Goal: Task Accomplishment & Management: Complete application form

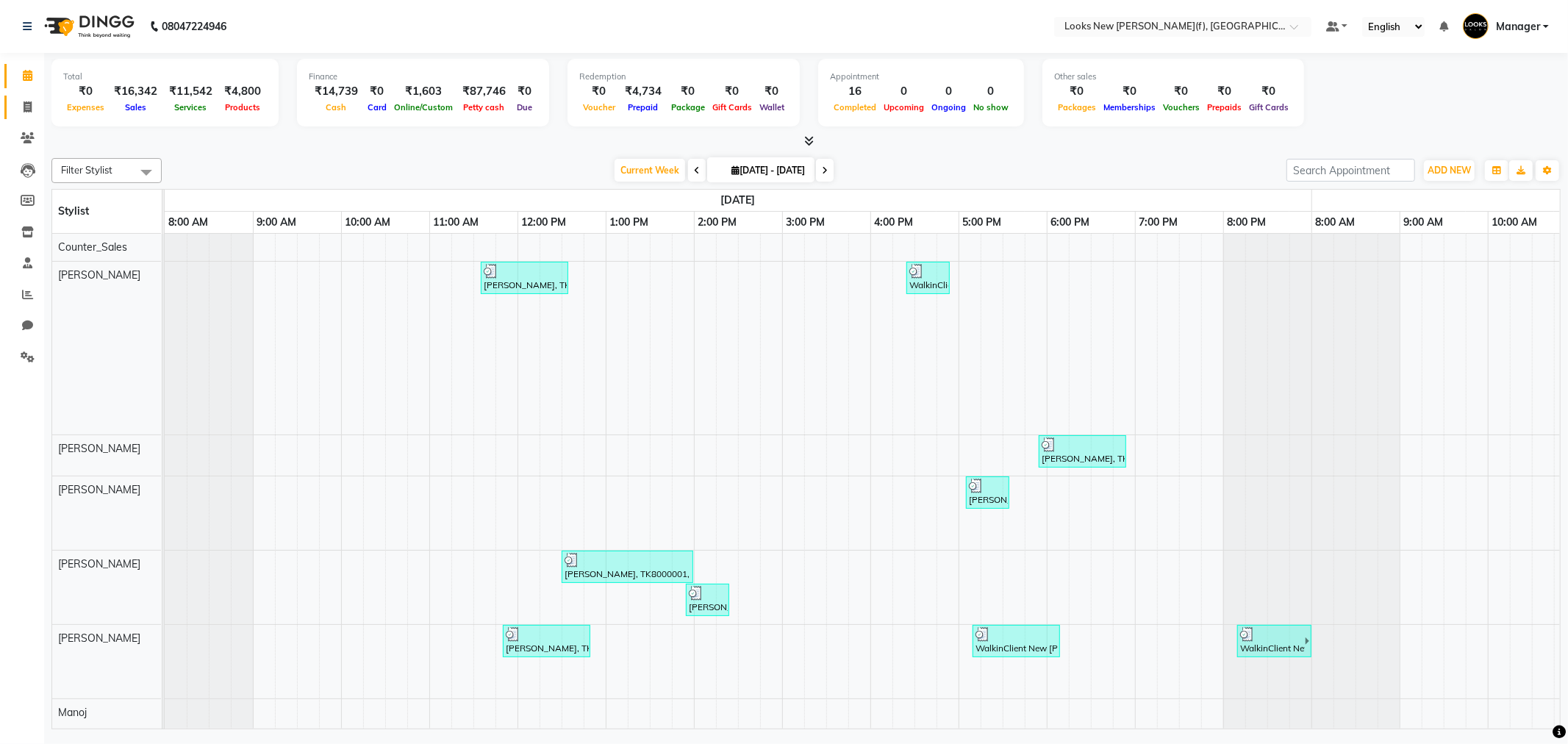
click at [12, 101] on link "Invoice" at bounding box center [21, 107] width 35 height 24
select select "service"
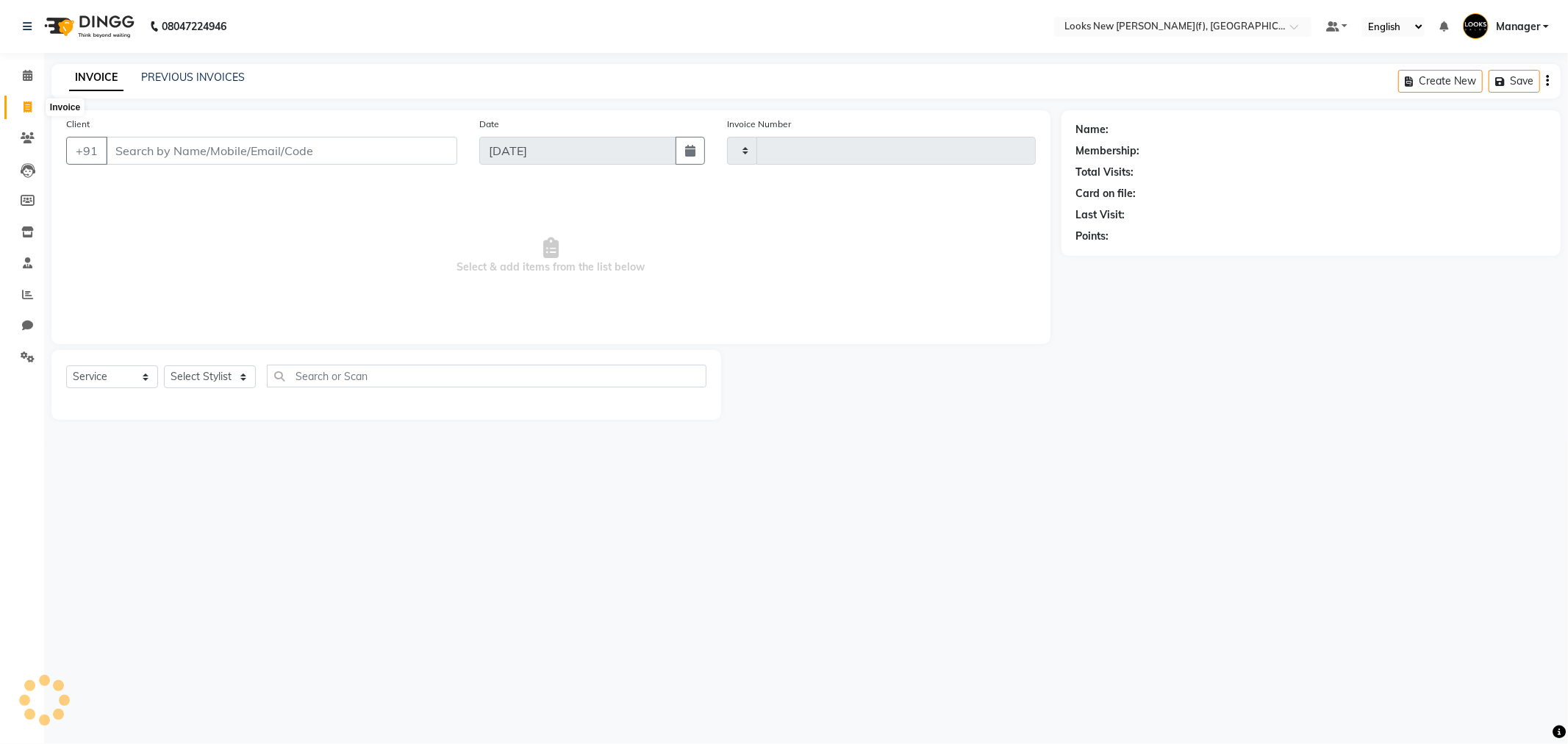
type input "0220"
select select "8659"
drag, startPoint x: 219, startPoint y: 145, endPoint x: 224, endPoint y: 152, distance: 8.6
click at [219, 145] on input "Client" at bounding box center [281, 151] width 351 height 28
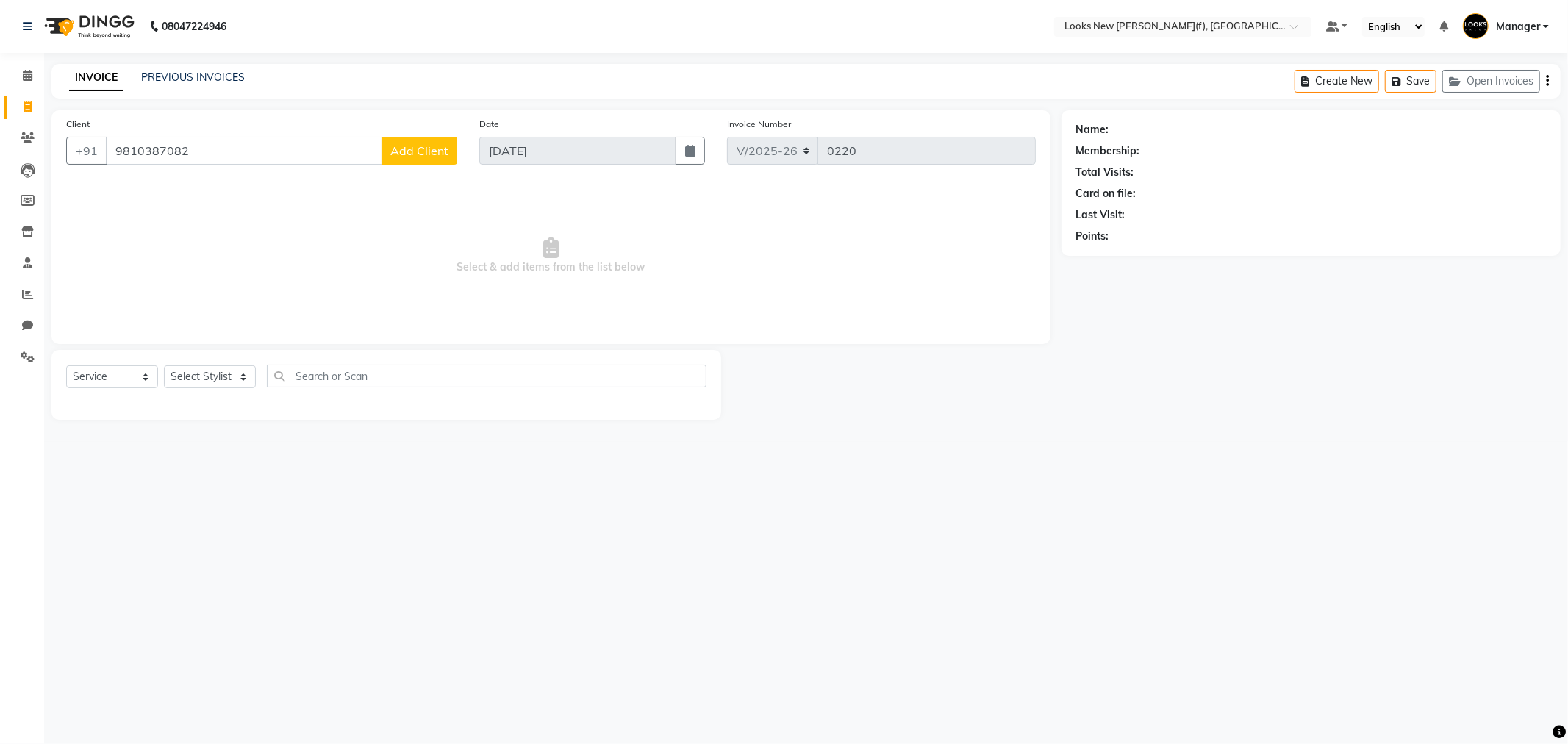
type input "9810387082"
click at [431, 163] on button "Add Client" at bounding box center [419, 151] width 76 height 28
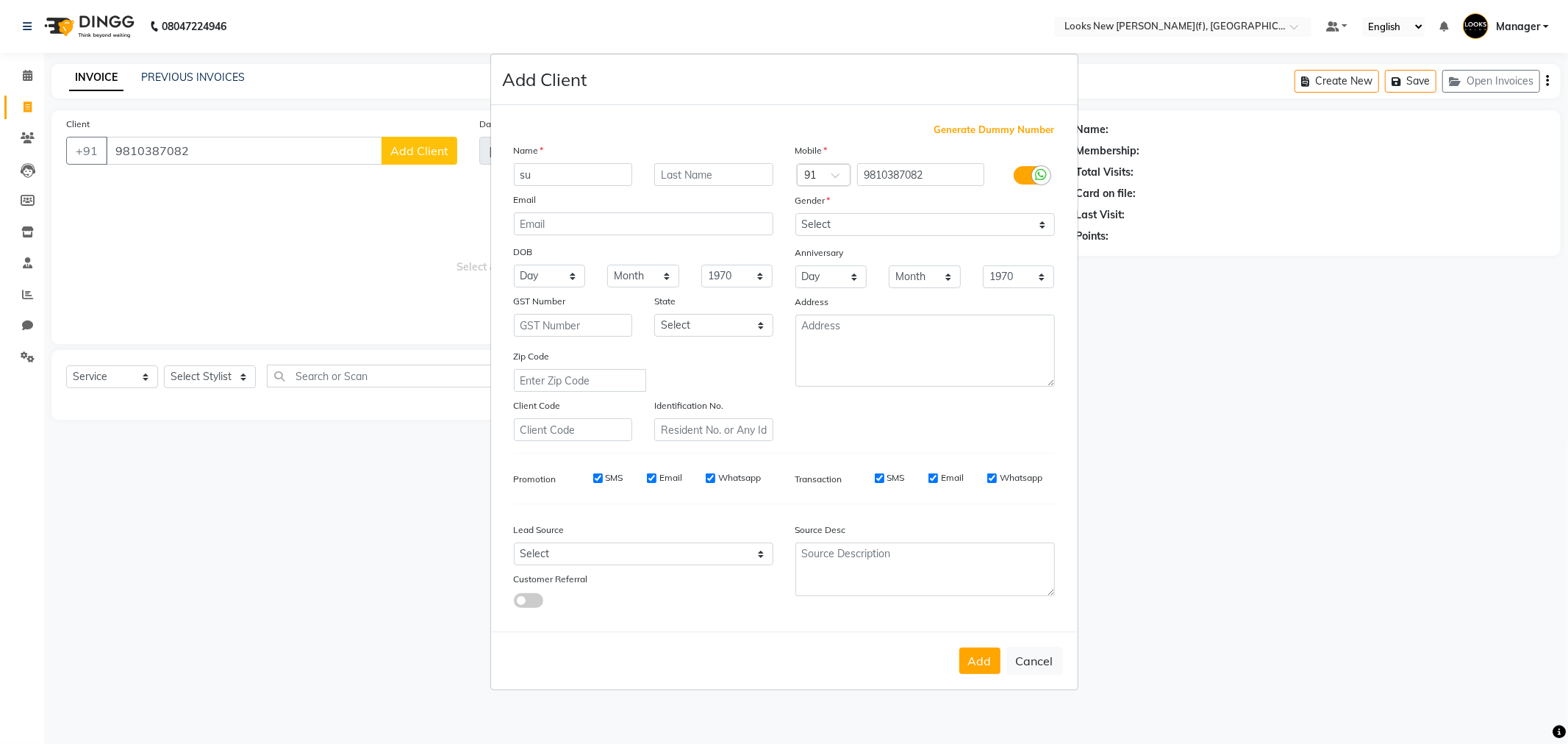
type input "s"
type input "[DEMOGRAPHIC_DATA]"
type input "K"
type input "[PERSON_NAME]"
click at [821, 224] on select "Select [DEMOGRAPHIC_DATA] [DEMOGRAPHIC_DATA] Other Prefer Not To Say" at bounding box center [925, 224] width 260 height 23
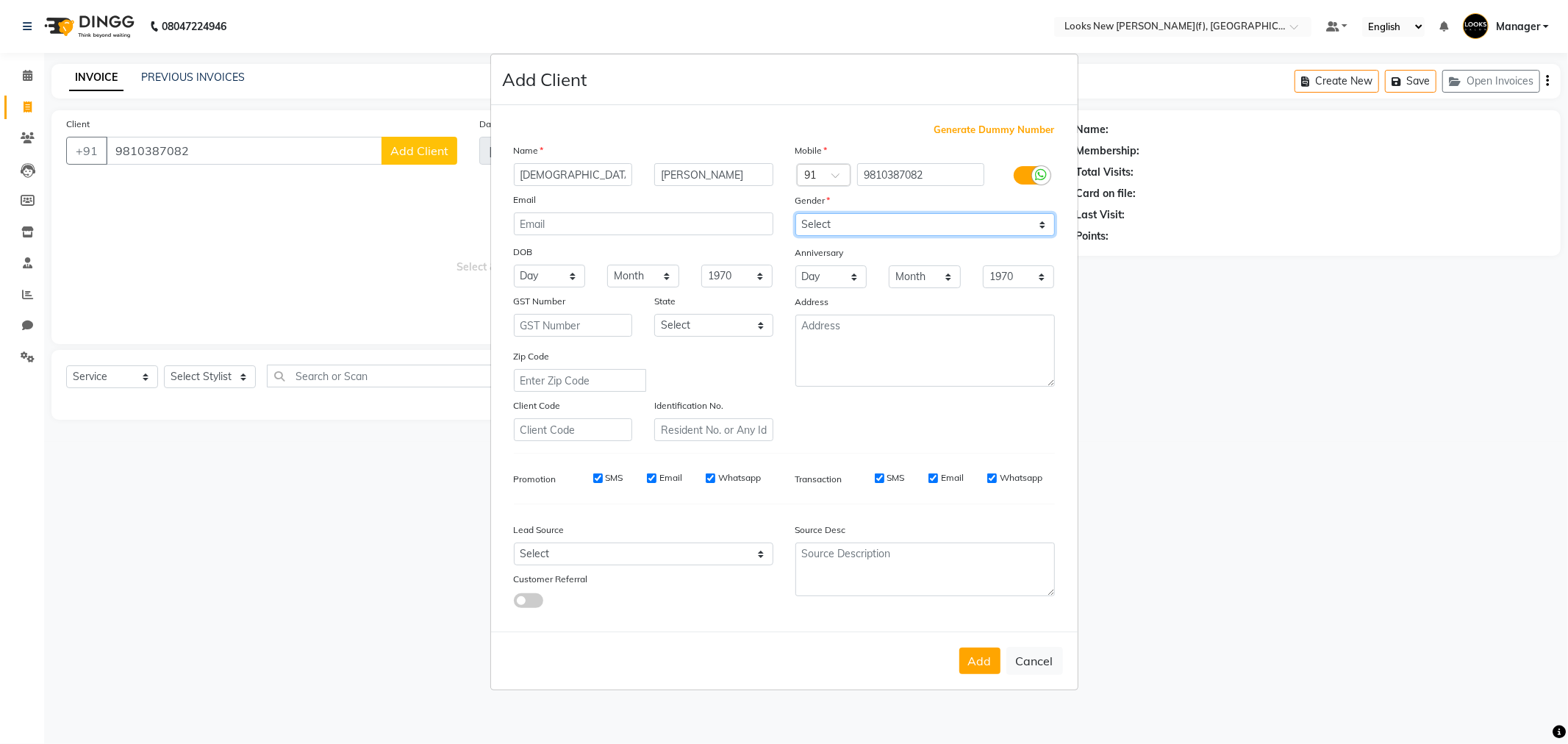
select select "[DEMOGRAPHIC_DATA]"
click at [795, 213] on select "Select [DEMOGRAPHIC_DATA] [DEMOGRAPHIC_DATA] Other Prefer Not To Say" at bounding box center [925, 224] width 260 height 23
drag, startPoint x: 662, startPoint y: 325, endPoint x: 685, endPoint y: 322, distance: 23.2
click at [662, 325] on select "Select [GEOGRAPHIC_DATA] [GEOGRAPHIC_DATA] [GEOGRAPHIC_DATA] [GEOGRAPHIC_DATA] …" at bounding box center [713, 325] width 119 height 23
select select "10"
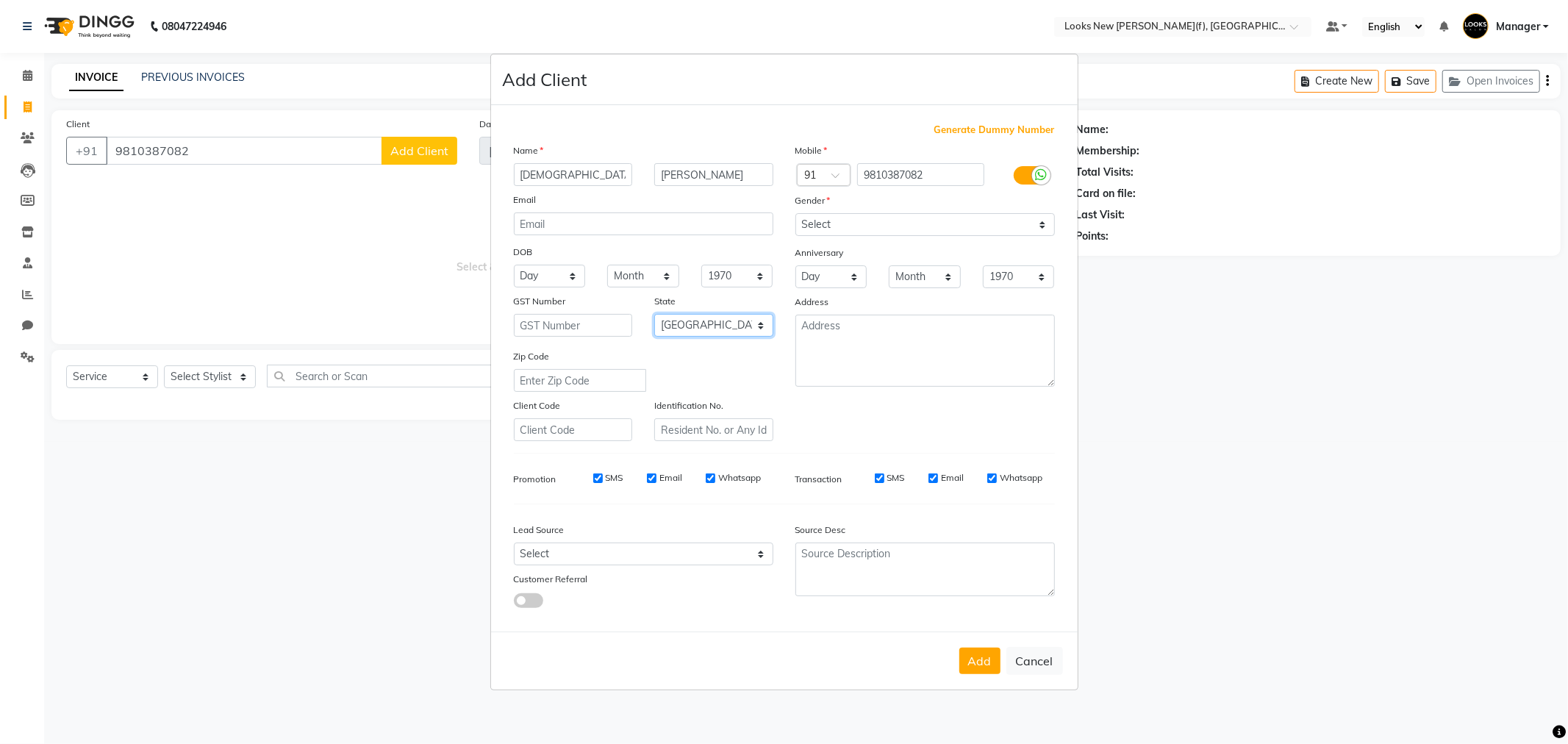
click at [654, 313] on select "Select [GEOGRAPHIC_DATA] [GEOGRAPHIC_DATA] [GEOGRAPHIC_DATA] [GEOGRAPHIC_DATA] …" at bounding box center [713, 325] width 119 height 23
click at [958, 651] on div "Add Cancel" at bounding box center [784, 660] width 586 height 58
click at [975, 665] on button "Add" at bounding box center [980, 661] width 41 height 26
select select
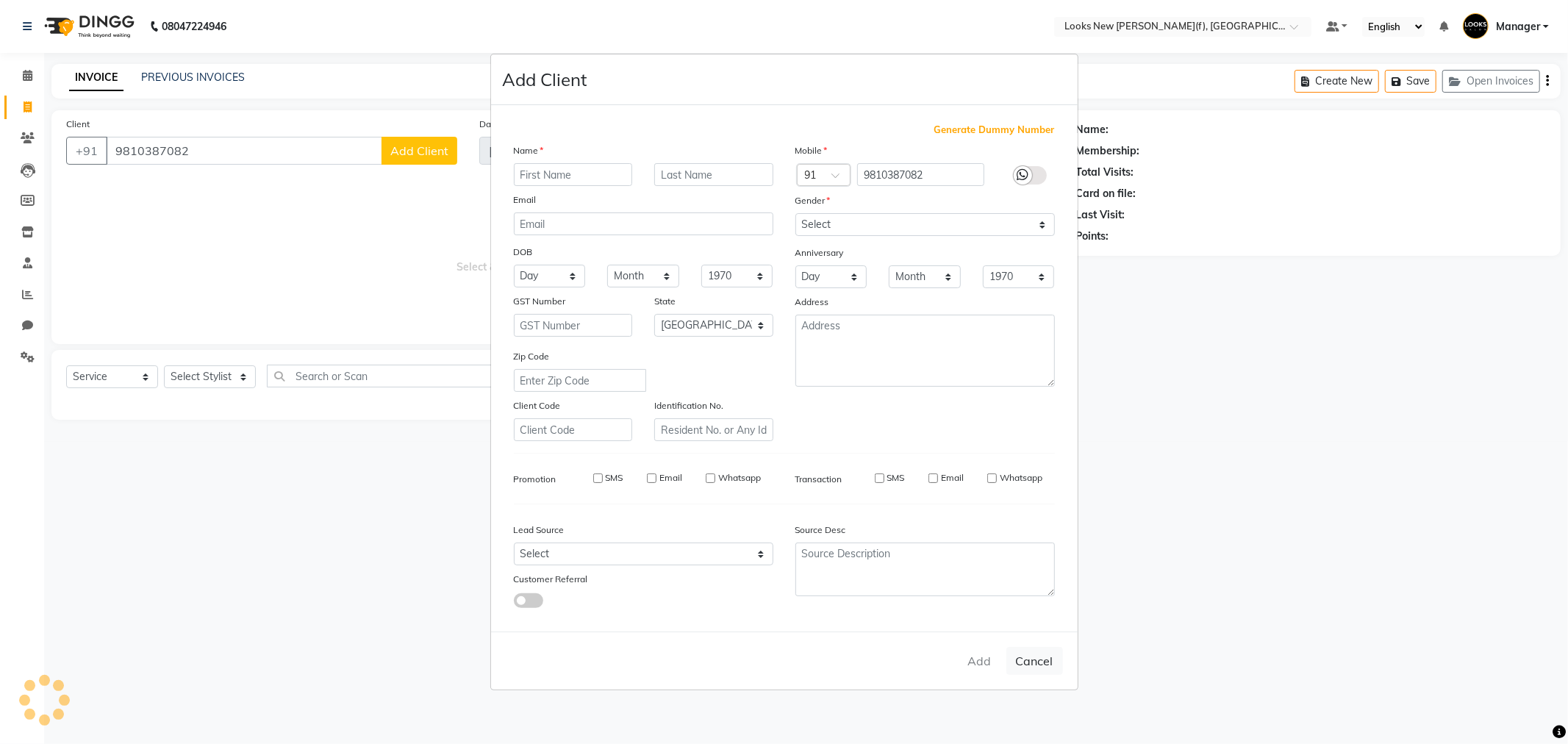
select select
select select "null"
select select
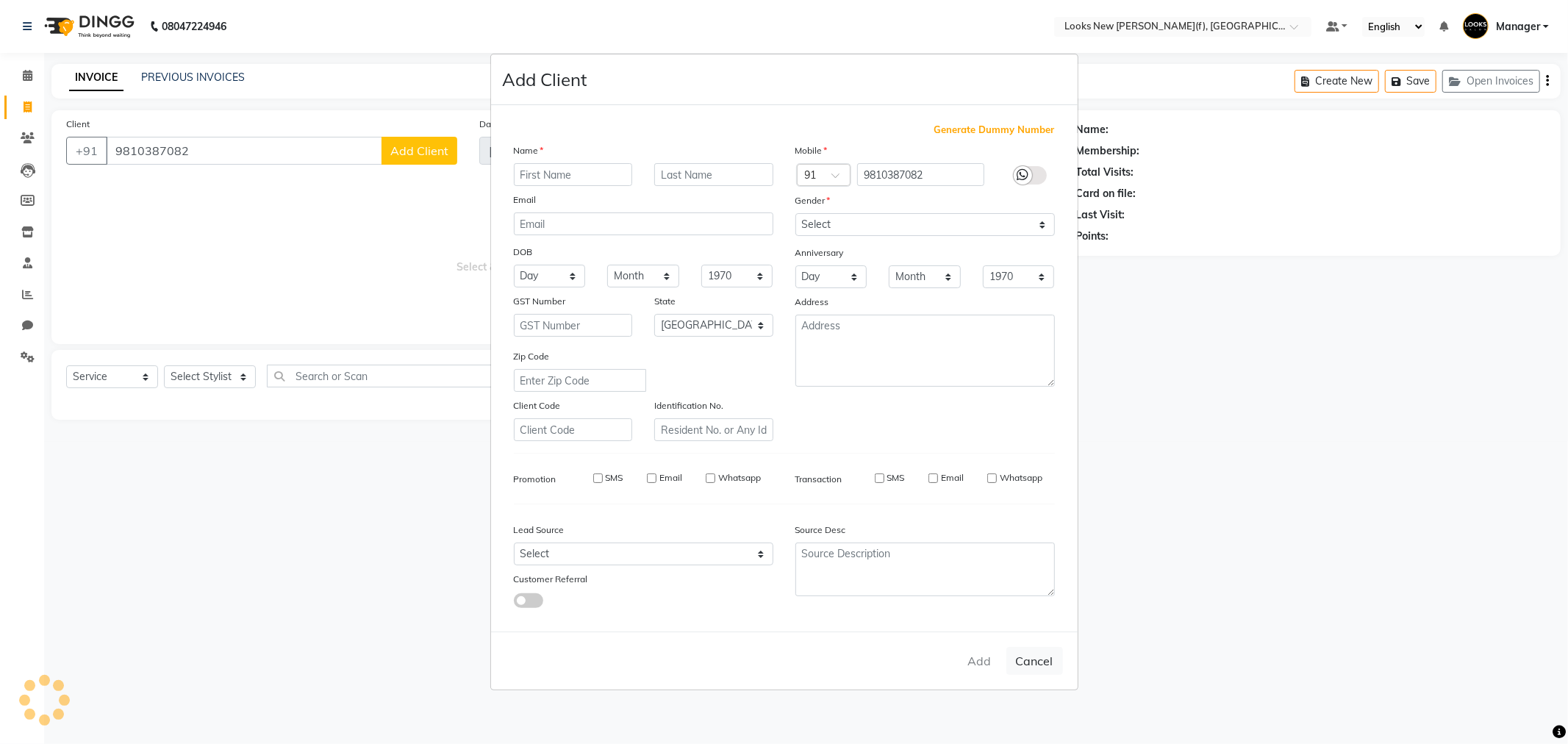
select select
checkbox input "false"
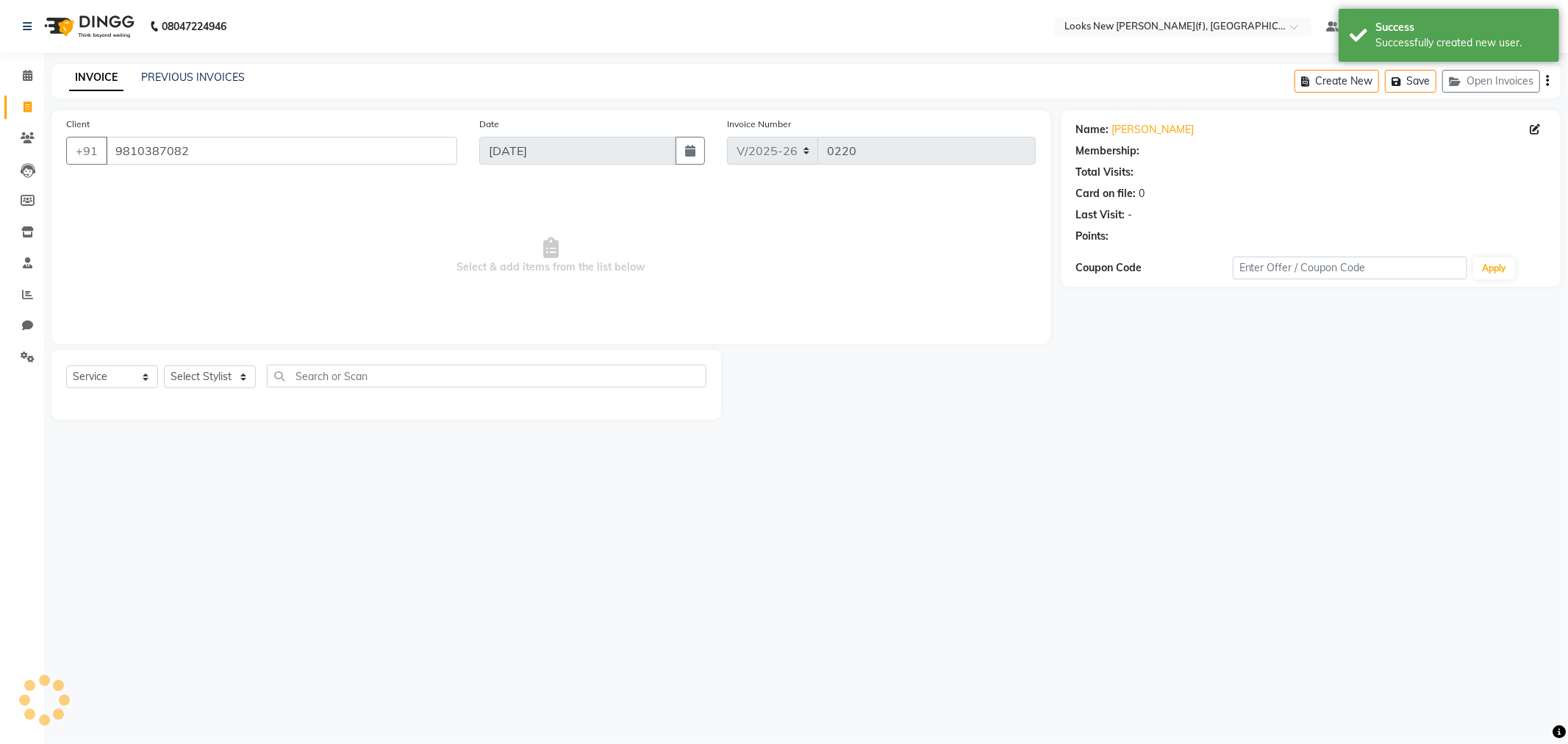
select select "1: Object"
click at [211, 388] on div "Select Service Product Membership Package Voucher Prepaid Gift Card Select Styl…" at bounding box center [386, 382] width 640 height 35
click at [211, 388] on select "Select Stylist Aakash_Pdct [PERSON_NAME] [PERSON_NAME] [PERSON_NAME] Counter_Sa…" at bounding box center [210, 377] width 92 height 23
select select "87330"
click at [164, 366] on select "Select Stylist Aakash_Pdct [PERSON_NAME] [PERSON_NAME] [PERSON_NAME] Counter_Sa…" at bounding box center [210, 377] width 92 height 23
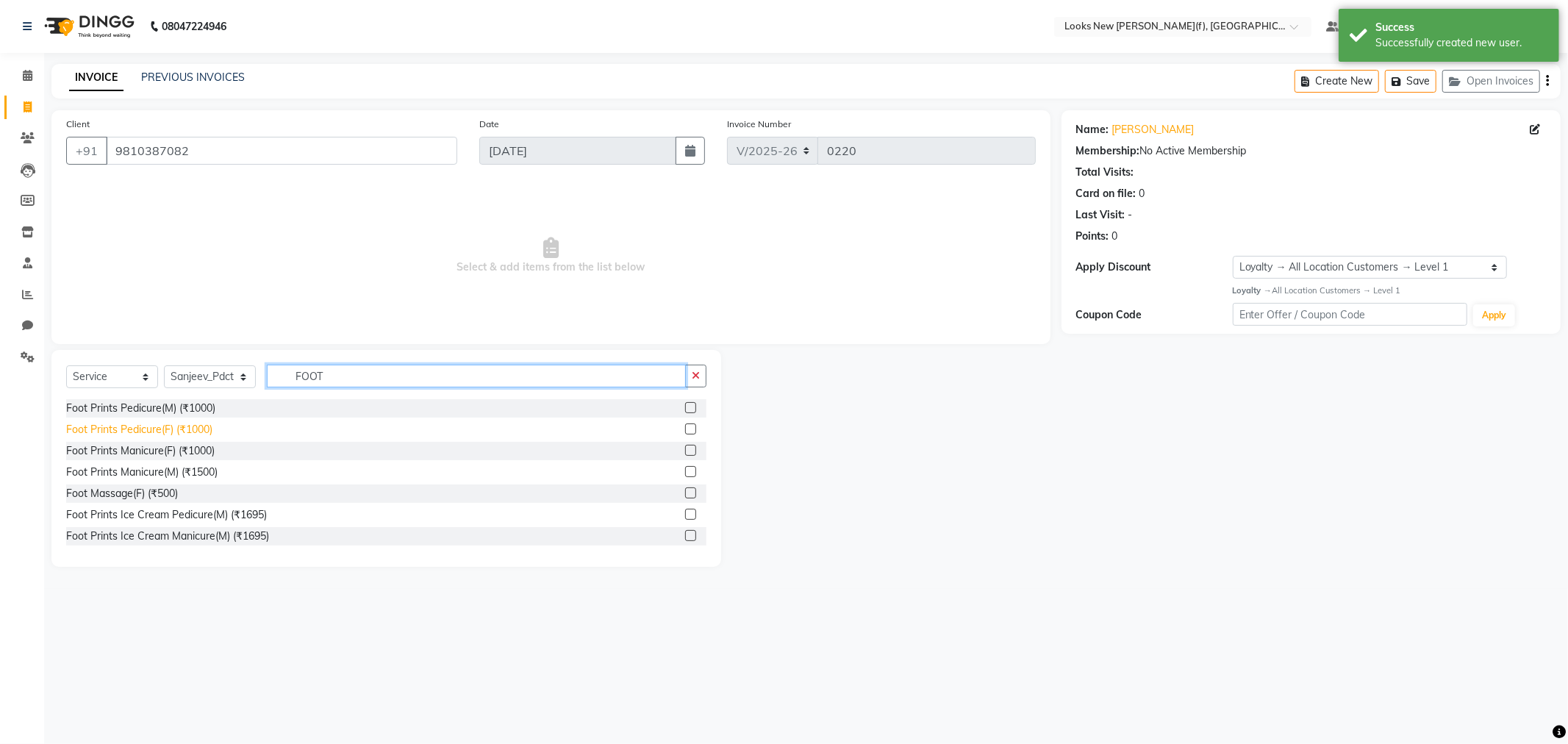
type input "FOOT"
click at [157, 435] on div "Foot Prints Pedicure(F) (₹1000)" at bounding box center [139, 429] width 146 height 16
checkbox input "false"
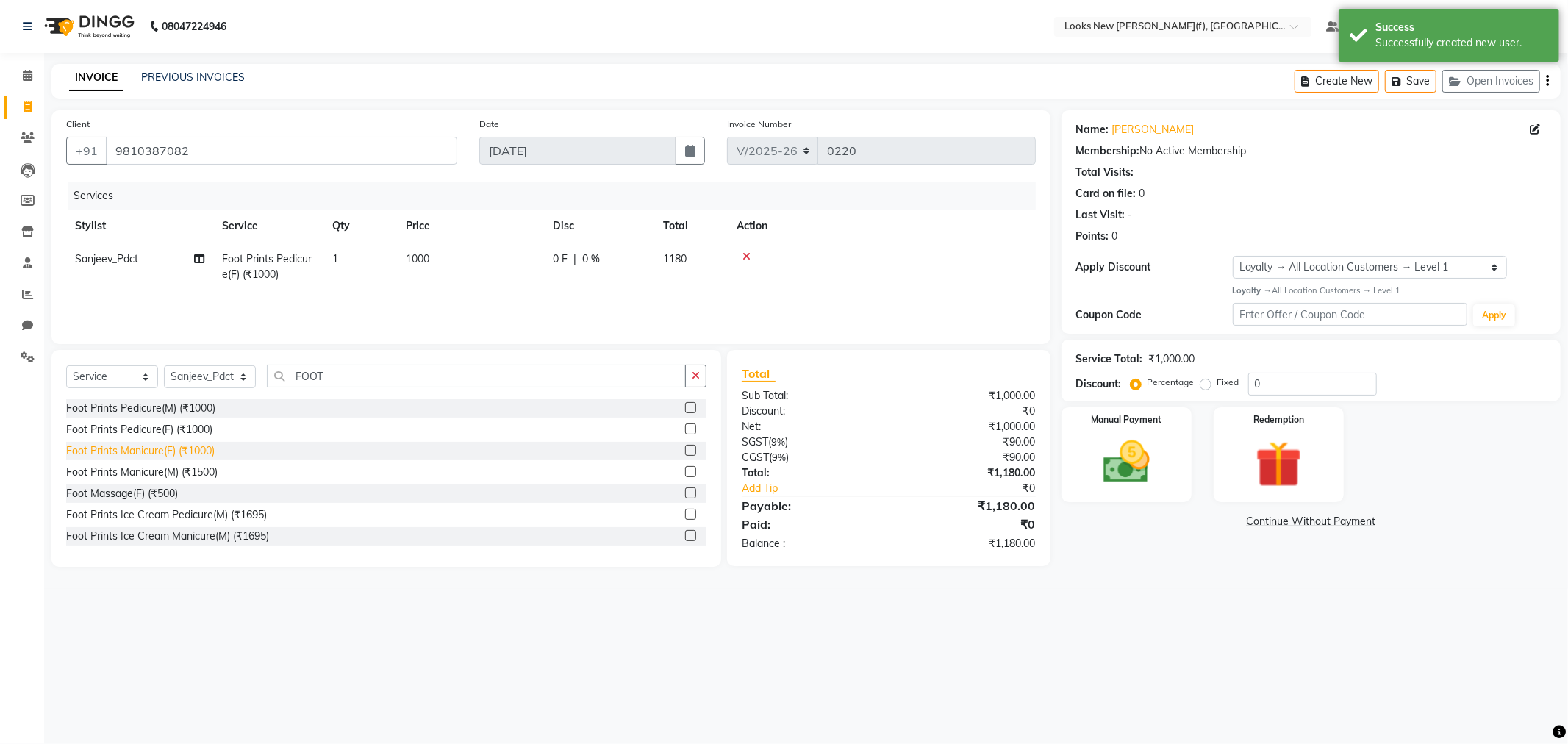
click at [171, 454] on div "Foot Prints Manicure(F) (₹1000)" at bounding box center [140, 450] width 148 height 16
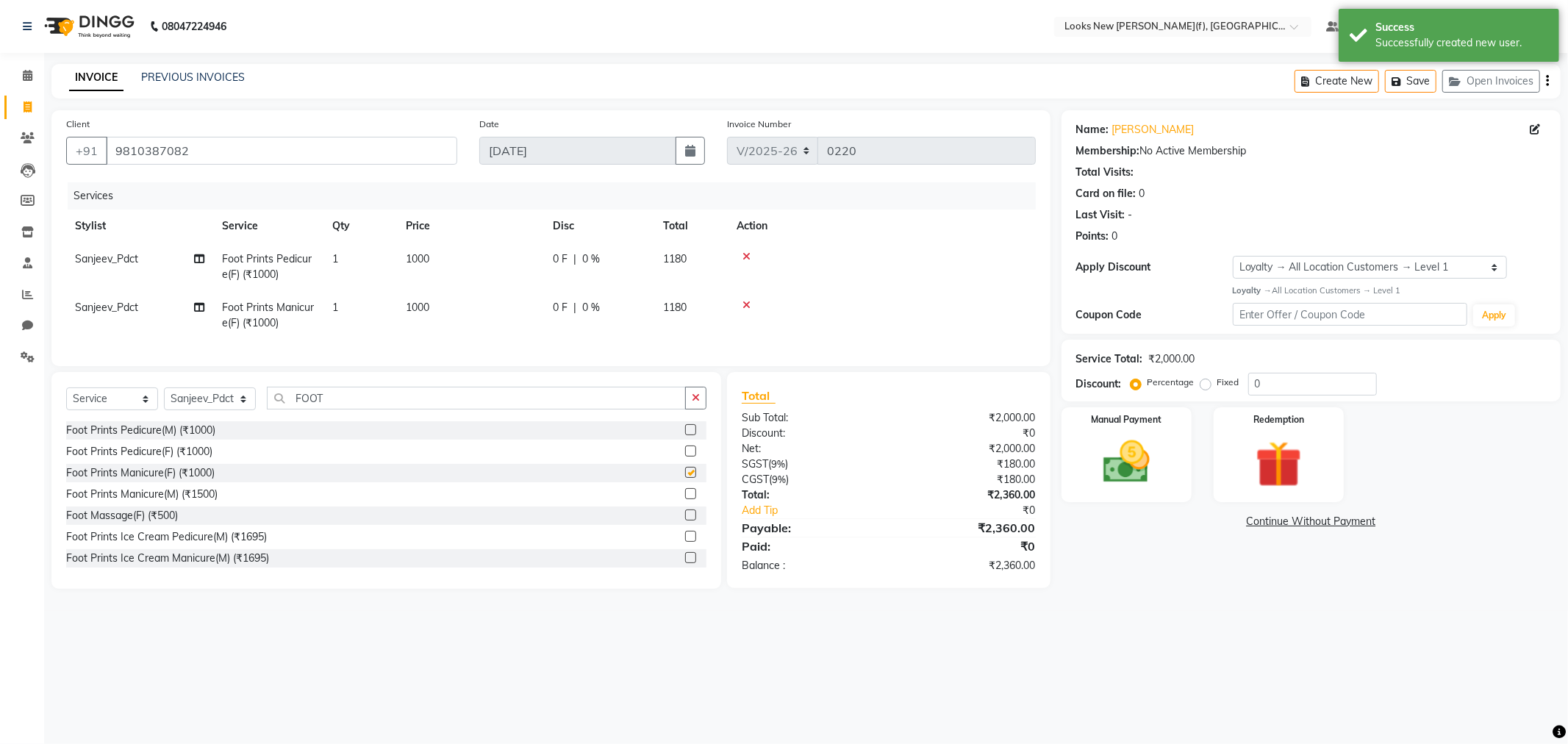
checkbox input "false"
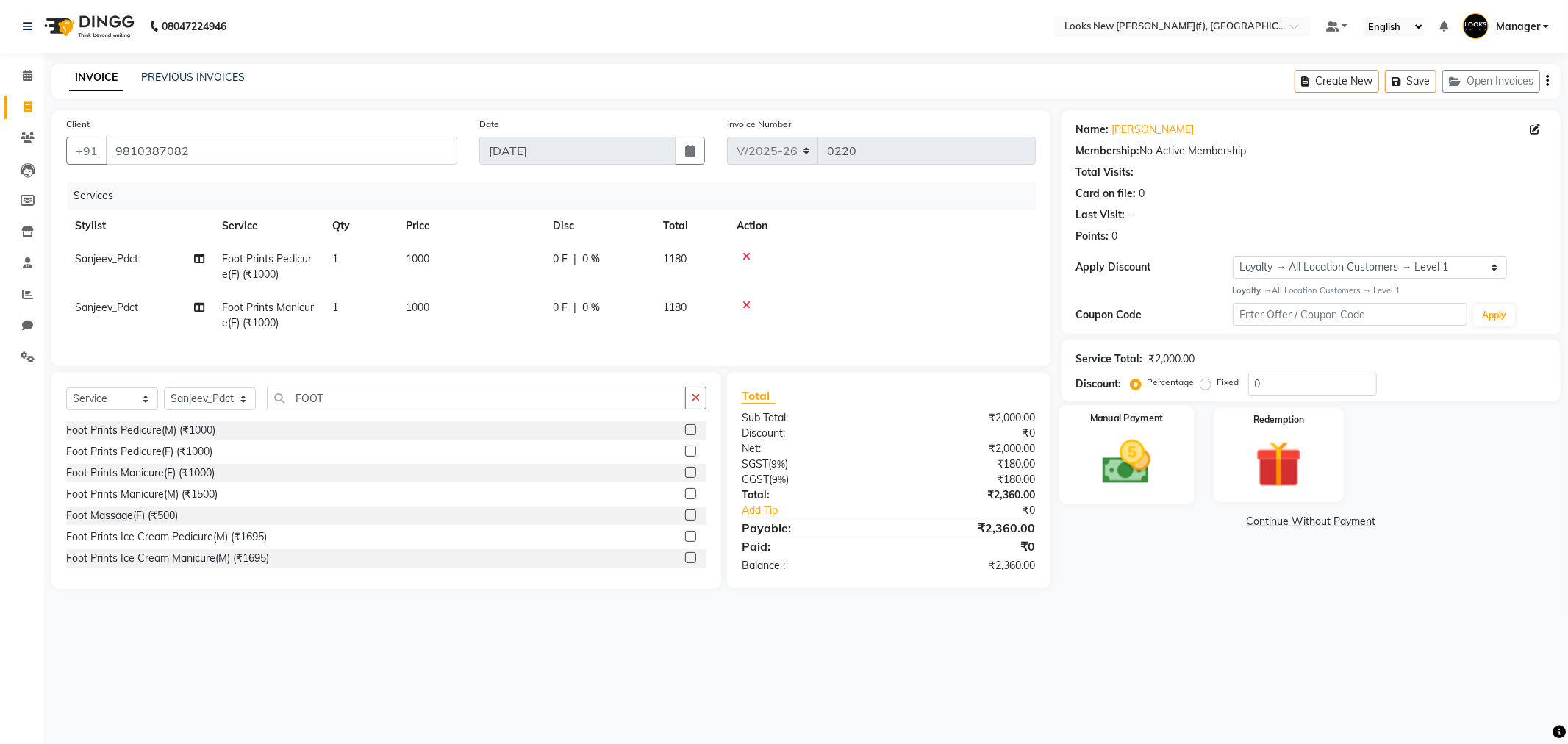
click at [1152, 455] on img at bounding box center [1126, 463] width 78 height 56
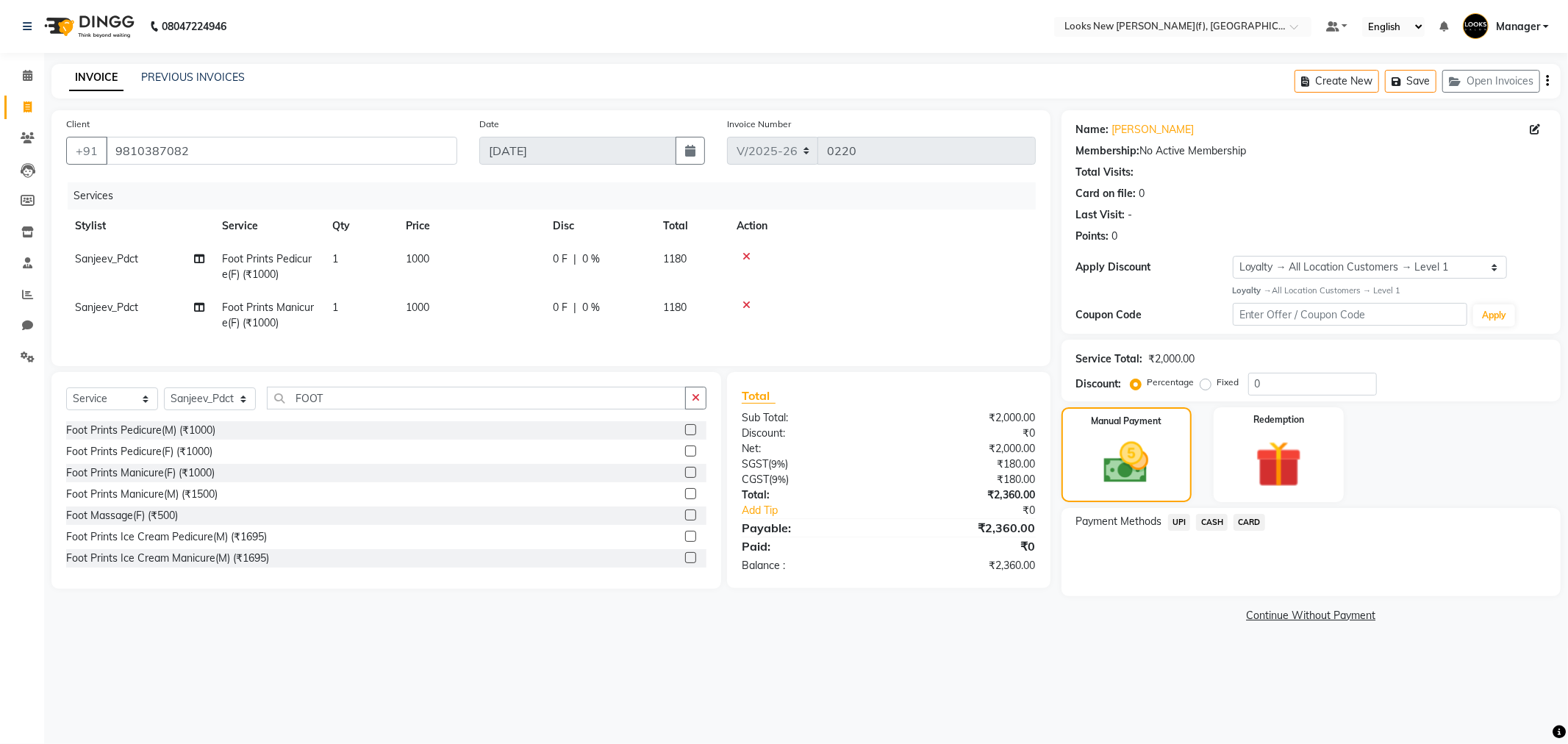
click at [1250, 523] on span "CARD" at bounding box center [1249, 522] width 31 height 16
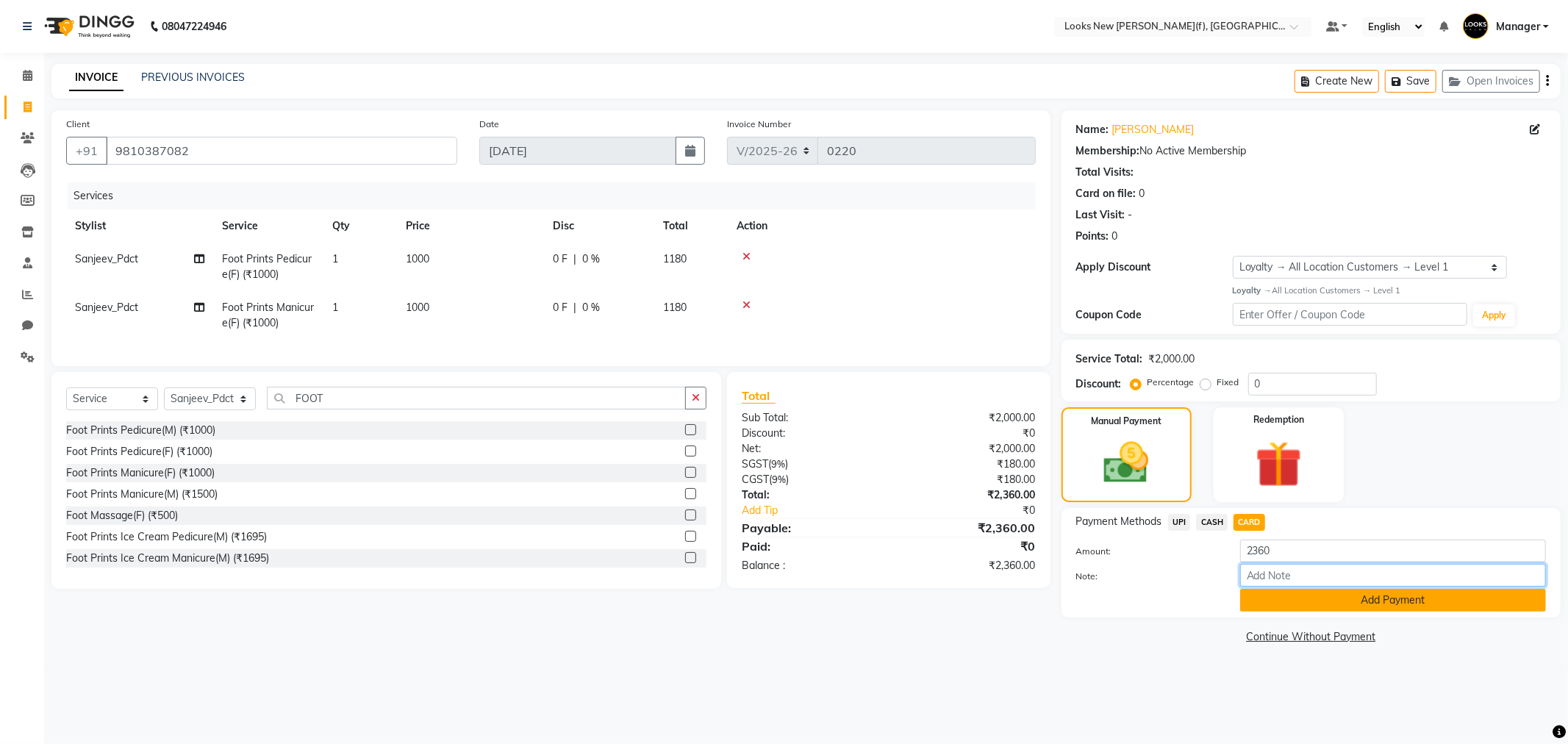
click at [1274, 583] on input "Note:" at bounding box center [1392, 575] width 306 height 23
click at [1276, 598] on button "Add Payment" at bounding box center [1392, 600] width 306 height 23
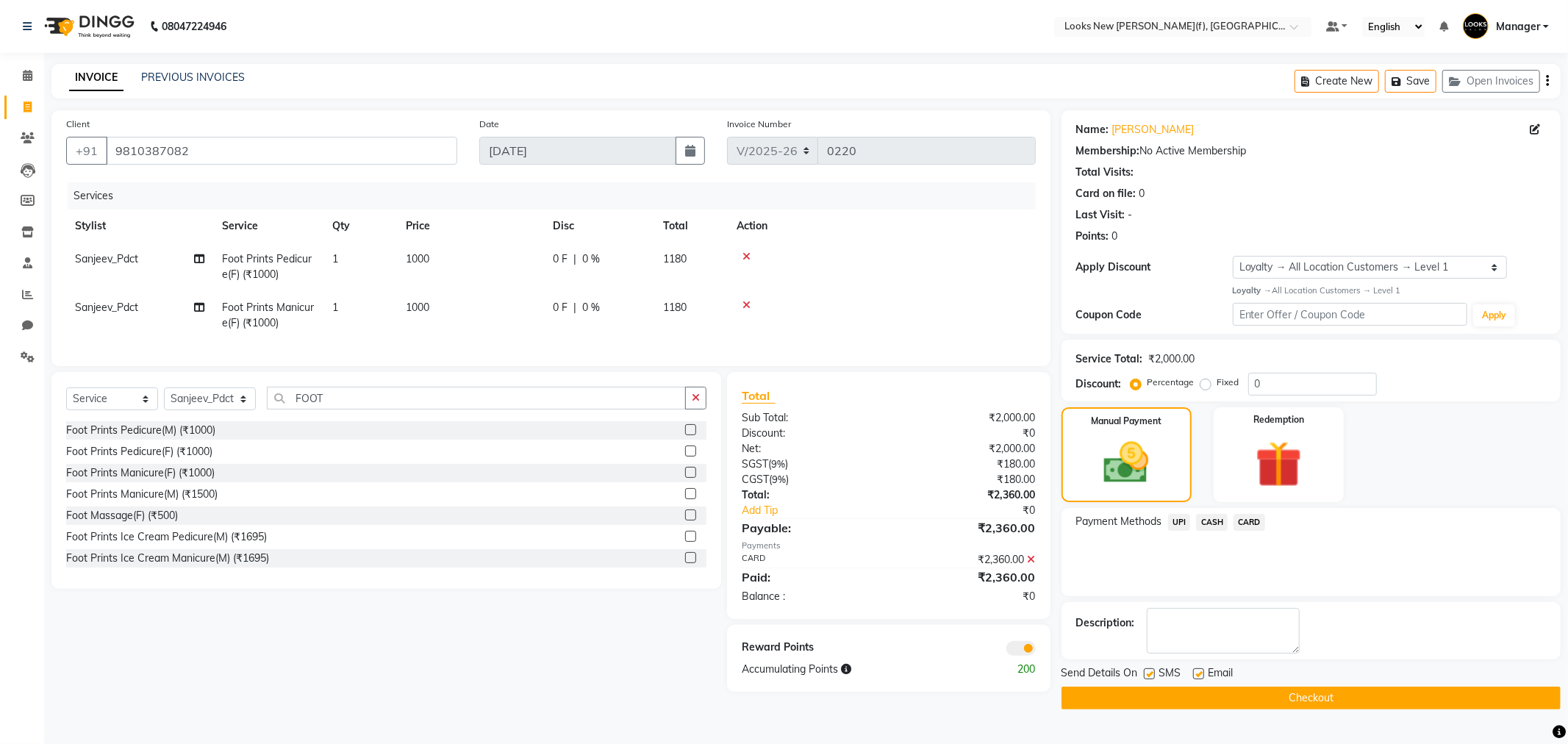
click at [1137, 693] on button "Checkout" at bounding box center [1311, 698] width 499 height 23
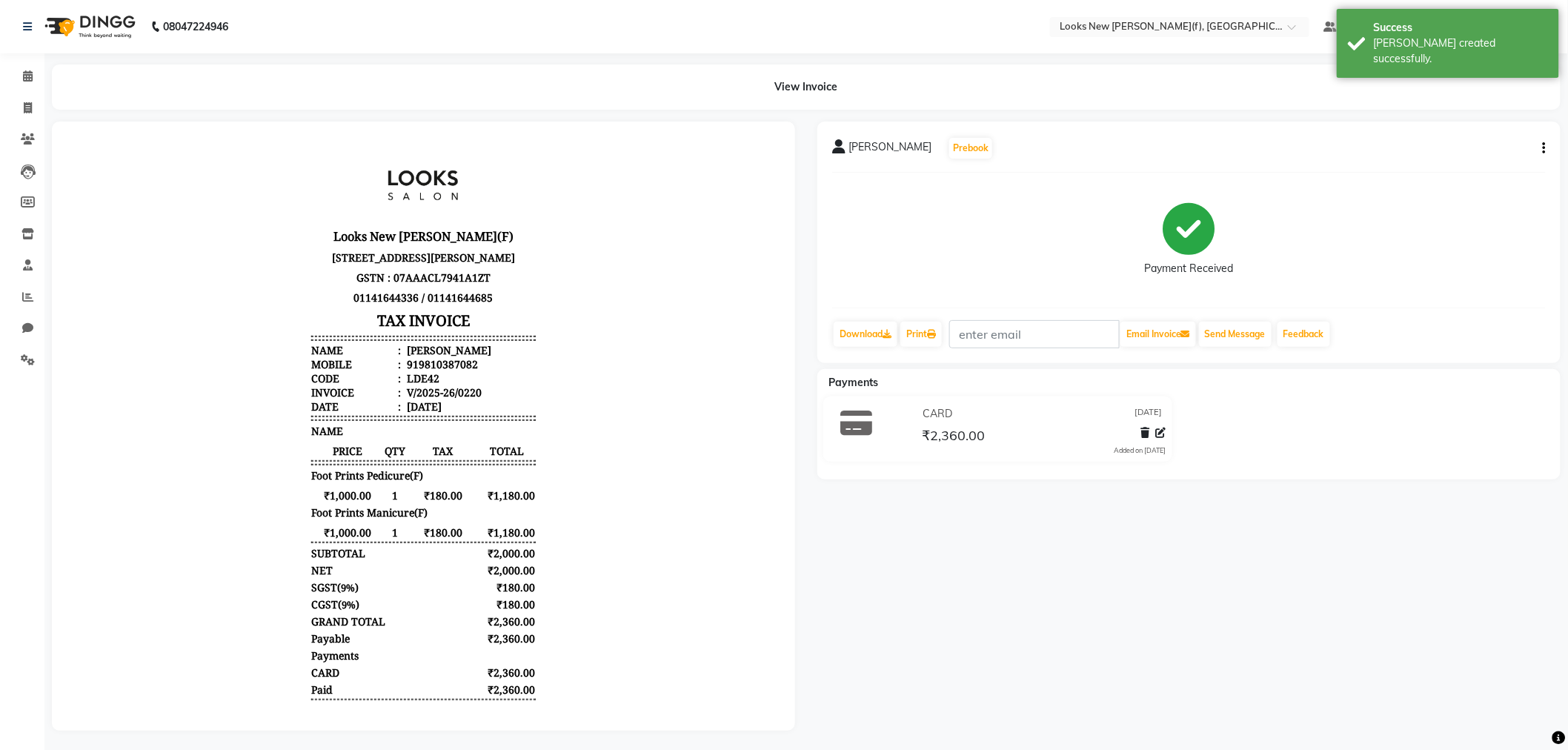
click at [96, 32] on img at bounding box center [88, 27] width 101 height 42
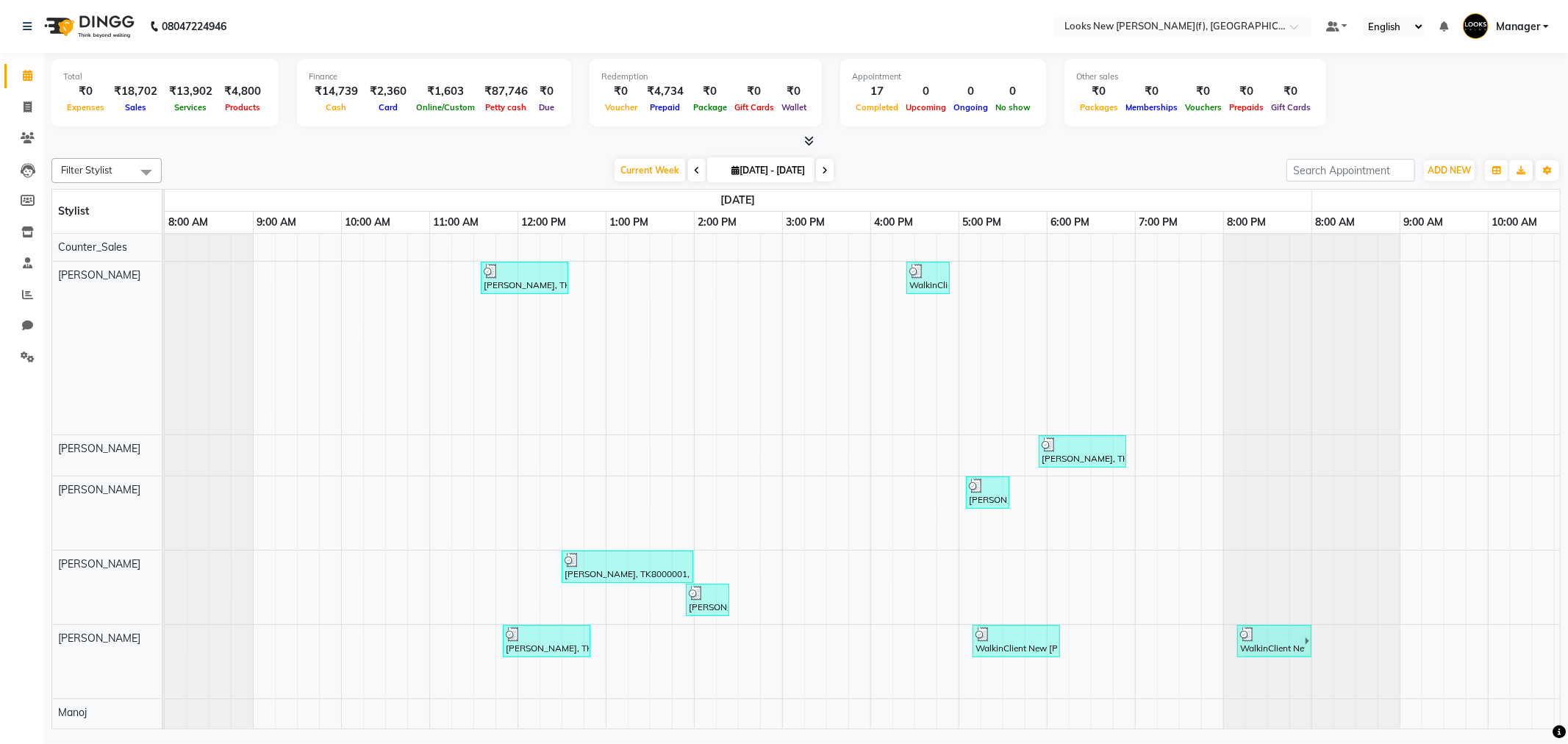
click at [0, 103] on li "Invoice" at bounding box center [21, 107] width 44 height 31
click at [16, 103] on span at bounding box center [27, 107] width 26 height 16
select select "8659"
select select "service"
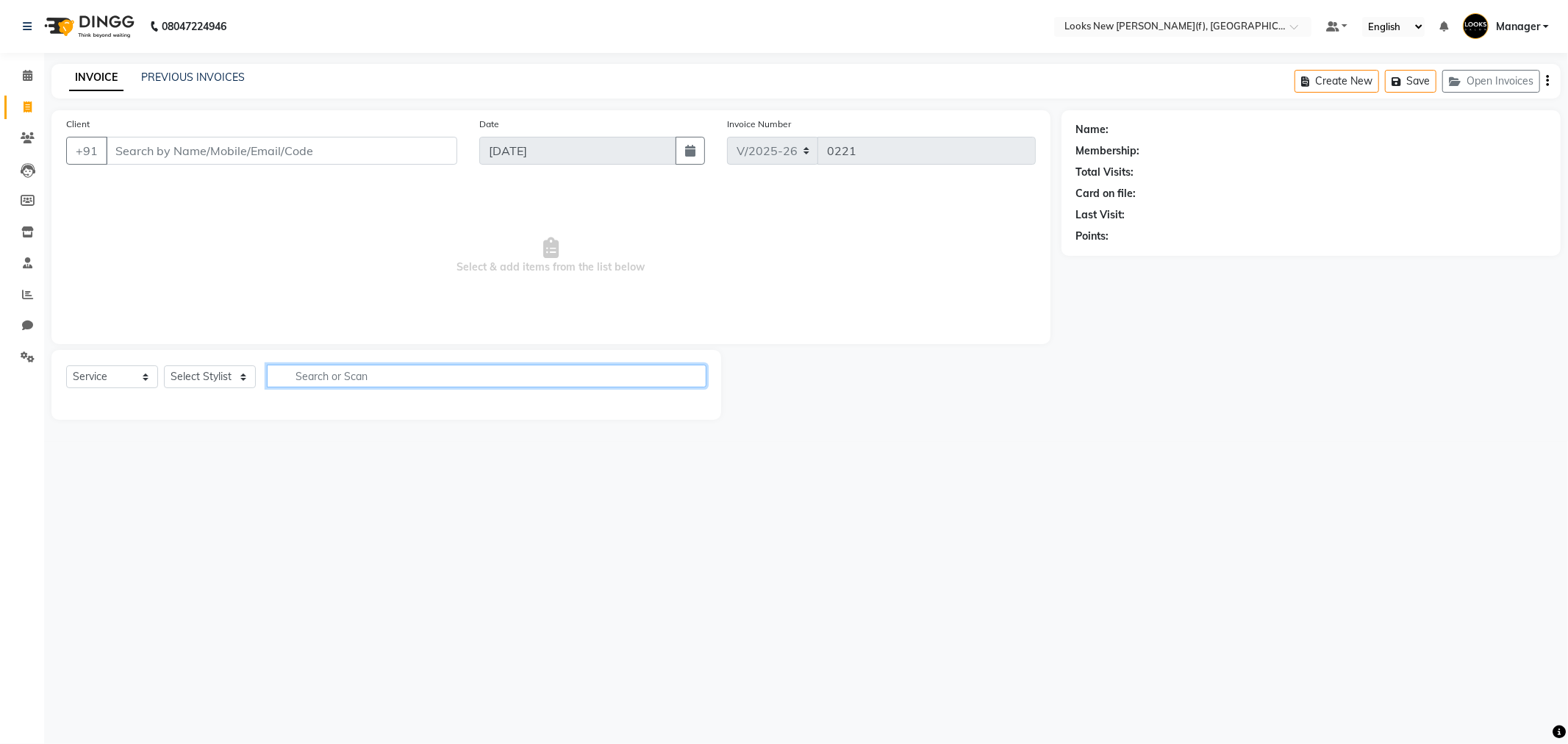
click at [297, 371] on input "text" at bounding box center [486, 376] width 440 height 23
type input "UPPER"
click at [231, 374] on select "Select Stylist Aakash_Pdct [PERSON_NAME] [PERSON_NAME] [PERSON_NAME] Counter_Sa…" at bounding box center [210, 377] width 92 height 23
select select "87324"
click at [164, 366] on select "Select Stylist Aakash_Pdct [PERSON_NAME] [PERSON_NAME] [PERSON_NAME] Counter_Sa…" at bounding box center [210, 377] width 92 height 23
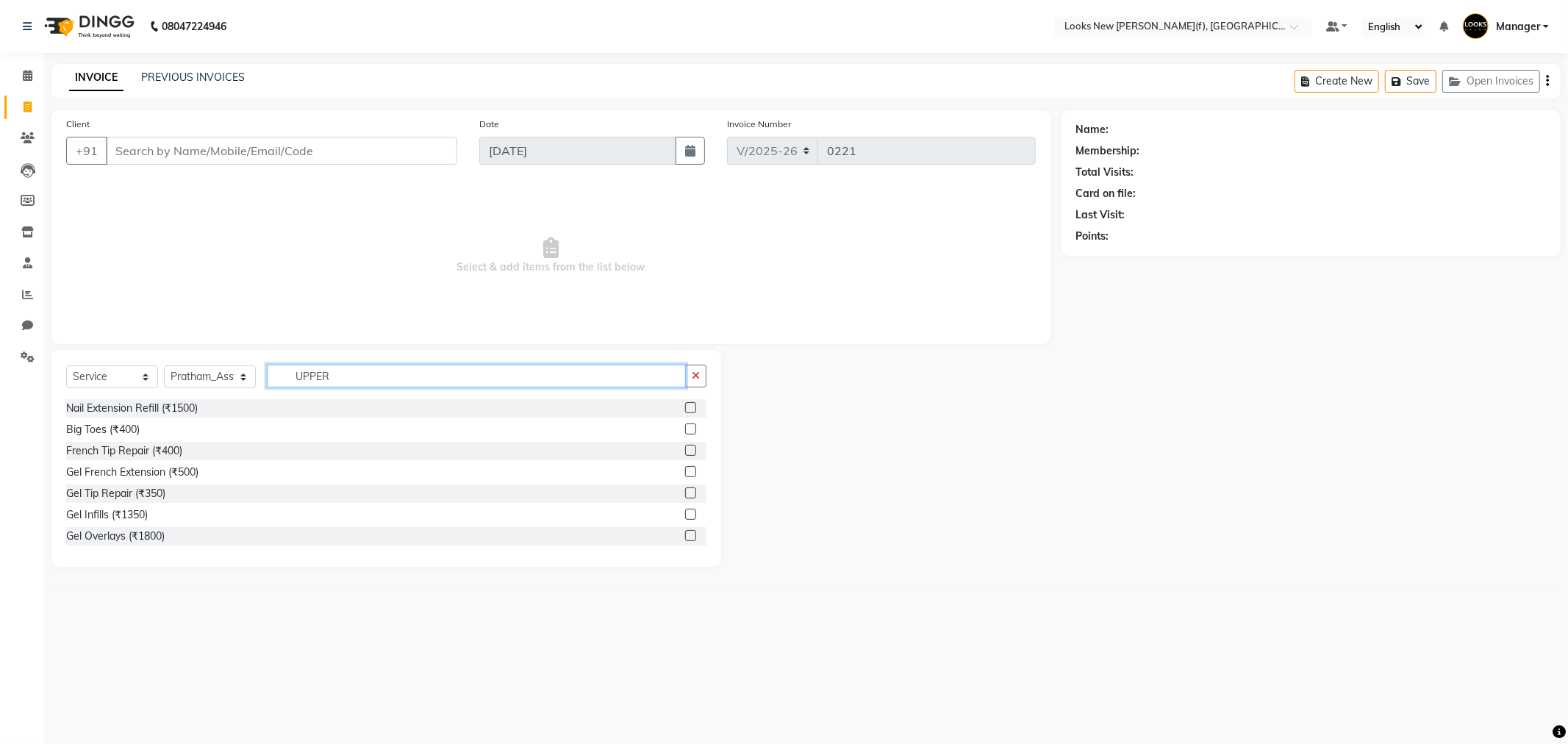
click at [350, 371] on input "UPPER" at bounding box center [476, 376] width 419 height 23
type input "U"
click at [317, 376] on input "CHIN" at bounding box center [476, 376] width 419 height 23
type input "C"
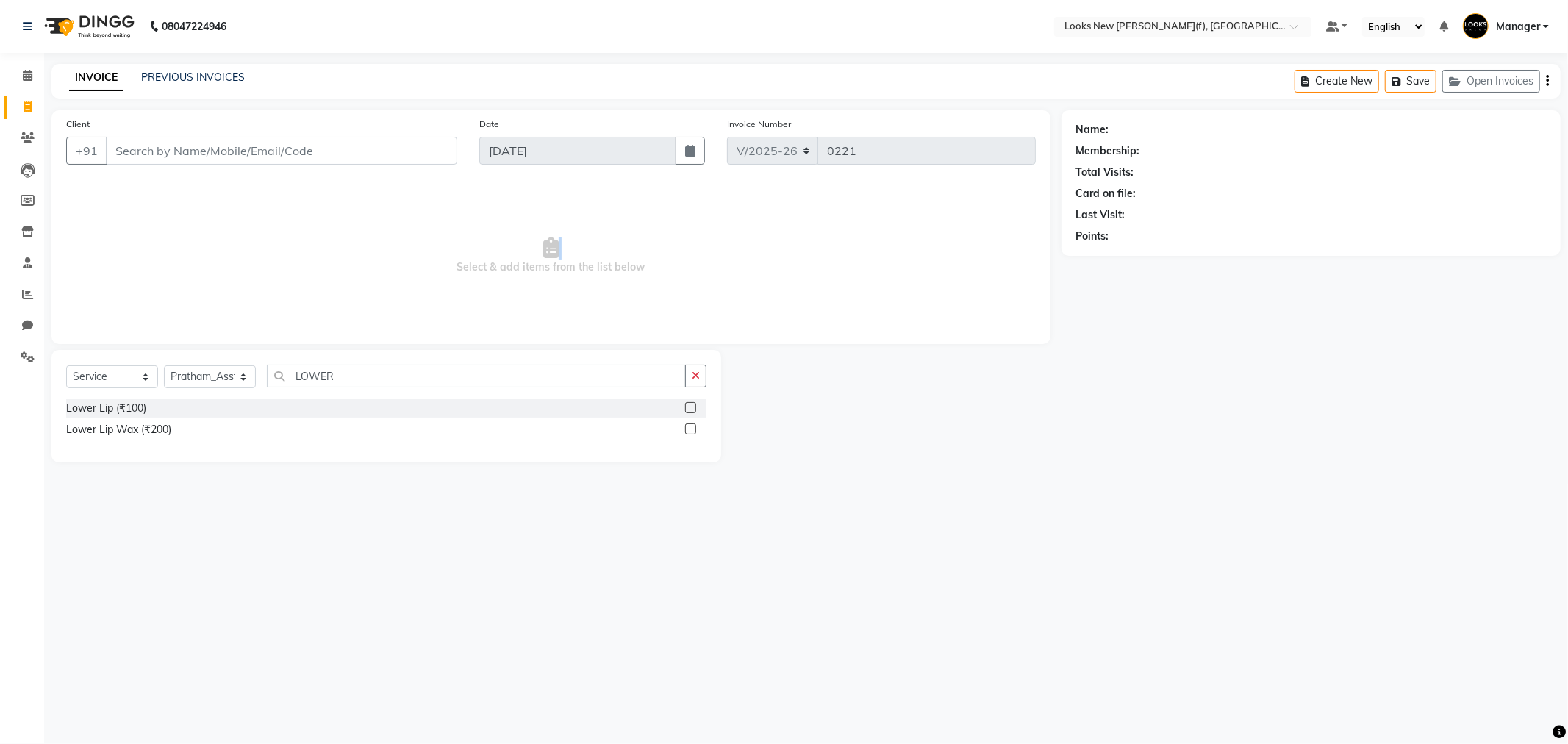
drag, startPoint x: 414, startPoint y: 328, endPoint x: 354, endPoint y: 342, distance: 61.6
click at [354, 342] on div "Client +91 Date [DATE] Invoice Number V/2025 V/[PHONE_NUMBER] Select & add item…" at bounding box center [550, 227] width 999 height 233
drag, startPoint x: 351, startPoint y: 366, endPoint x: 241, endPoint y: 376, distance: 110.5
click at [222, 379] on div "Select Service Product Membership Package Voucher Prepaid Gift Card Select Styl…" at bounding box center [386, 382] width 640 height 35
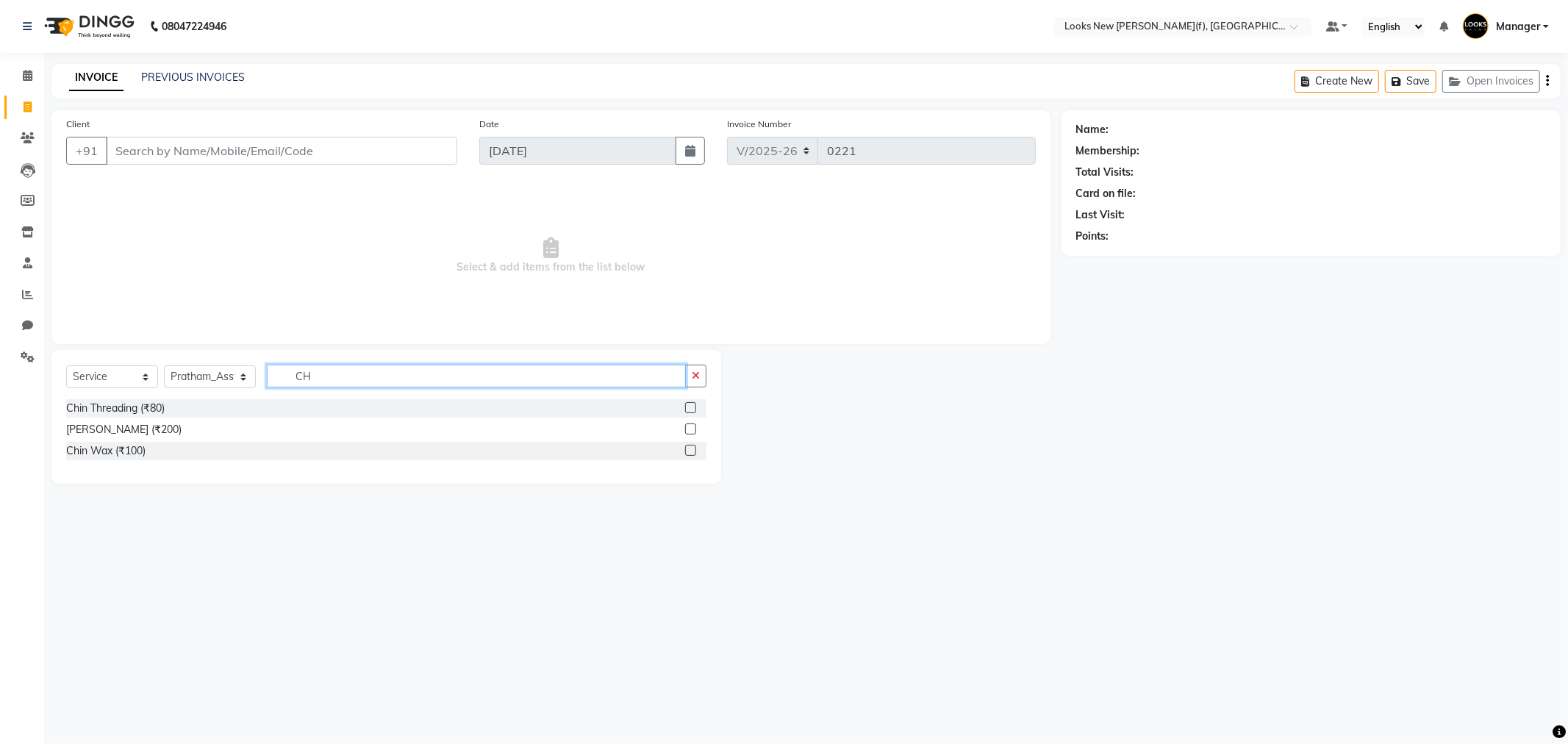
type input "C"
type input "U"
type input "EYE"
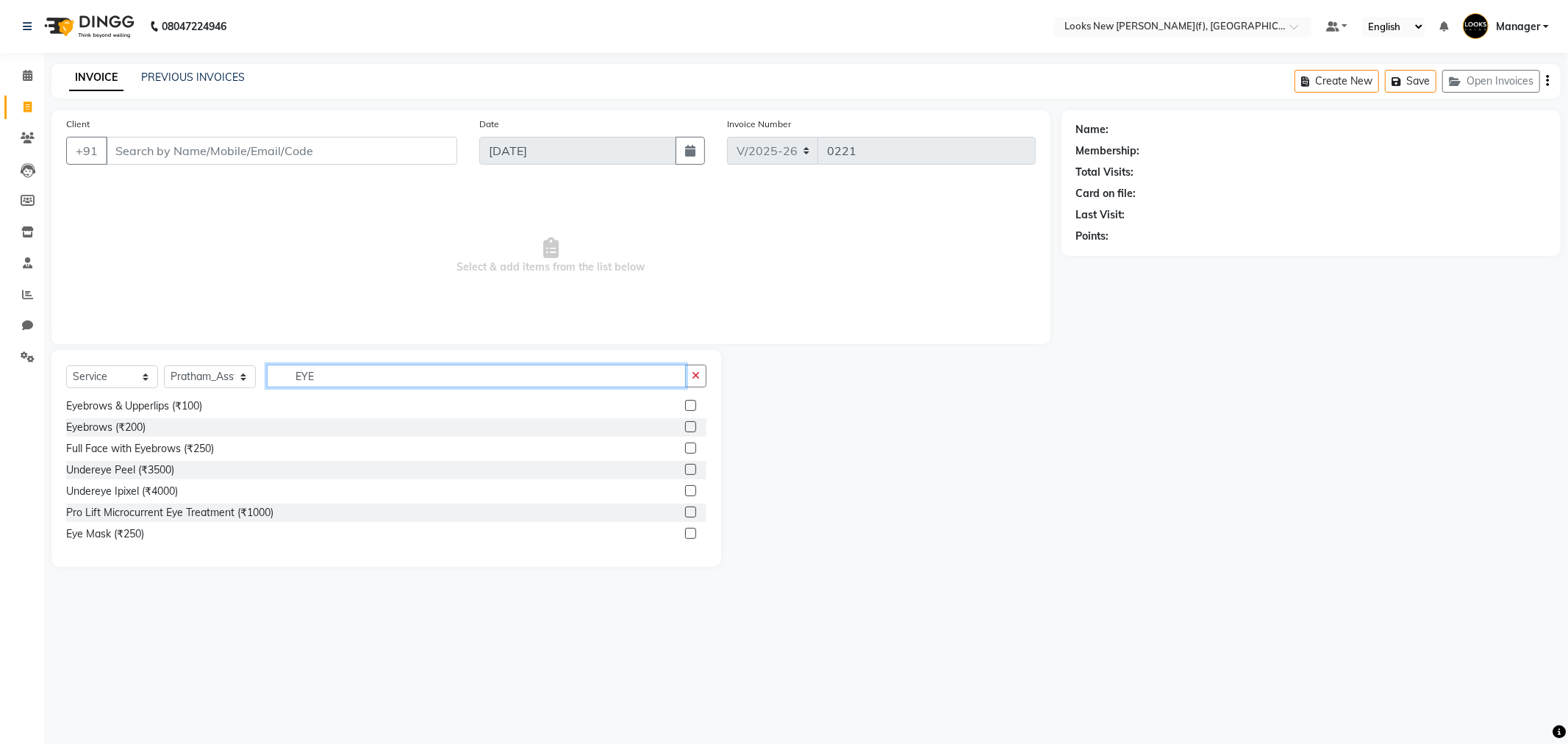
drag, startPoint x: 288, startPoint y: 377, endPoint x: 225, endPoint y: 378, distance: 63.0
click at [225, 378] on div "Select Service Product Membership Package Voucher Prepaid Gift Card Select Styl…" at bounding box center [386, 382] width 640 height 35
click at [309, 382] on input "text" at bounding box center [486, 376] width 440 height 23
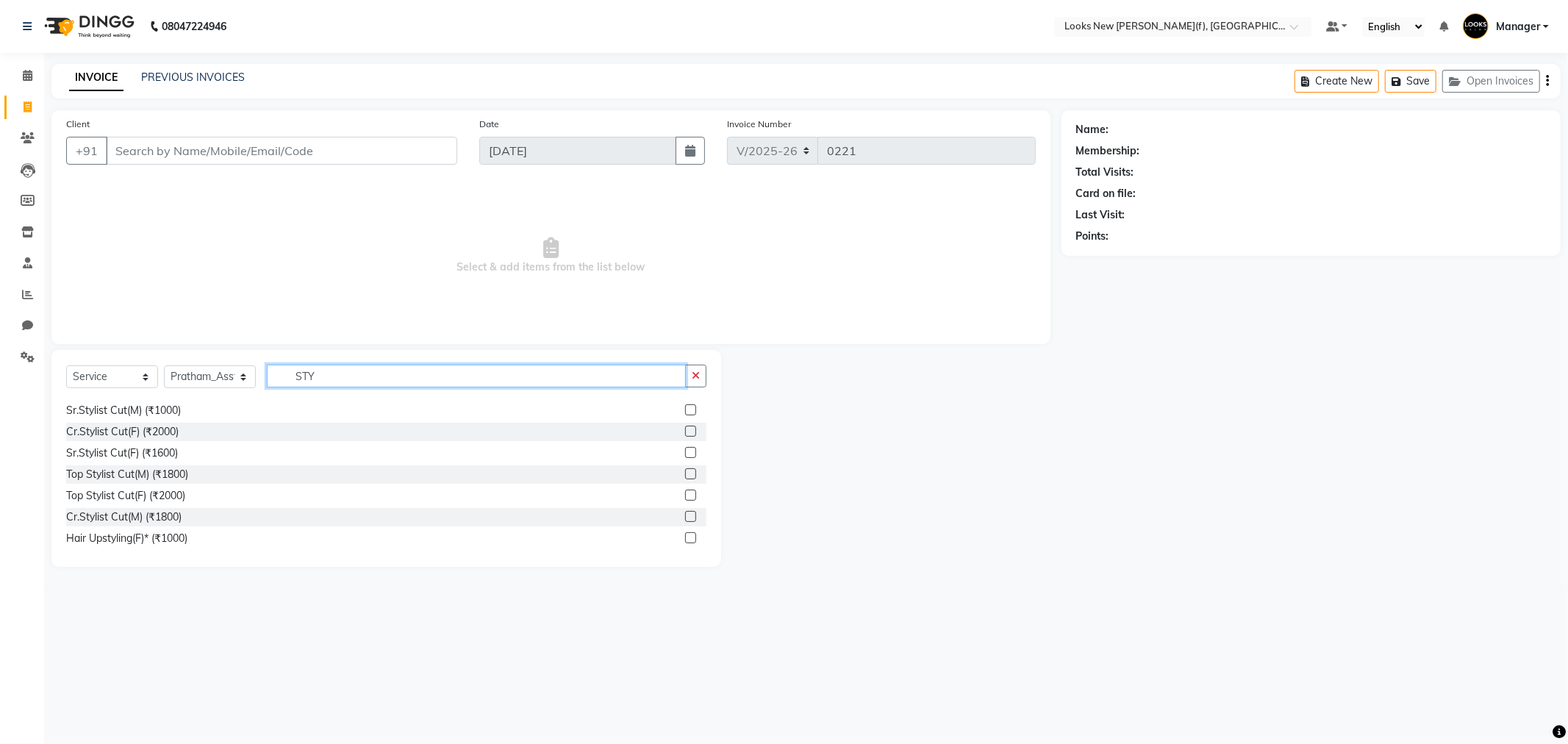
drag, startPoint x: 266, startPoint y: 379, endPoint x: 256, endPoint y: 381, distance: 10.2
click at [256, 381] on div "Select Service Product Membership Package Voucher Prepaid Gift Card Select Styl…" at bounding box center [386, 382] width 640 height 35
type input "I"
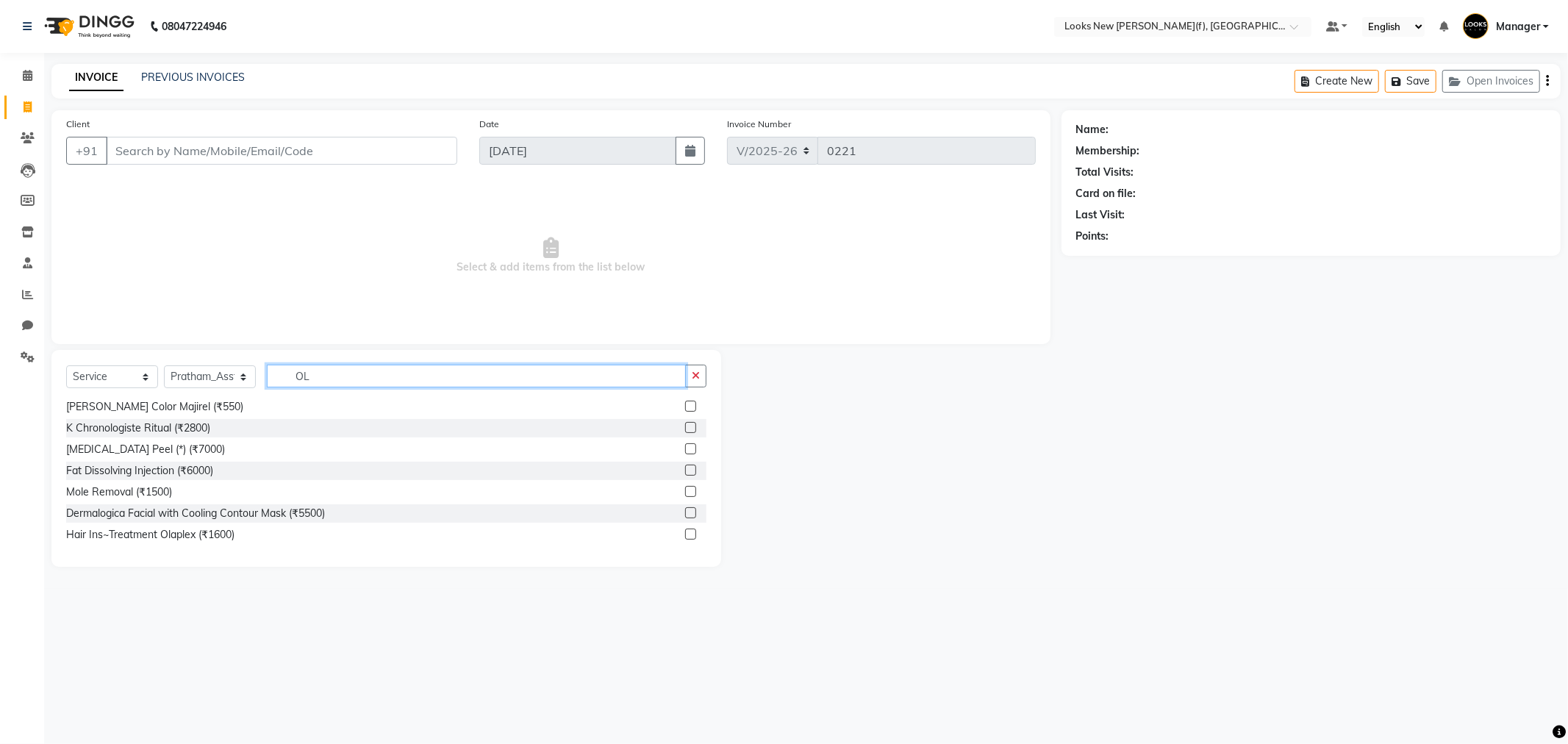
type input "OLA"
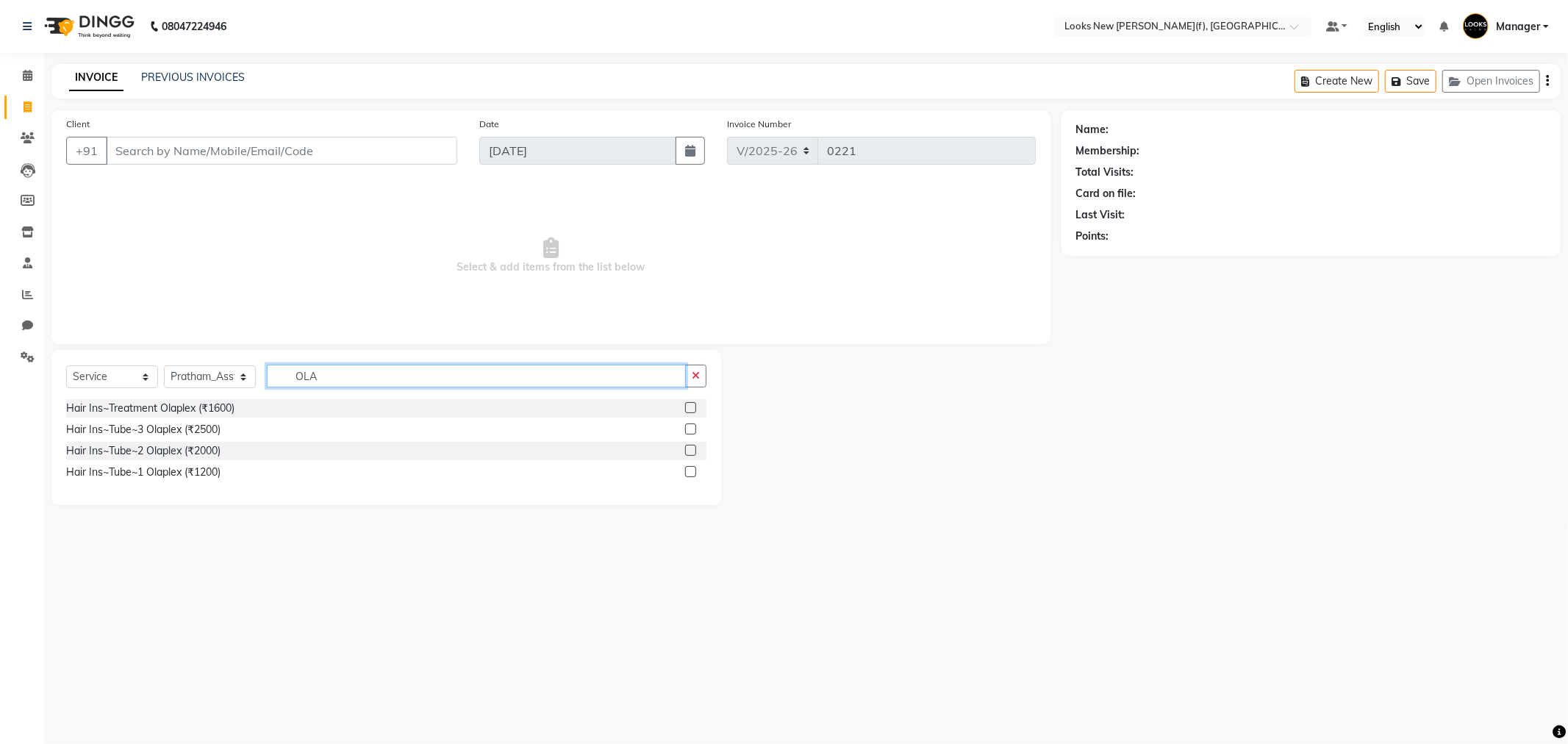
drag, startPoint x: 346, startPoint y: 374, endPoint x: 276, endPoint y: 379, distance: 70.2
click at [276, 379] on input "OLA" at bounding box center [476, 376] width 419 height 23
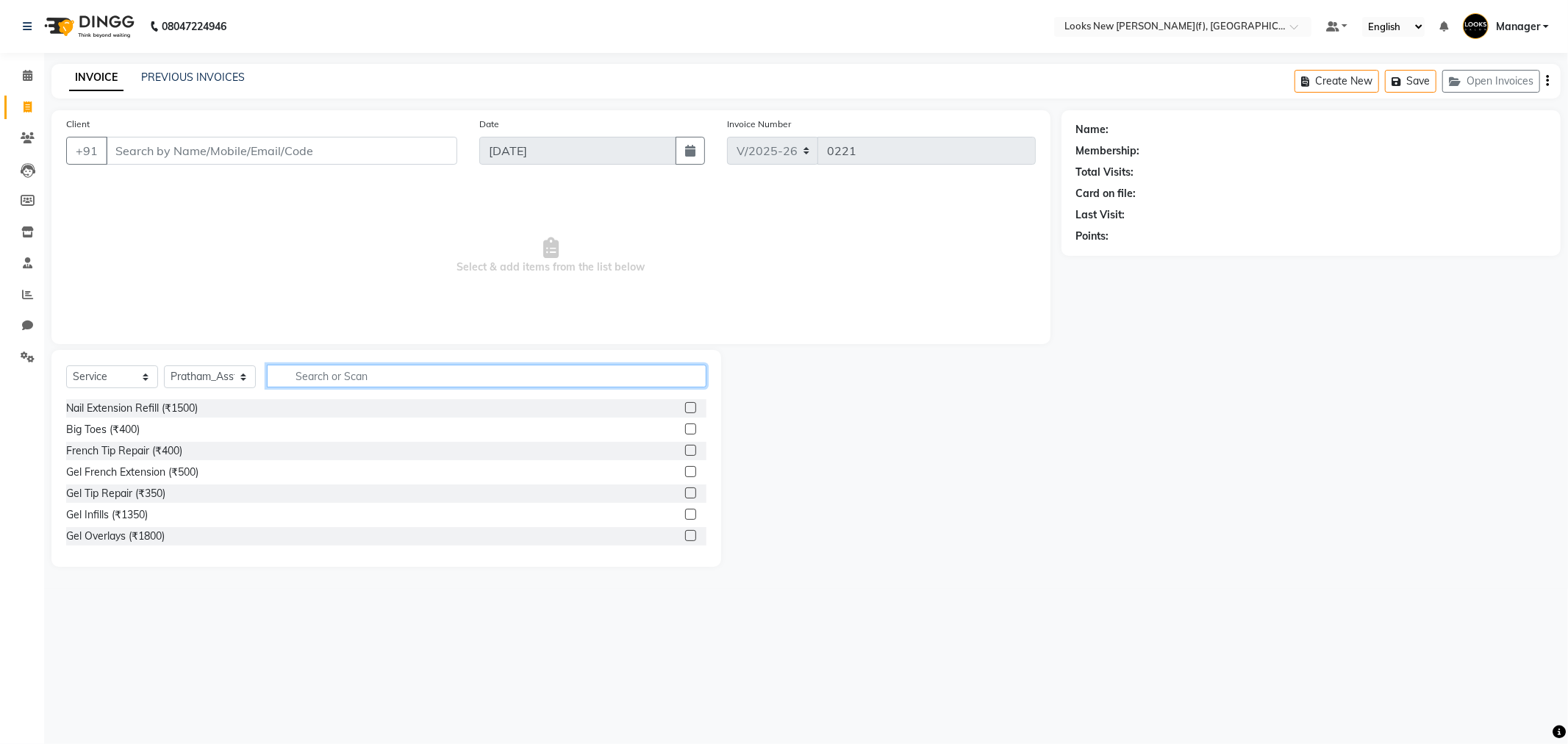
click at [300, 381] on input "text" at bounding box center [486, 376] width 440 height 23
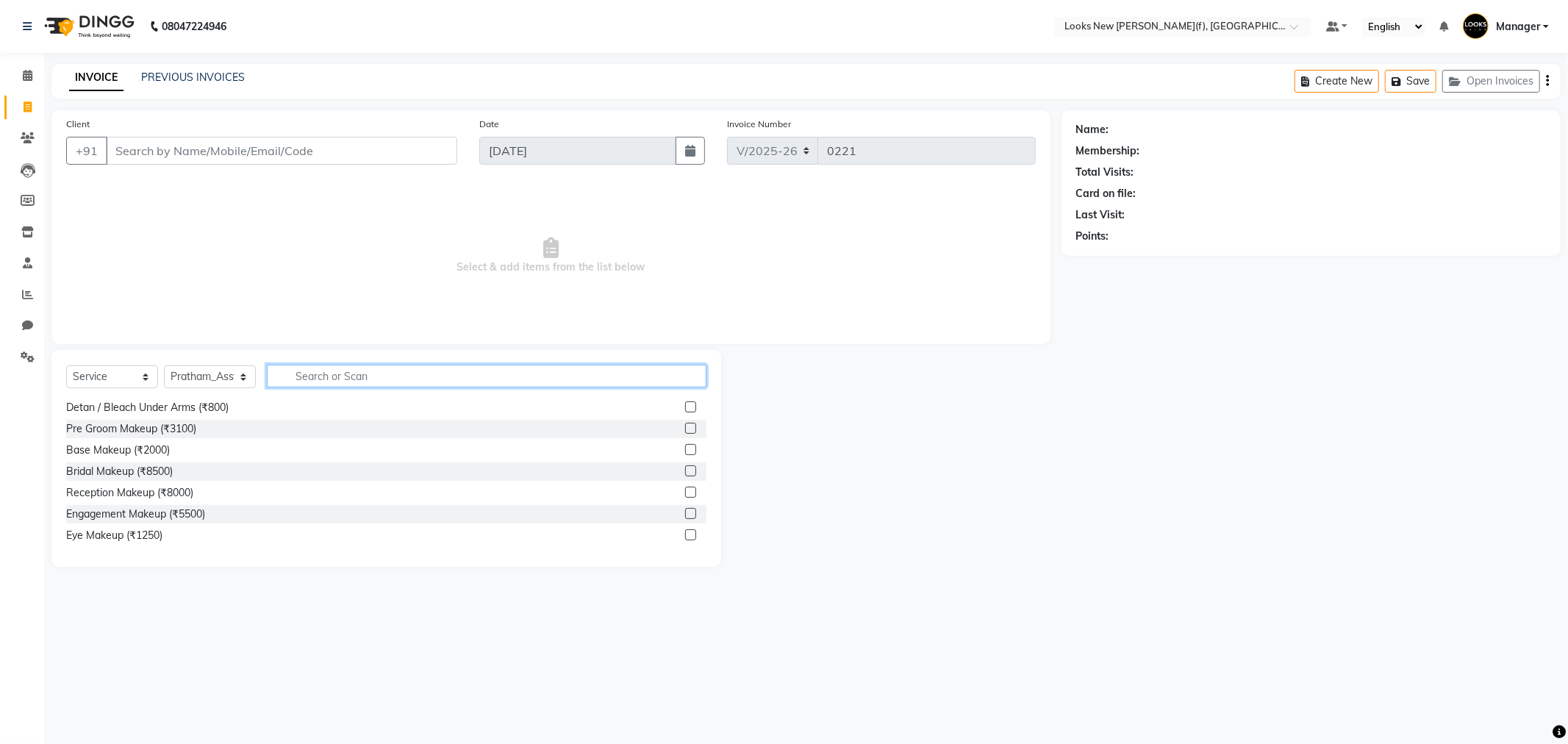
drag, startPoint x: 386, startPoint y: 374, endPoint x: 368, endPoint y: 374, distance: 18.0
click at [368, 374] on input "text" at bounding box center [486, 376] width 440 height 23
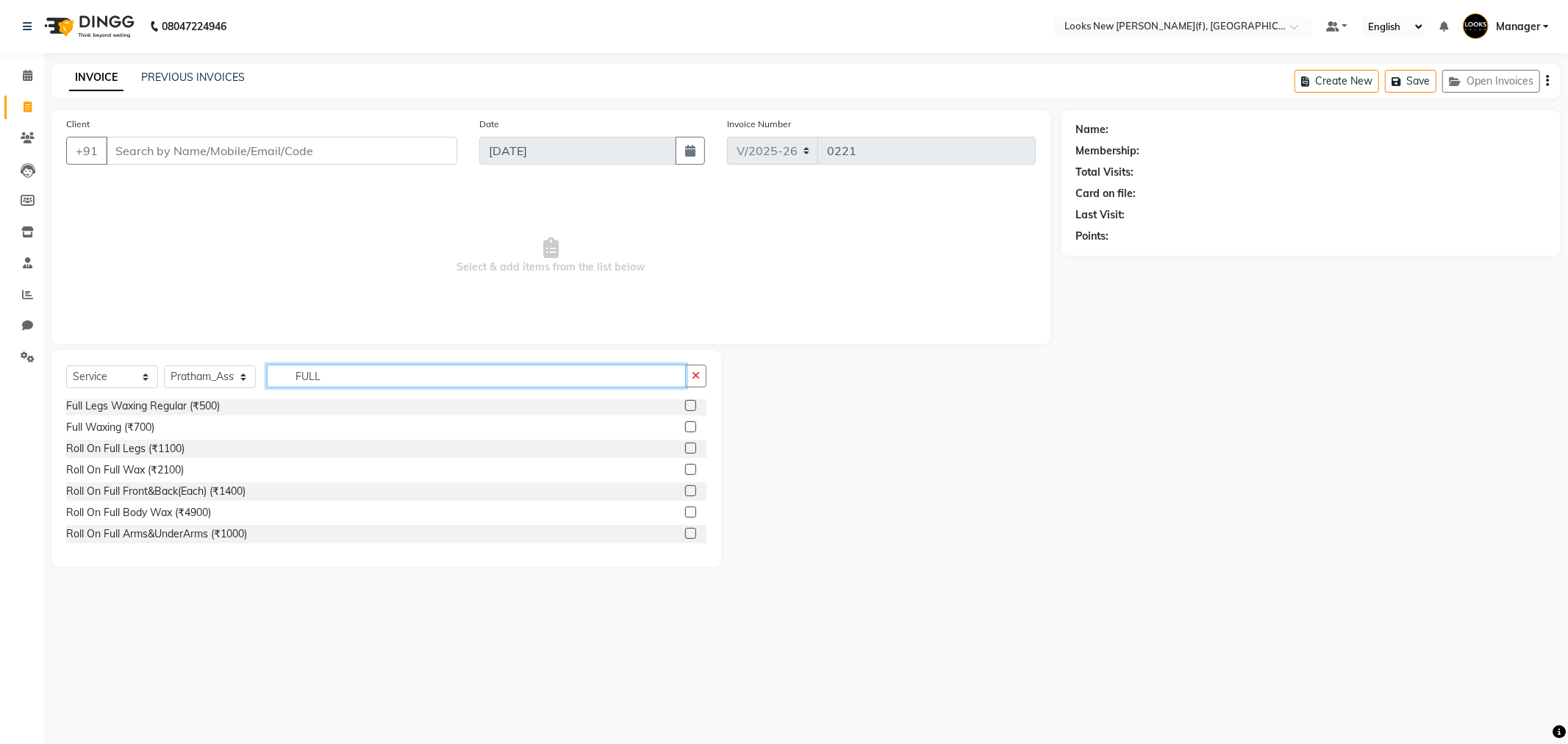
scroll to position [257, 0]
type input "FULL AR"
drag, startPoint x: 340, startPoint y: 380, endPoint x: 280, endPoint y: 377, distance: 60.1
click at [281, 377] on input "FULL AR" at bounding box center [476, 376] width 419 height 23
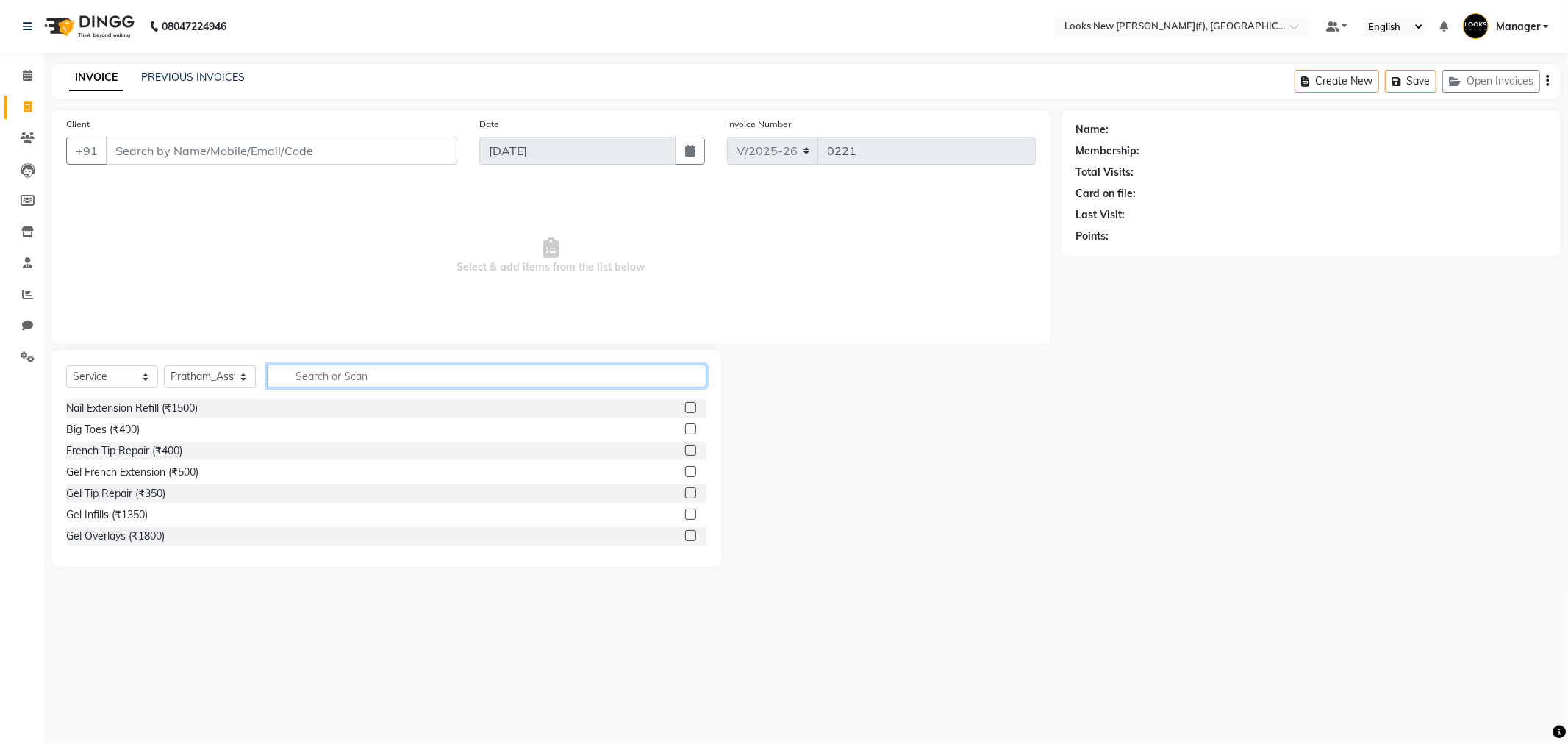
type input "O"
type input "P"
type input "B"
type input "I"
type input "FACIA"
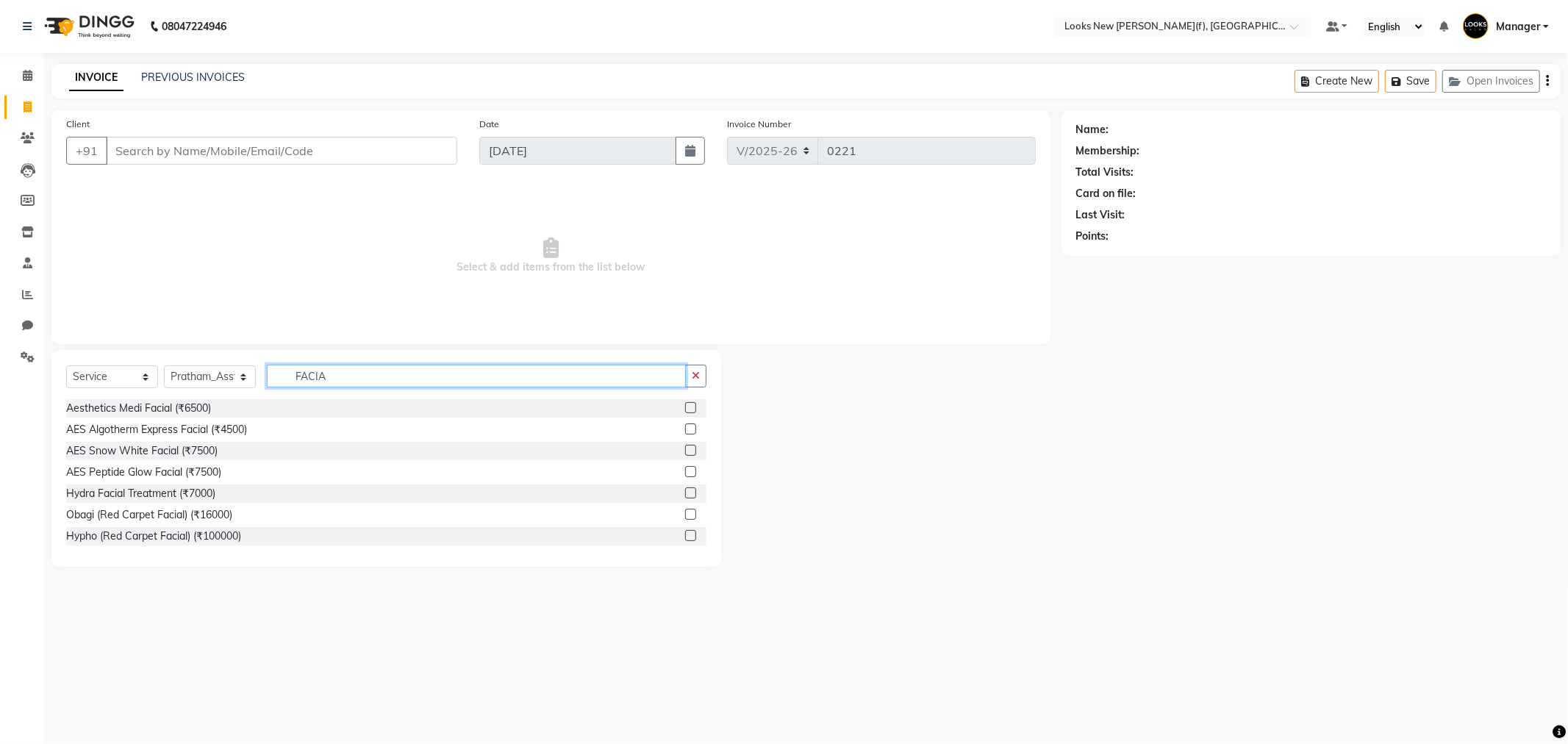
drag, startPoint x: 327, startPoint y: 378, endPoint x: 269, endPoint y: 379, distance: 58.0
click at [272, 378] on input "FACIA" at bounding box center [476, 376] width 419 height 23
type input "B"
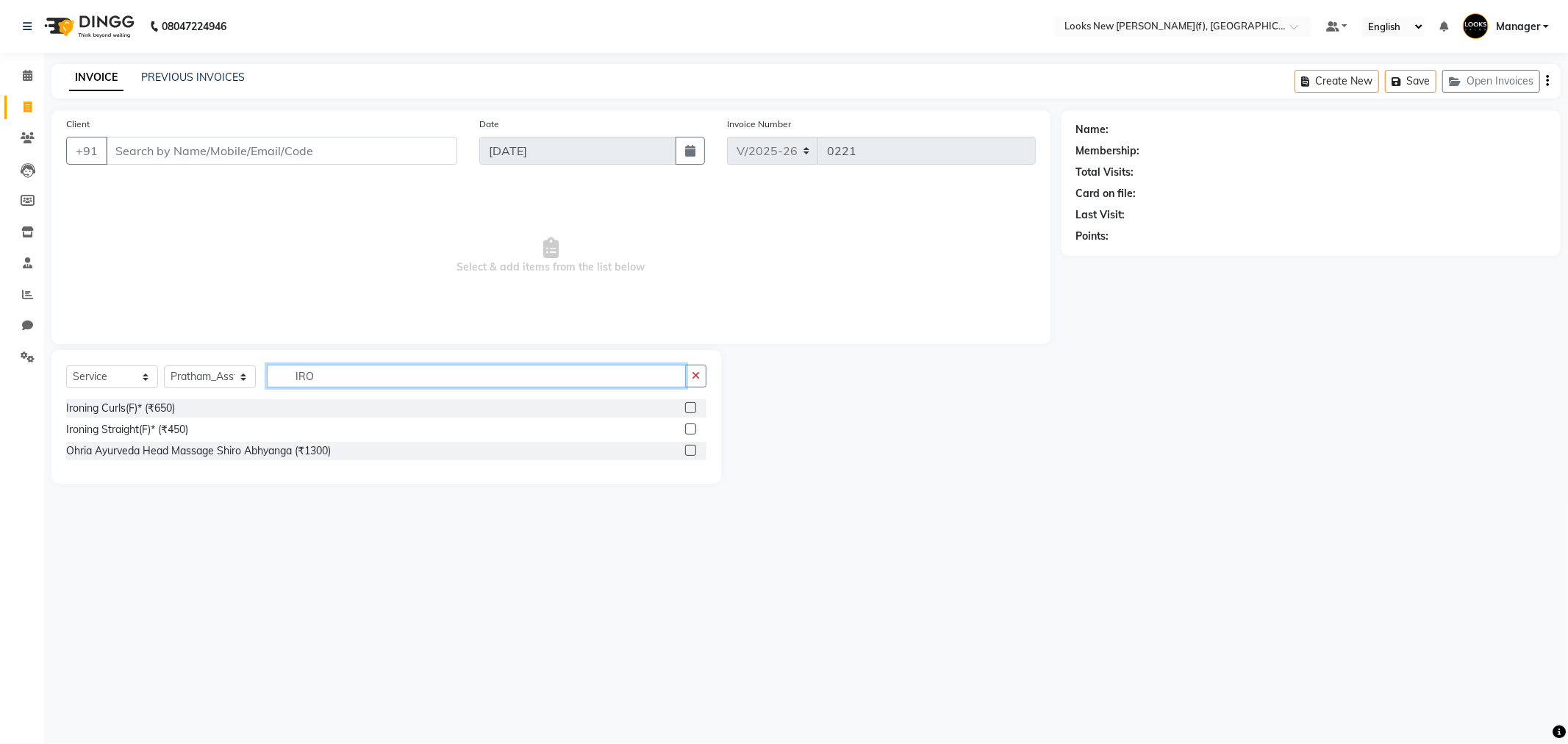
drag, startPoint x: 327, startPoint y: 374, endPoint x: 226, endPoint y: 384, distance: 101.5
click at [226, 384] on div "Select Service Product Membership Package Voucher Prepaid Gift Card Select Styl…" at bounding box center [386, 382] width 640 height 35
type input "O"
type input "U"
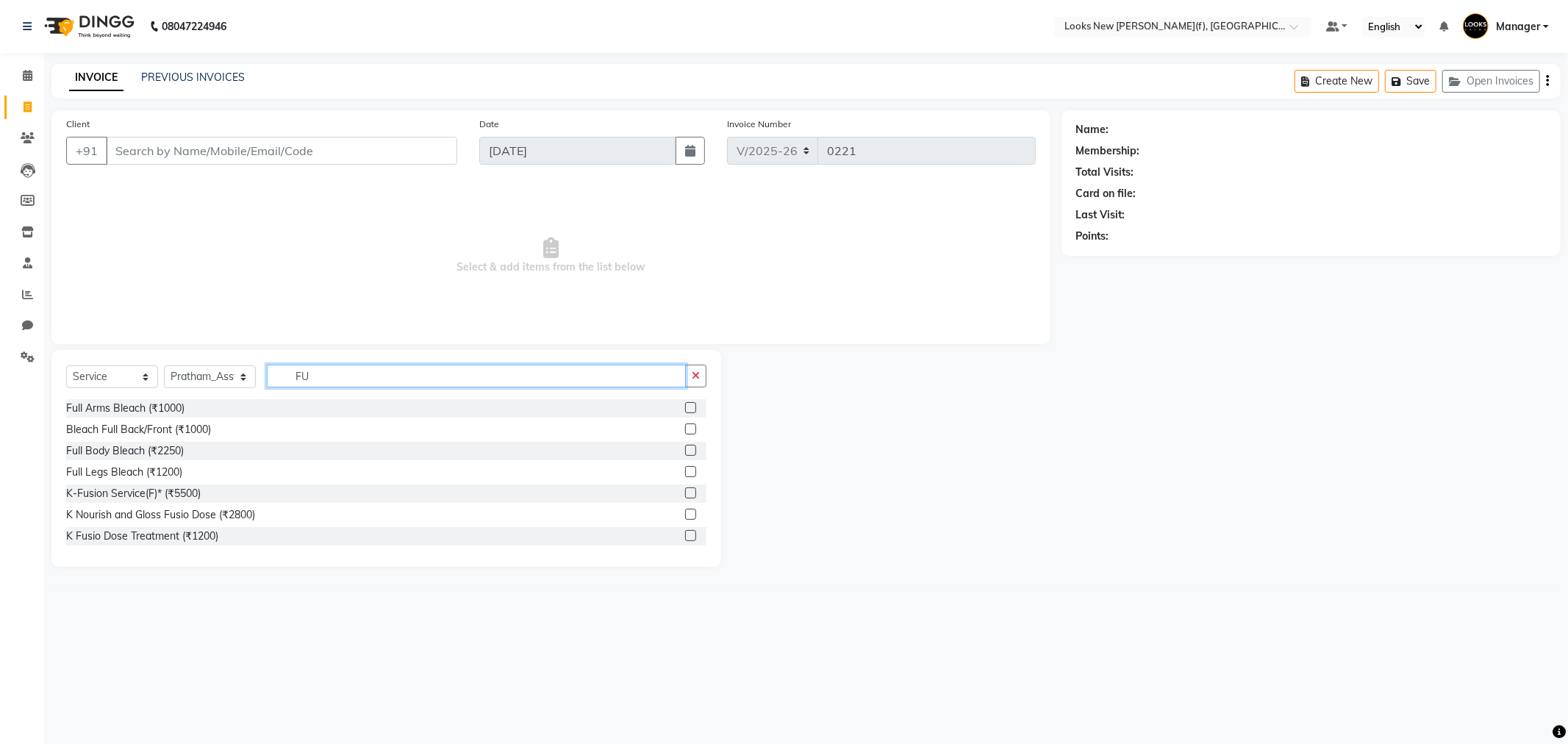
type input "F"
type input "R"
drag, startPoint x: 333, startPoint y: 379, endPoint x: 224, endPoint y: 390, distance: 109.6
click at [224, 390] on div "Select Service Product Membership Package Voucher Prepaid Gift Card Select Styl…" at bounding box center [386, 382] width 640 height 35
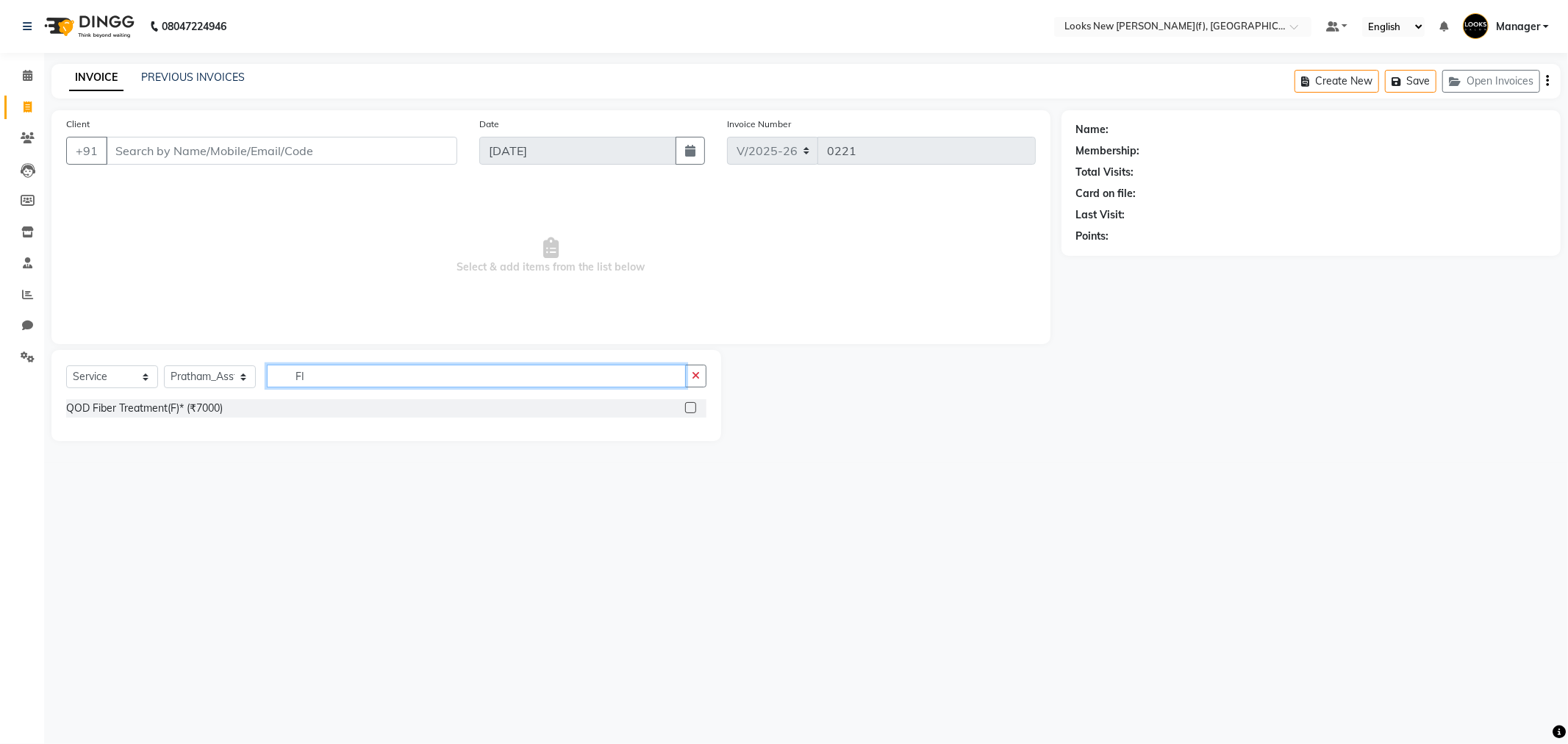
type input "F"
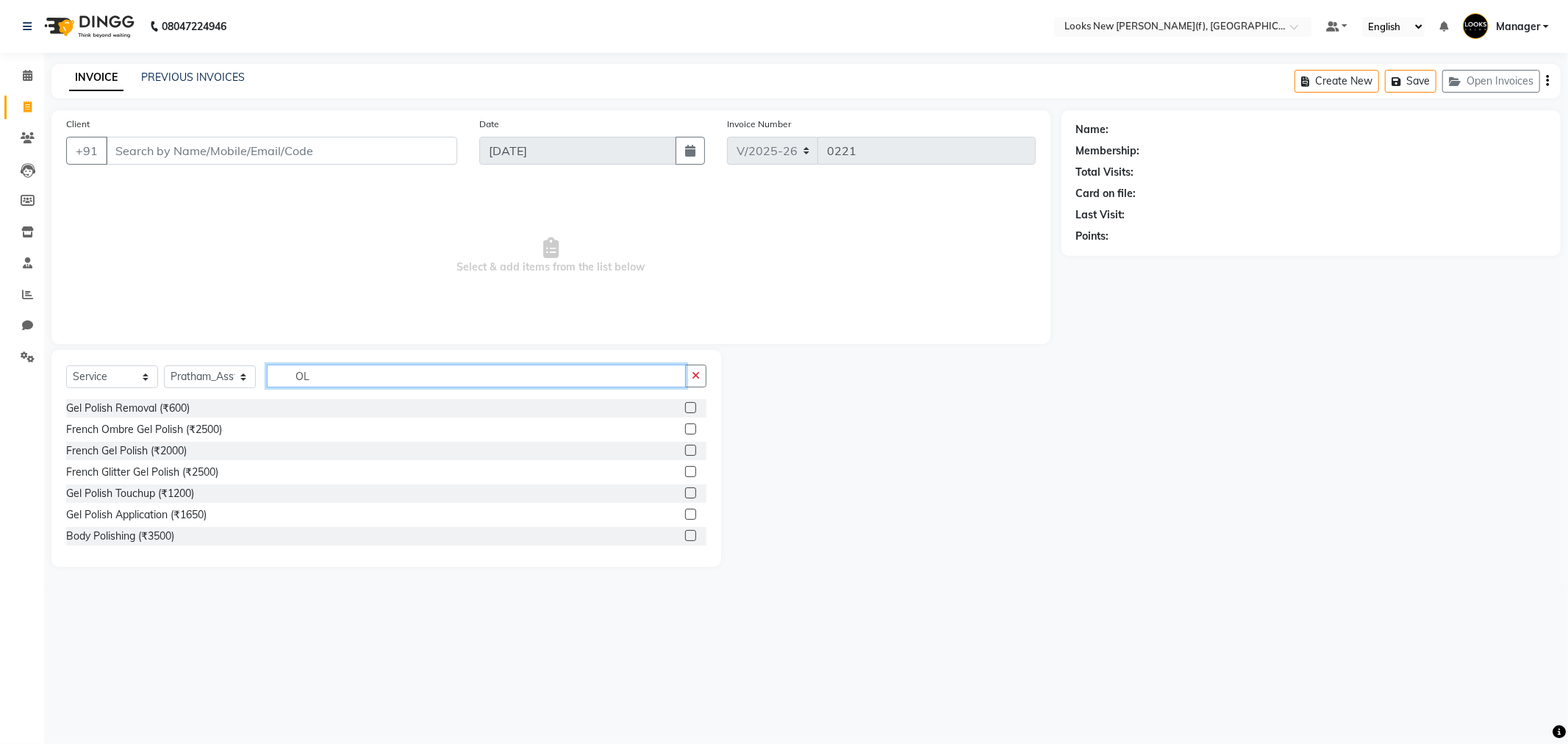
type input "O"
type input "CLE"
click at [85, 20] on img at bounding box center [87, 26] width 101 height 41
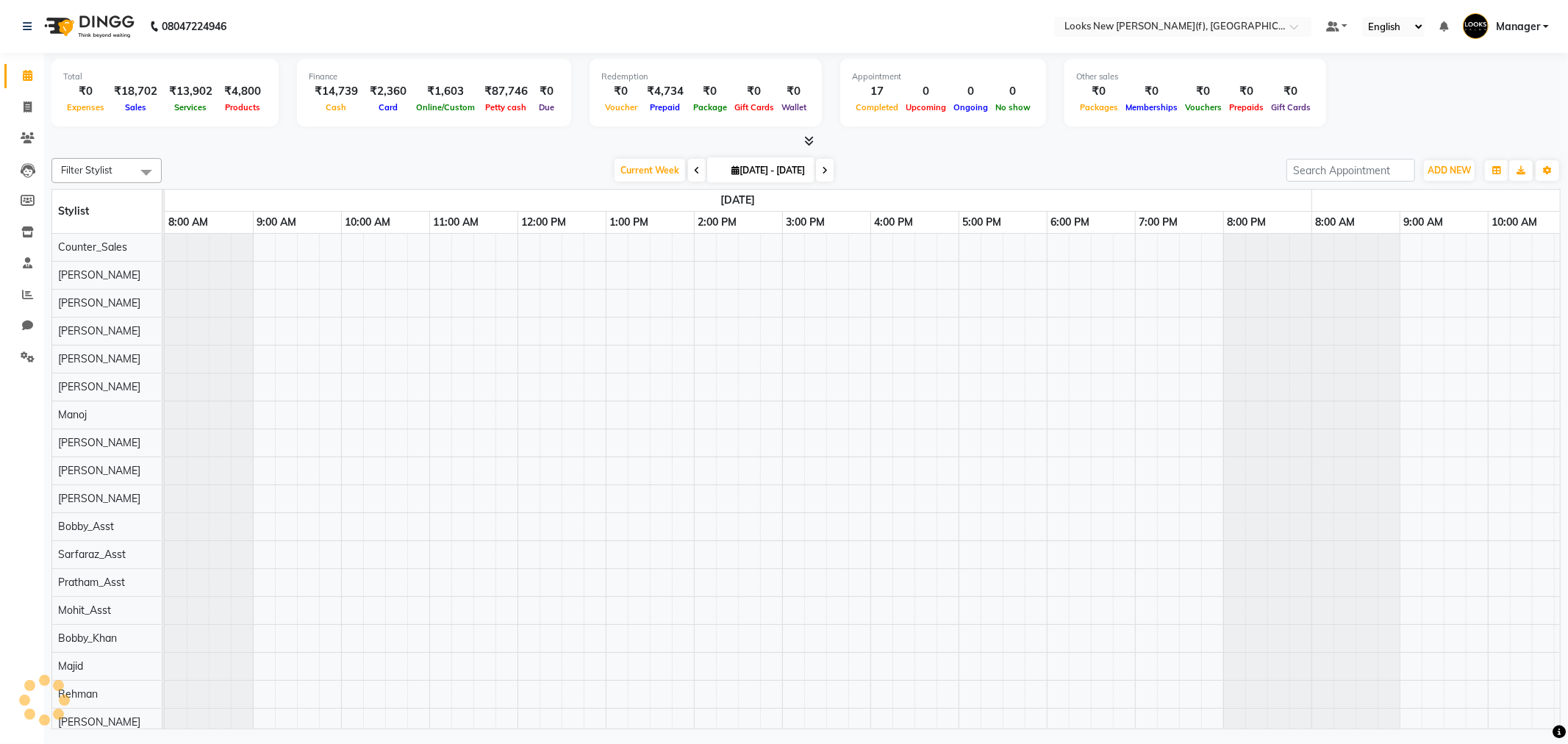
scroll to position [0, 794]
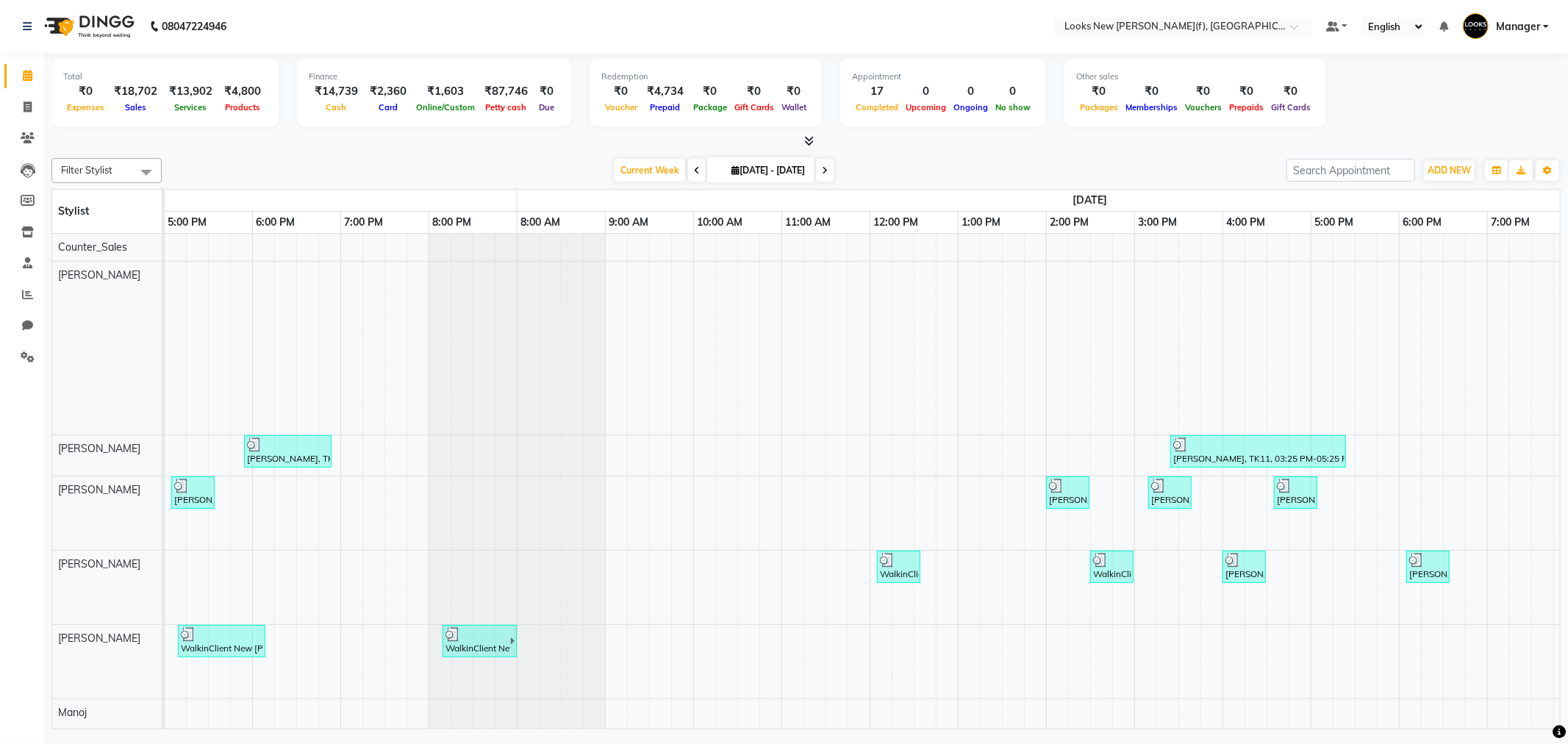
click at [129, 177] on span "Filter Stylist" at bounding box center [106, 171] width 111 height 25
click at [141, 172] on span at bounding box center [146, 172] width 30 height 28
click at [31, 111] on icon at bounding box center [28, 106] width 8 height 11
select select "service"
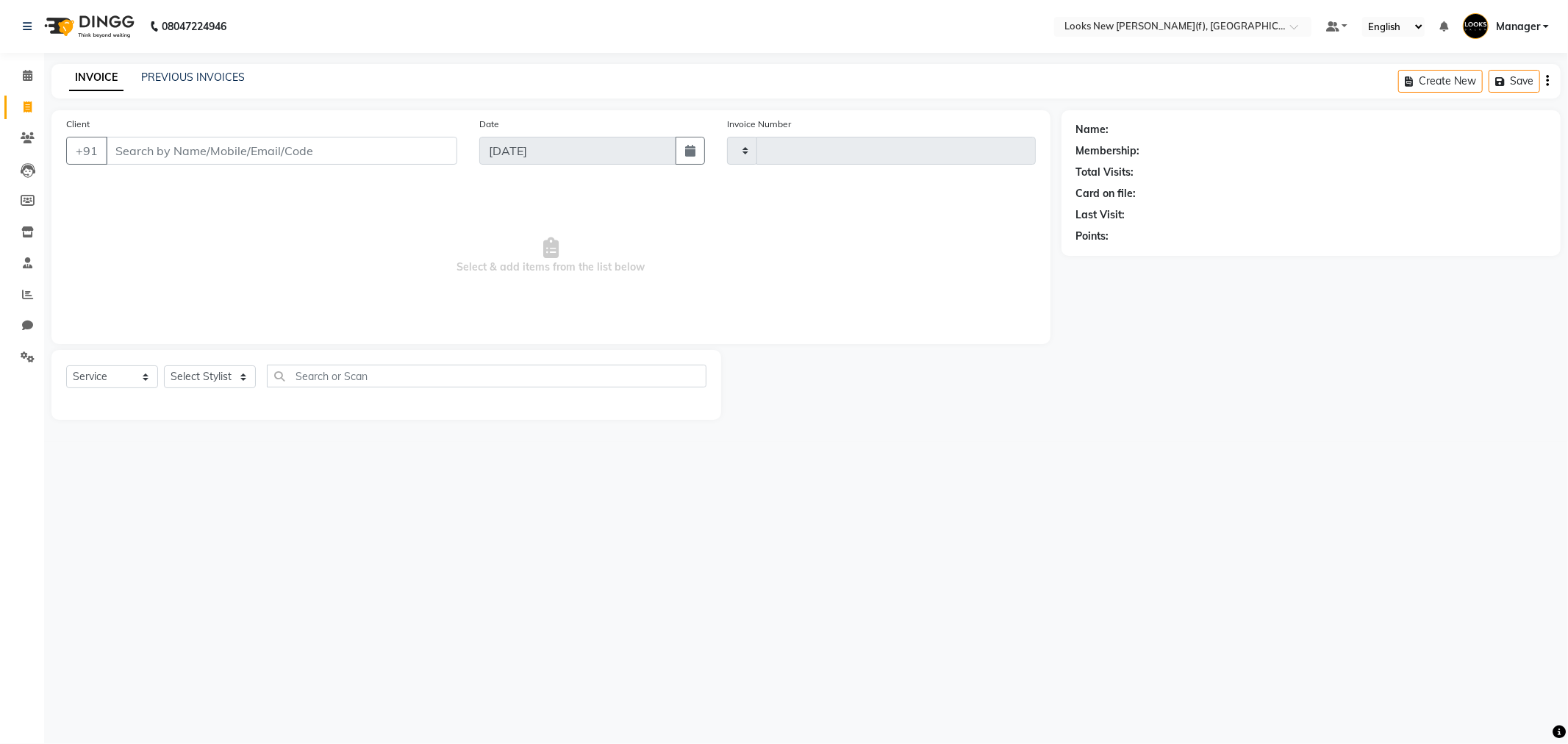
type input "0221"
select select "8659"
click at [197, 374] on select "Select Stylist" at bounding box center [210, 377] width 92 height 23
select select "87316"
click at [164, 366] on select "Select Stylist Aakash_Pdct [PERSON_NAME] [PERSON_NAME] [PERSON_NAME] Counter_Sa…" at bounding box center [210, 377] width 92 height 23
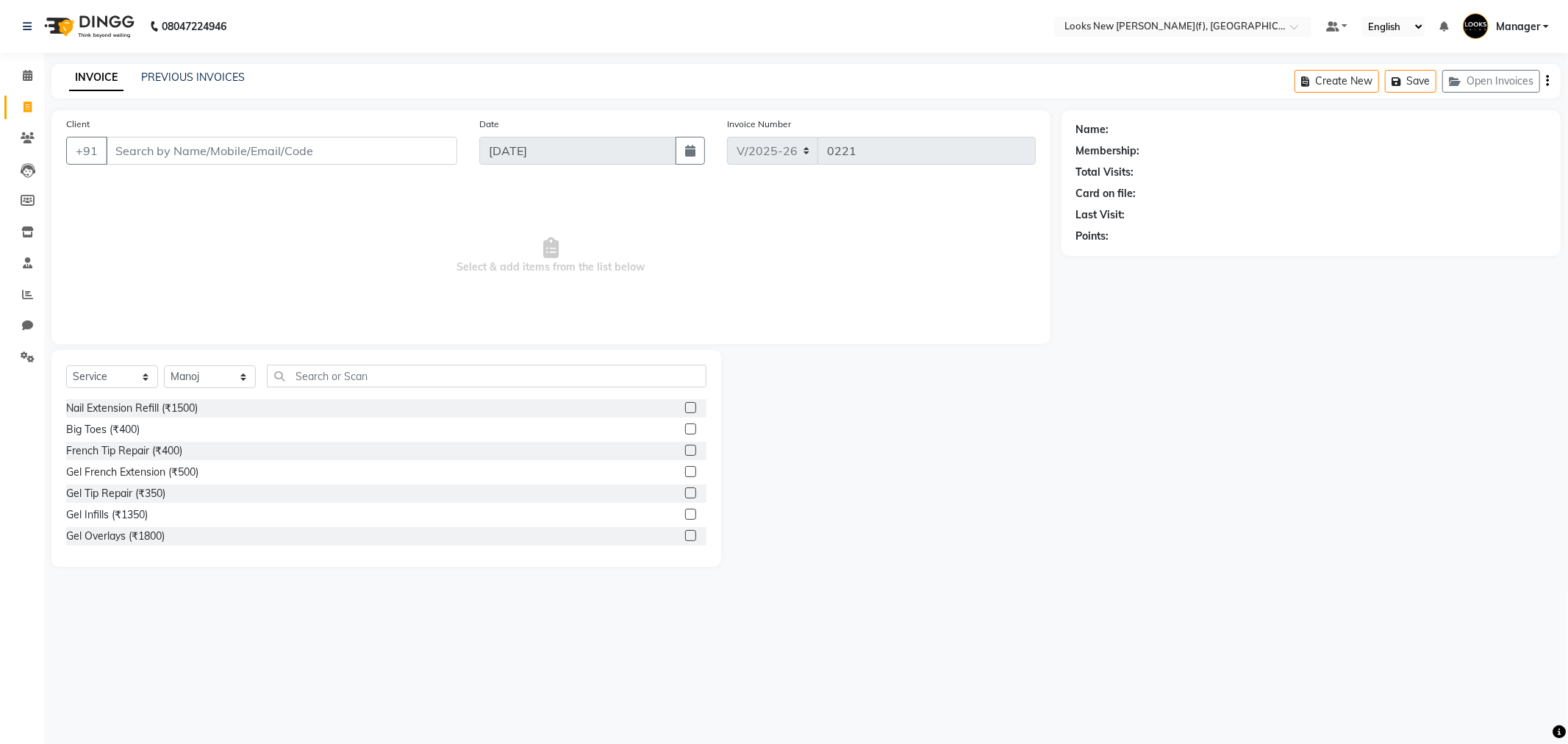
click at [106, 31] on img at bounding box center [87, 26] width 101 height 41
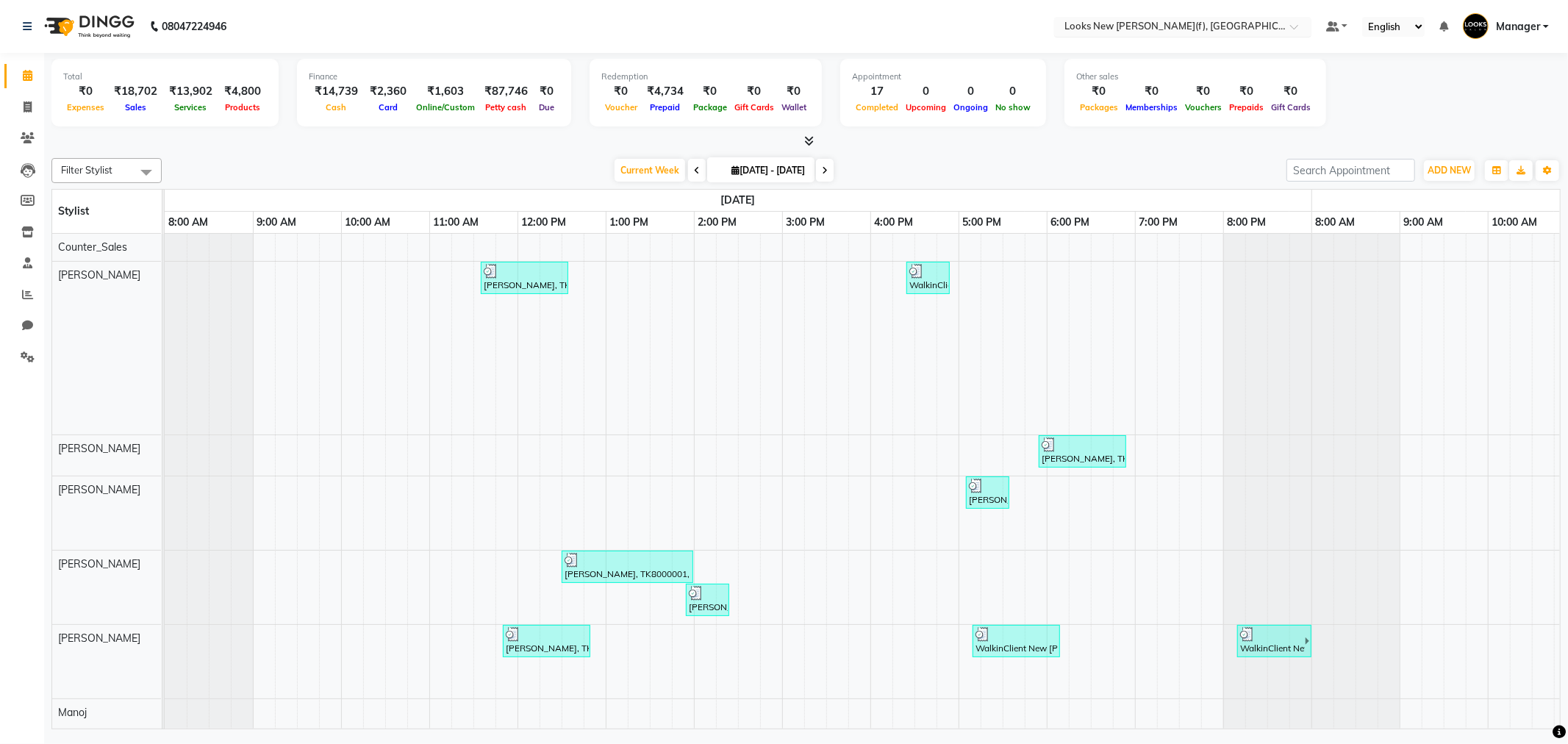
click at [1302, 26] on span at bounding box center [1299, 31] width 18 height 15
drag, startPoint x: 1298, startPoint y: 26, endPoint x: 1293, endPoint y: 37, distance: 12.1
click at [1293, 37] on nav "08047224946 Select Location × Looks New [PERSON_NAME] Nagar(f), [GEOGRAPHIC_DAT…" at bounding box center [784, 26] width 1568 height 53
click at [804, 145] on icon at bounding box center [809, 140] width 10 height 11
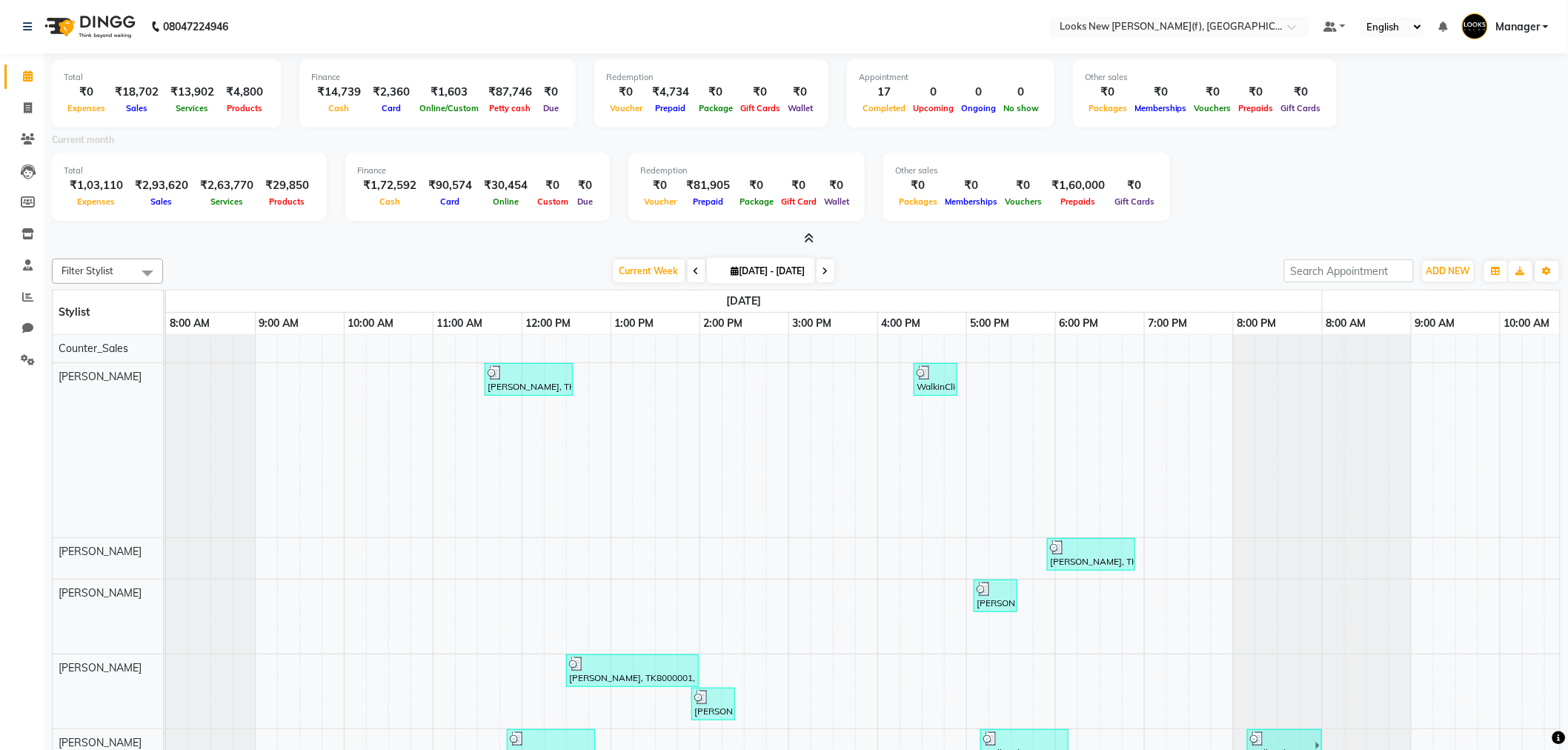
click at [818, 241] on div at bounding box center [806, 239] width 1509 height 16
click at [28, 112] on icon at bounding box center [28, 107] width 8 height 11
select select "service"
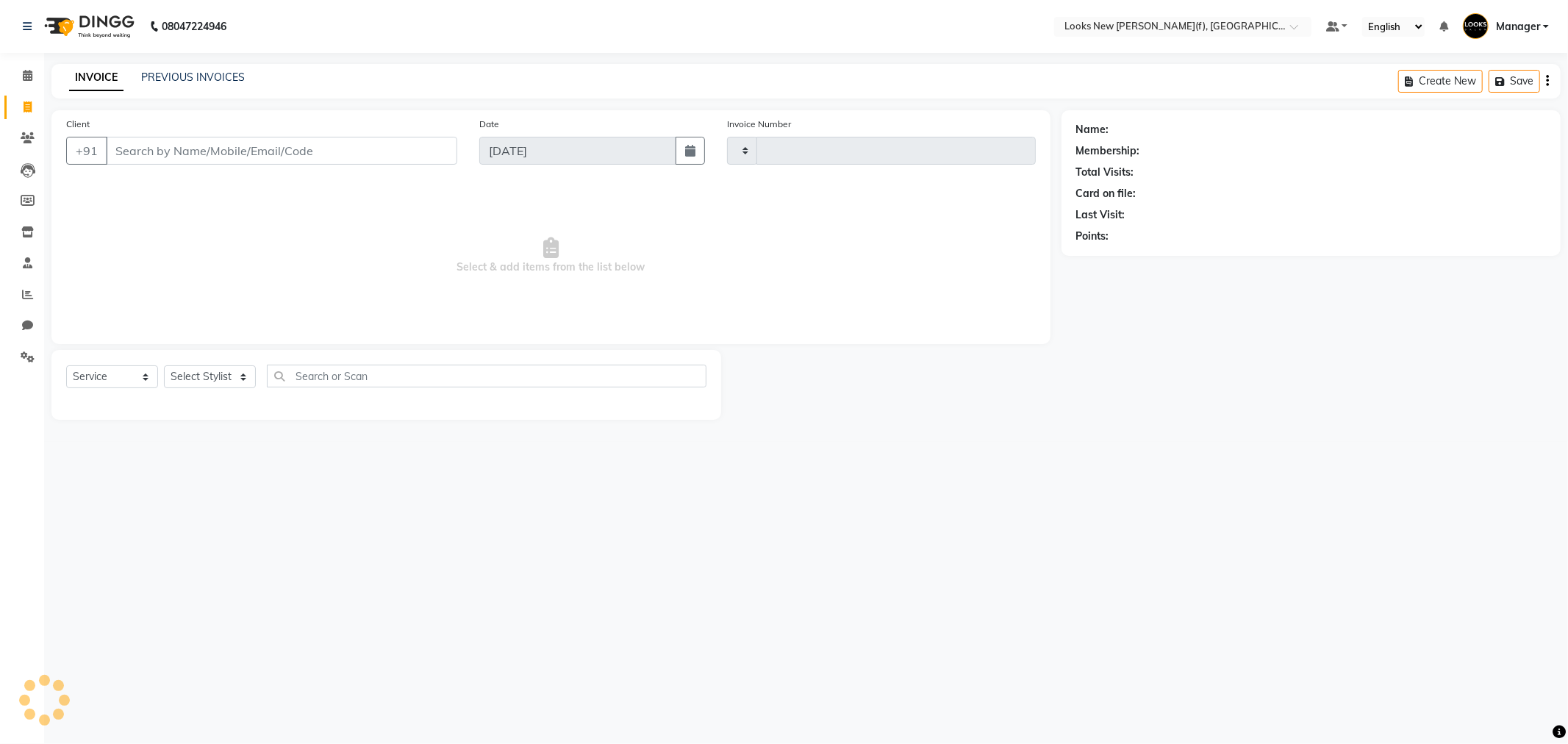
type input "0221"
select select "8659"
click at [222, 384] on select "Select Stylist Aakash_Pdct [PERSON_NAME] [PERSON_NAME] [PERSON_NAME] Counter_Sa…" at bounding box center [210, 377] width 92 height 23
select select "87318"
click at [164, 366] on select "Select Stylist Aakash_Pdct [PERSON_NAME] [PERSON_NAME] [PERSON_NAME] Counter_Sa…" at bounding box center [210, 377] width 92 height 23
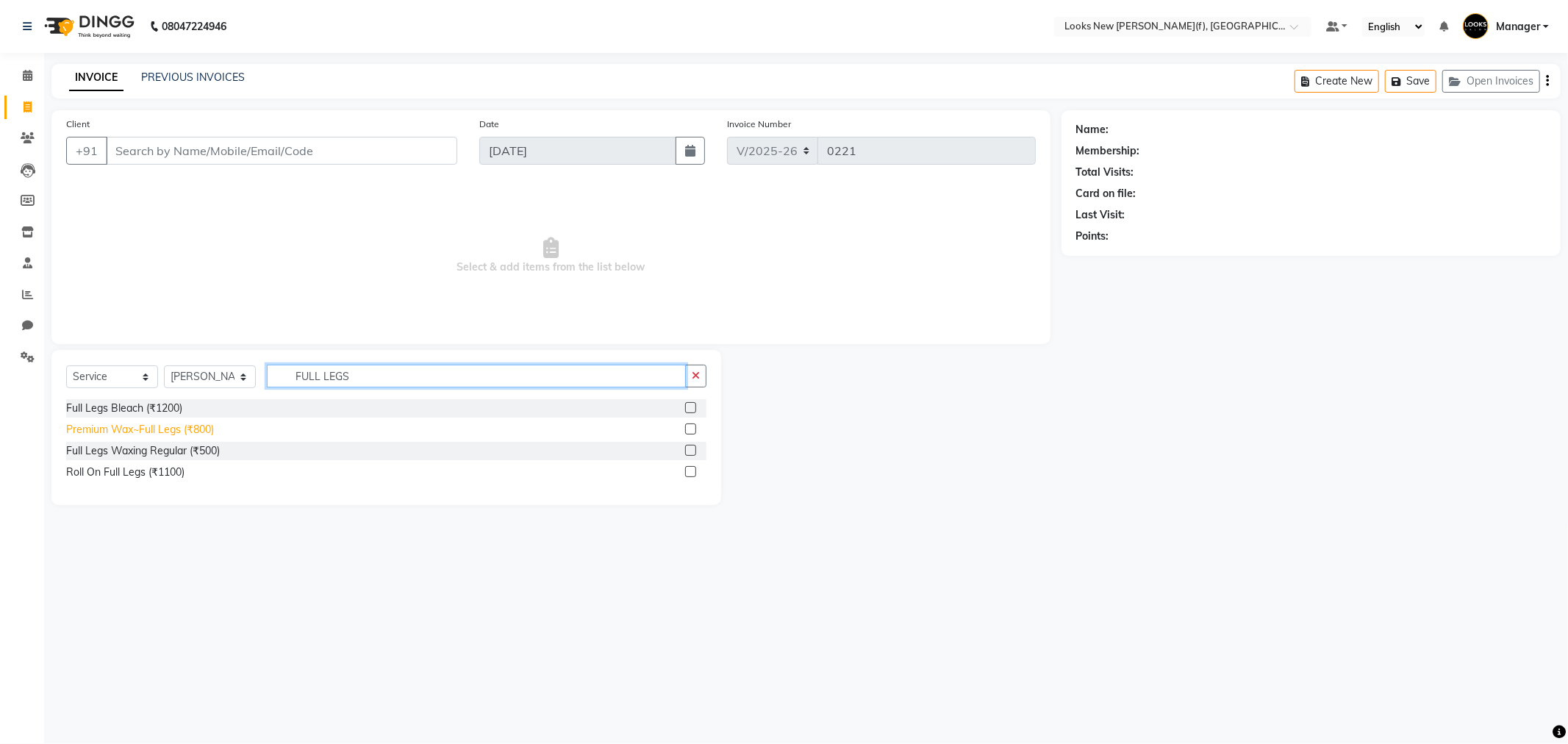
type input "FULL LEGS"
click at [182, 429] on div "Premium Wax~Full Legs (₹800)" at bounding box center [139, 429] width 148 height 16
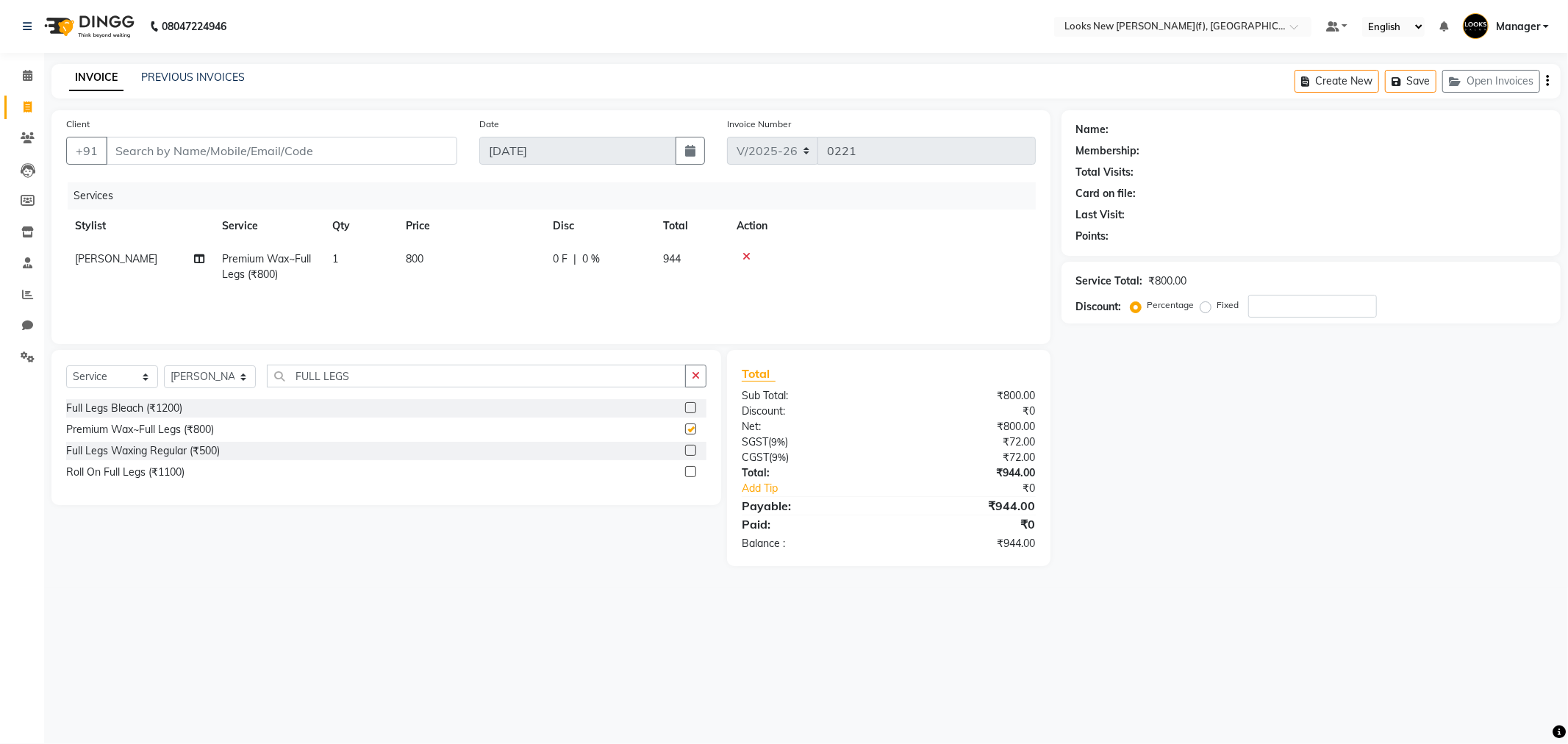
checkbox input "false"
click at [212, 384] on select "Select Stylist Aakash_Pdct [PERSON_NAME] [PERSON_NAME] [PERSON_NAME] Counter_Sa…" at bounding box center [210, 377] width 92 height 23
select select "87316"
click at [164, 366] on select "Select Stylist Aakash_Pdct [PERSON_NAME] [PERSON_NAME] [PERSON_NAME] Counter_Sa…" at bounding box center [210, 377] width 92 height 23
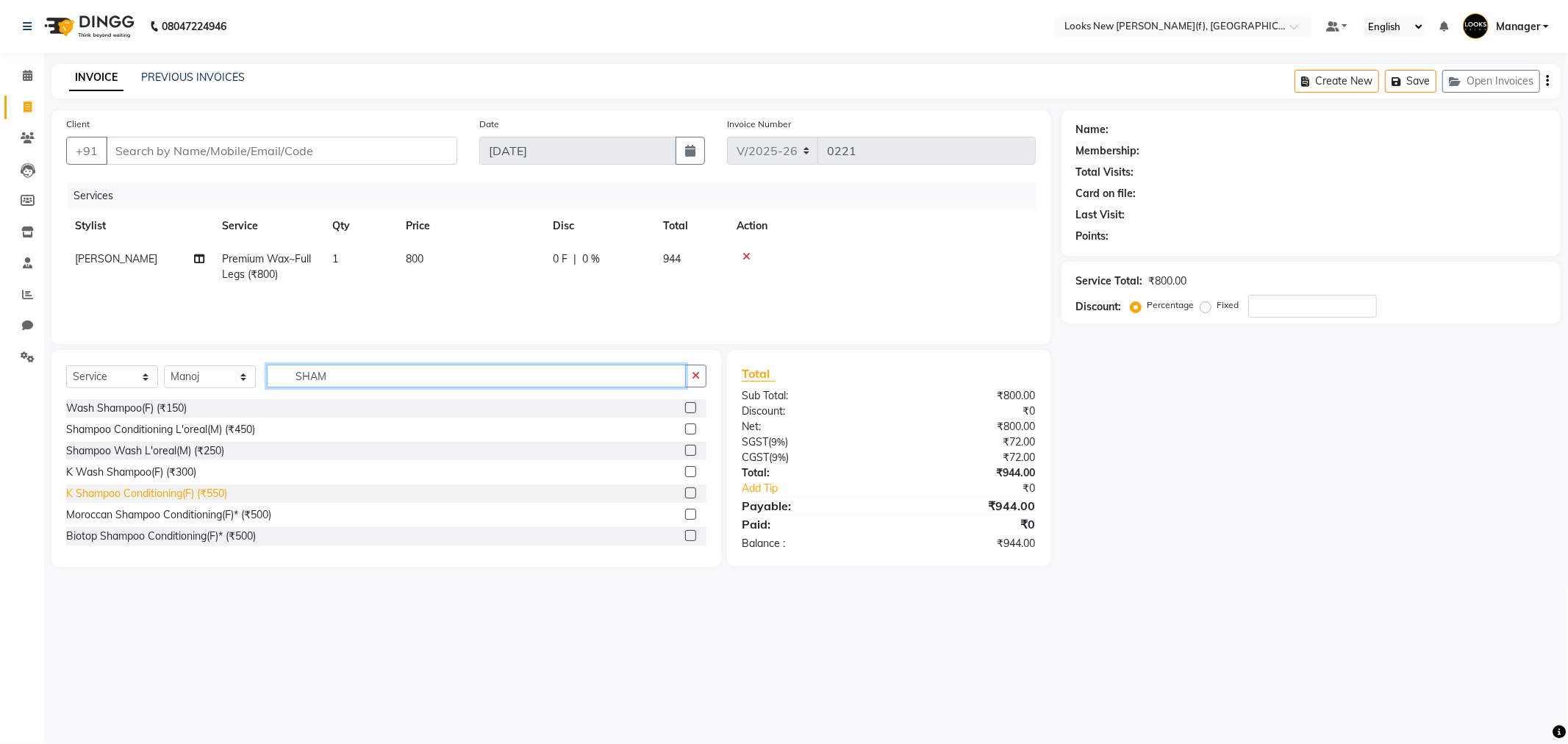
type input "SHAM"
click at [200, 496] on div "K Shampoo Conditioning(F) (₹550)" at bounding box center [146, 493] width 161 height 16
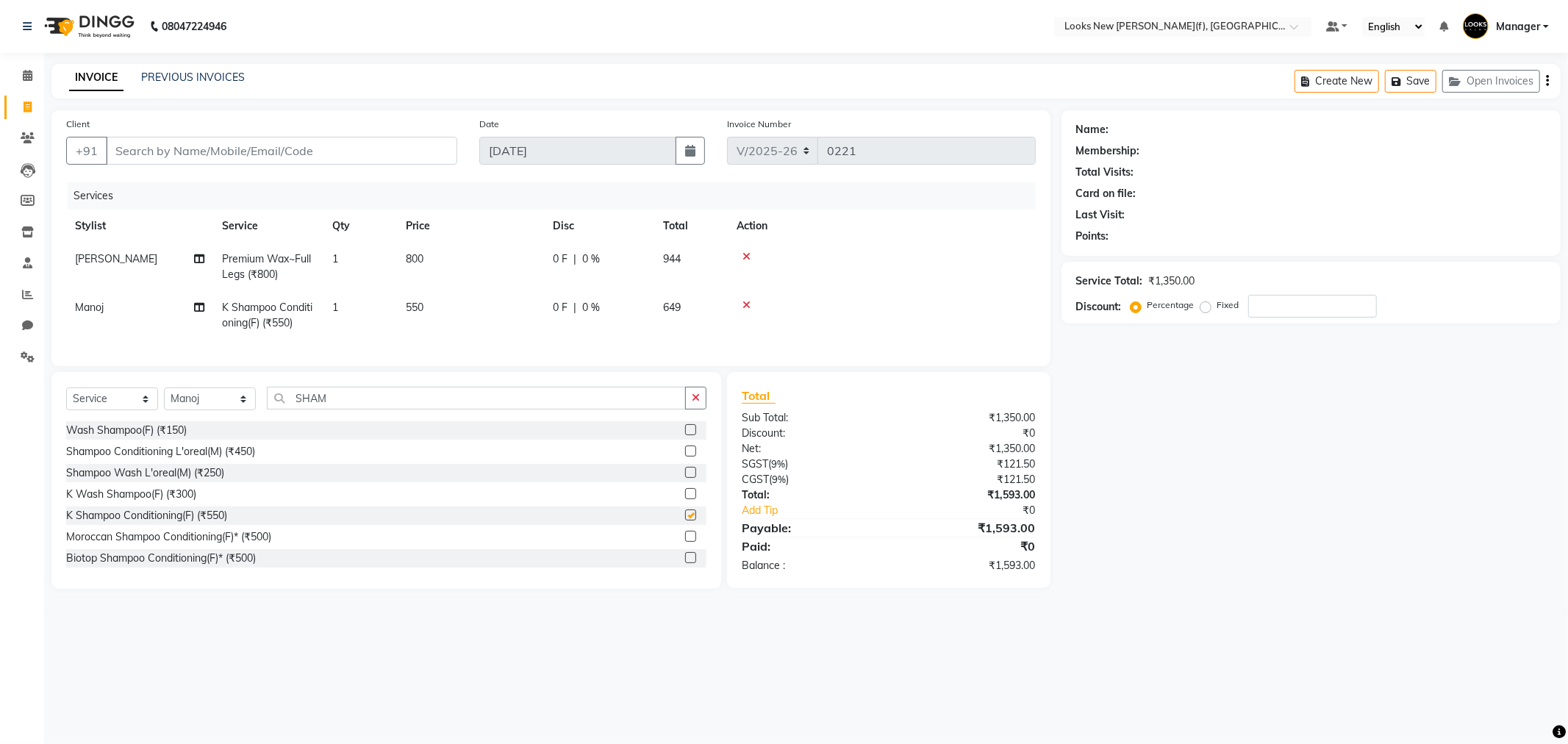
checkbox input "false"
drag, startPoint x: 332, startPoint y: 401, endPoint x: 236, endPoint y: 398, distance: 96.0
click at [266, 409] on input "SHAM" at bounding box center [476, 398] width 419 height 23
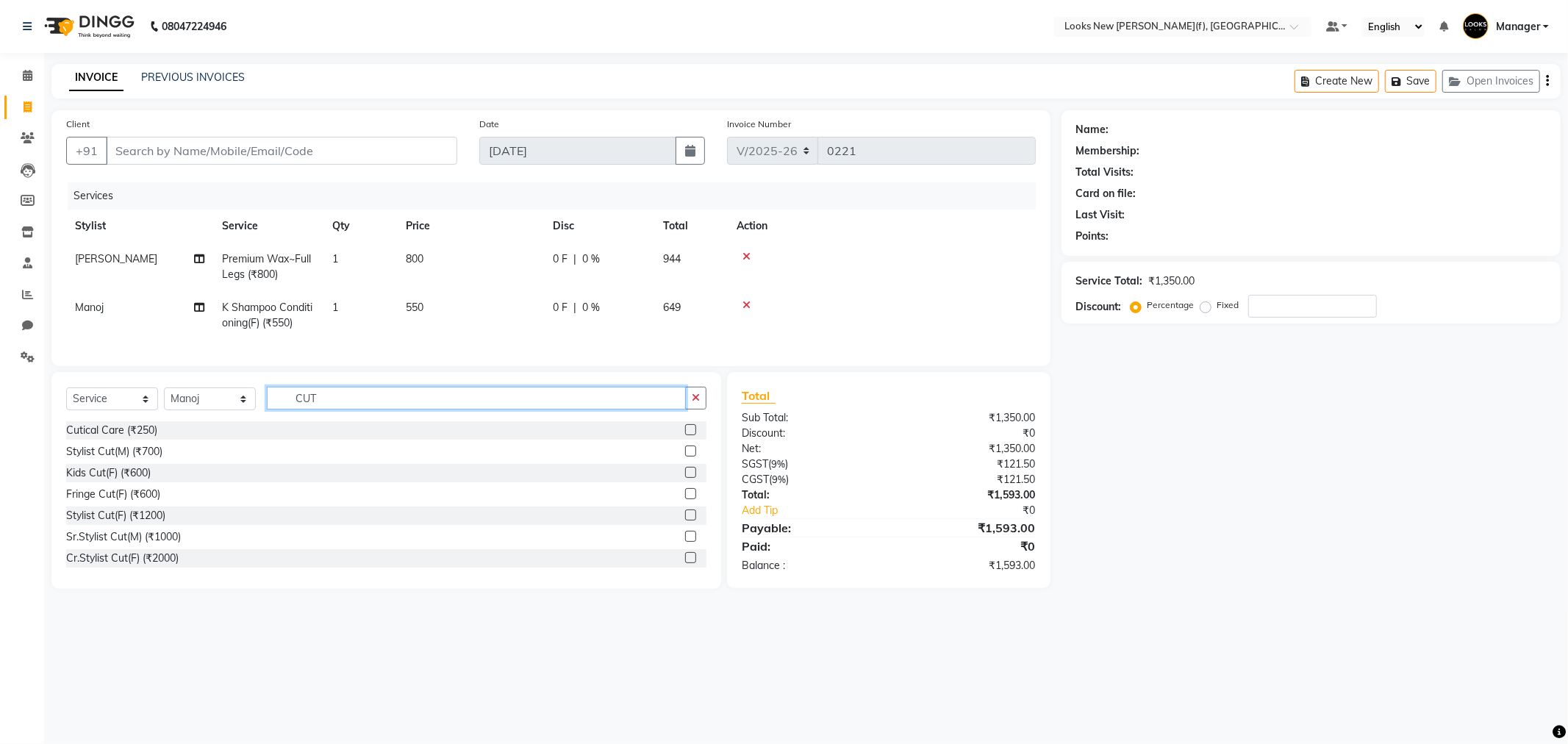
drag, startPoint x: 317, startPoint y: 406, endPoint x: 271, endPoint y: 409, distance: 46.1
click at [272, 409] on input "CUT" at bounding box center [476, 398] width 419 height 23
type input "STY"
click at [148, 481] on div "Stylist Cut(F) (₹1200)" at bounding box center [115, 473] width 99 height 16
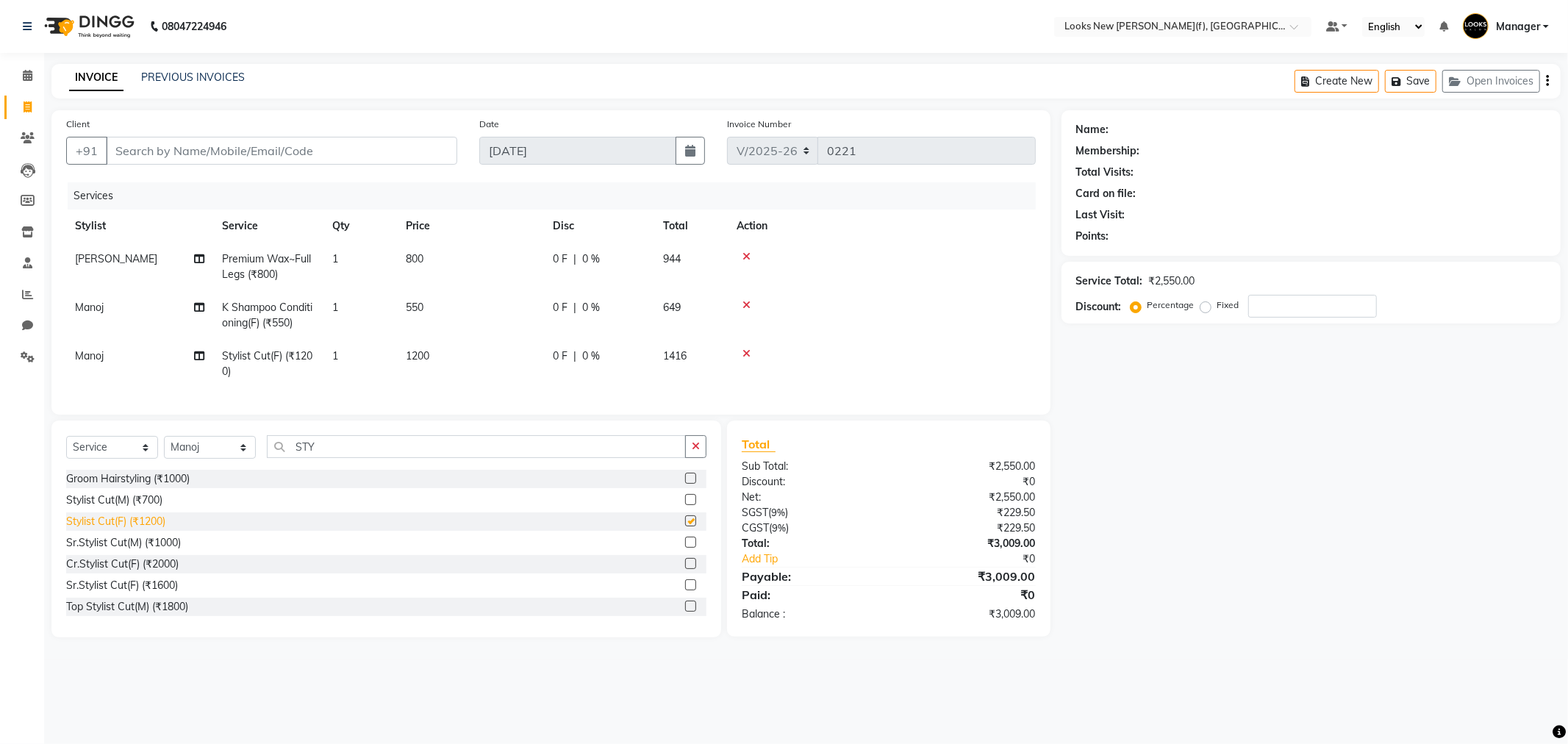
checkbox input "false"
click at [222, 152] on input "Client" at bounding box center [281, 151] width 351 height 28
click at [304, 453] on input "STY" at bounding box center [476, 447] width 419 height 23
drag, startPoint x: 323, startPoint y: 459, endPoint x: 273, endPoint y: 460, distance: 50.0
click at [277, 458] on input "STY" at bounding box center [476, 447] width 419 height 23
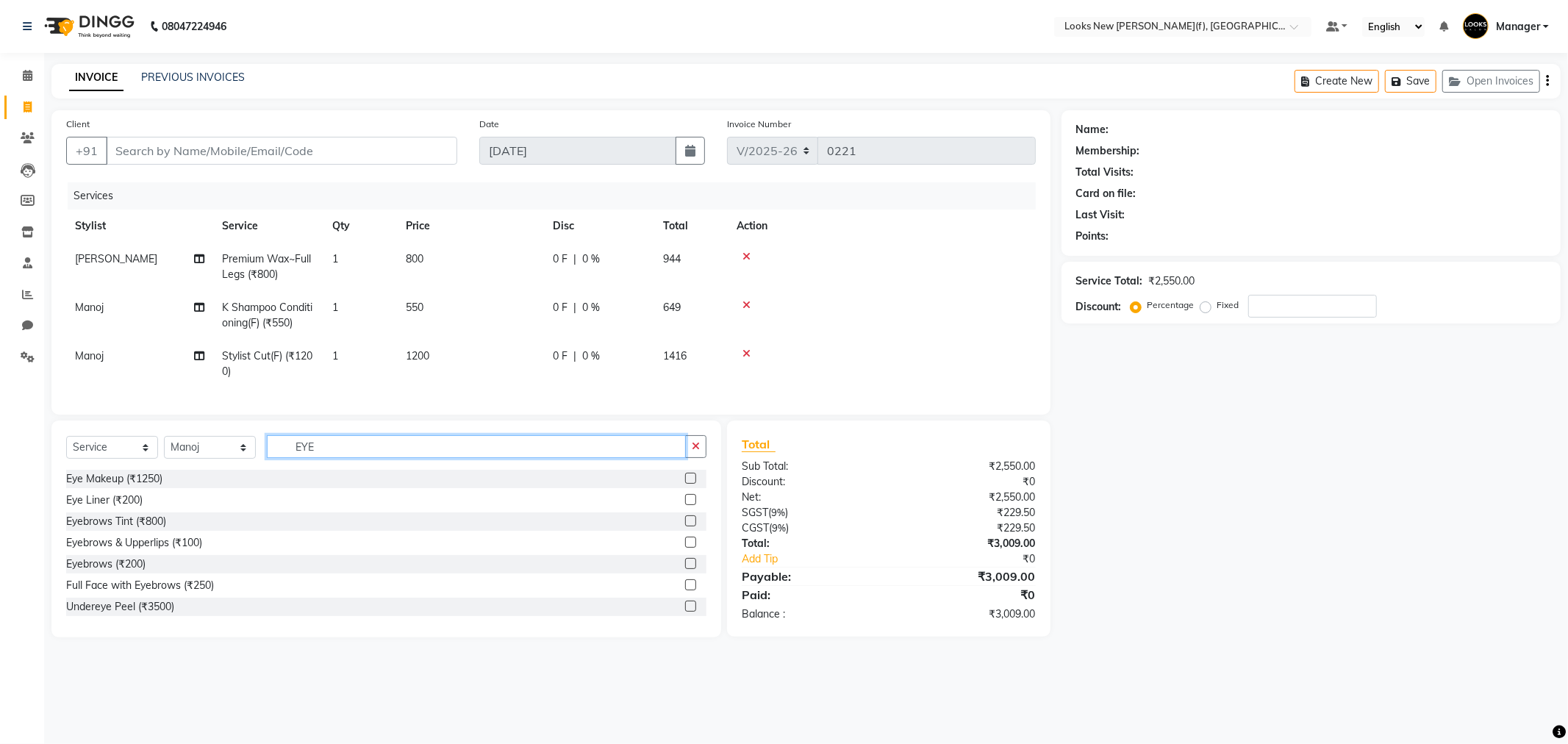
type input "EYE"
click at [700, 457] on button "button" at bounding box center [695, 447] width 21 height 23
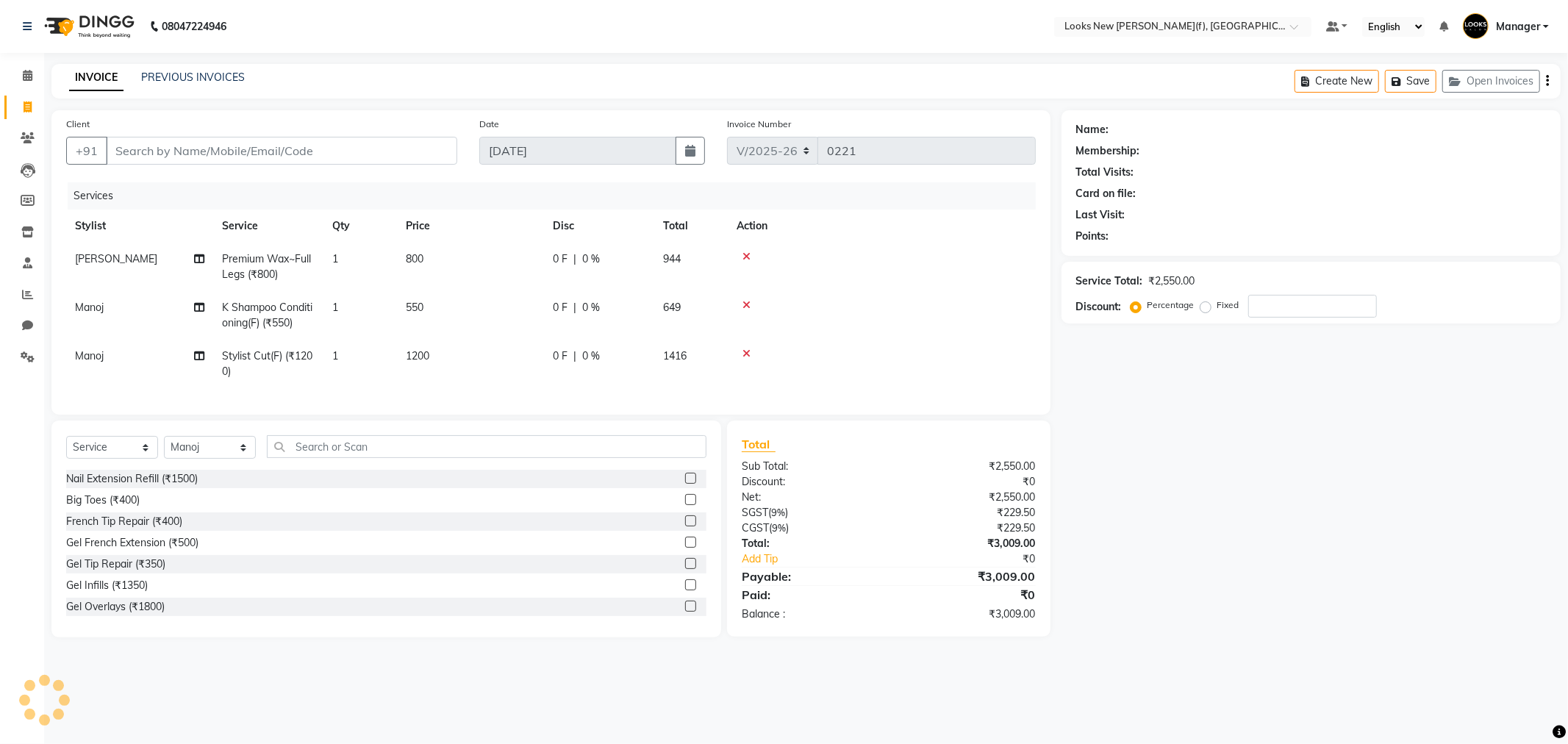
click at [1463, 523] on div "Name: Membership: Total Visits: Card on file: Last Visit: Points: Service Total…" at bounding box center [1316, 374] width 510 height 527
click at [408, 262] on span "800" at bounding box center [414, 259] width 17 height 13
select select "87318"
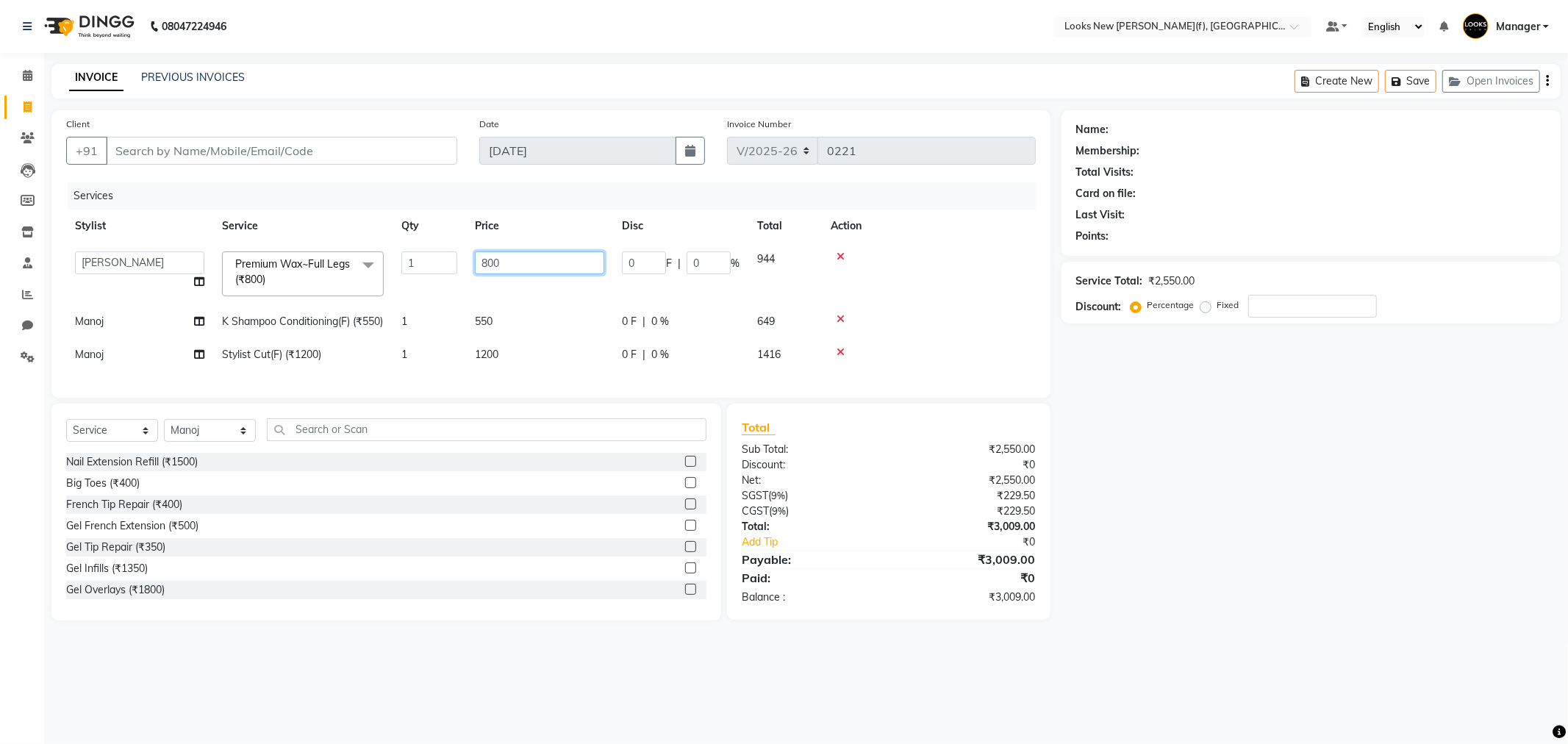
drag, startPoint x: 512, startPoint y: 269, endPoint x: 334, endPoint y: 243, distance: 179.9
click at [438, 269] on tr "Aakash_Pdct [PERSON_NAME] [PERSON_NAME] [PERSON_NAME] Counter_Sales [PERSON_NAM…" at bounding box center [550, 274] width 969 height 63
type input "900"
click at [1336, 567] on div "Name: Membership: Total Visits: Card on file: Last Visit: Points: Service Total…" at bounding box center [1316, 365] width 510 height 510
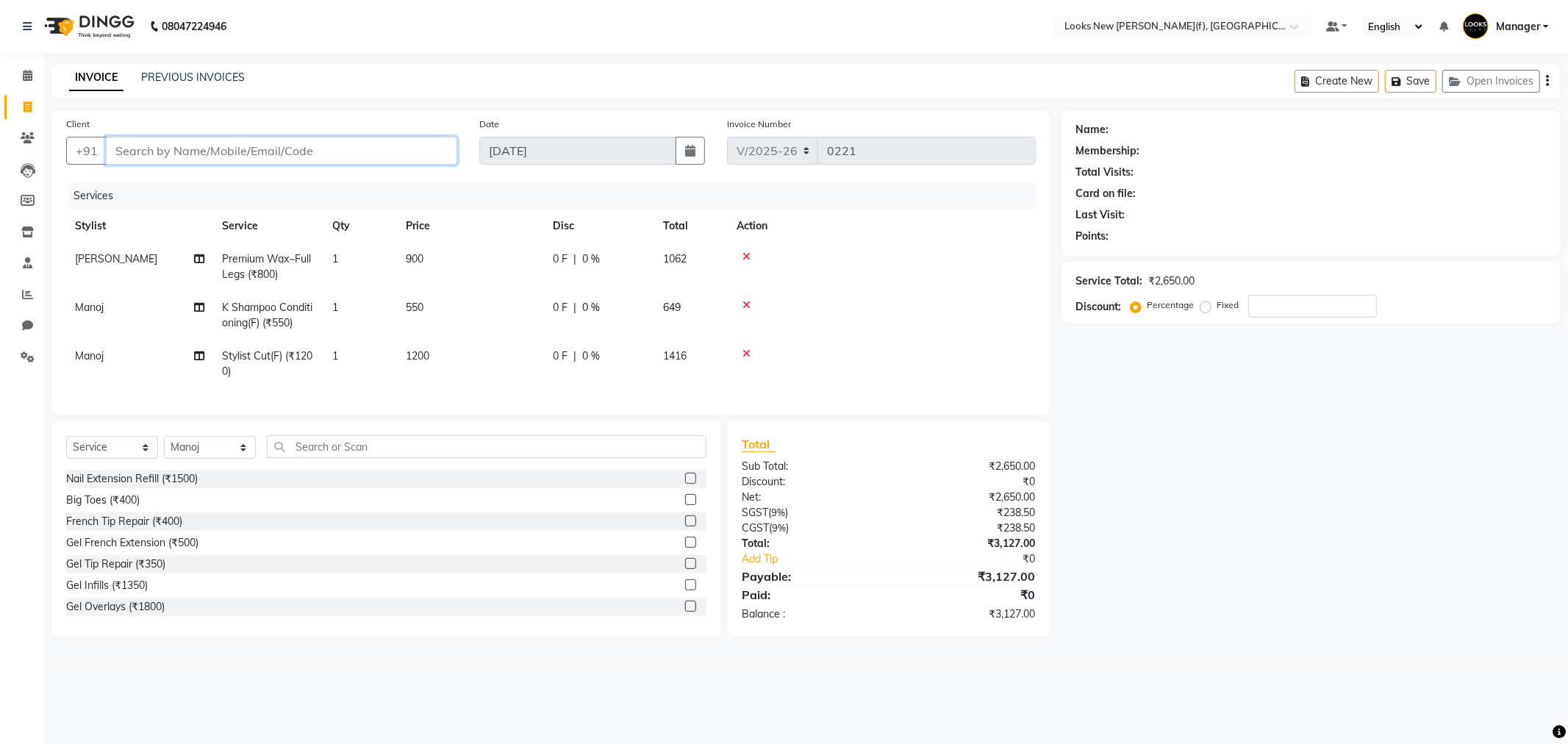
click at [232, 148] on input "Client" at bounding box center [281, 151] width 351 height 28
type input "9"
type input "0"
click at [1111, 450] on div "Name: Membership: Total Visits: Card on file: Last Visit: Points: Service Total…" at bounding box center [1316, 374] width 510 height 527
drag, startPoint x: 207, startPoint y: 154, endPoint x: 172, endPoint y: 159, distance: 35.4
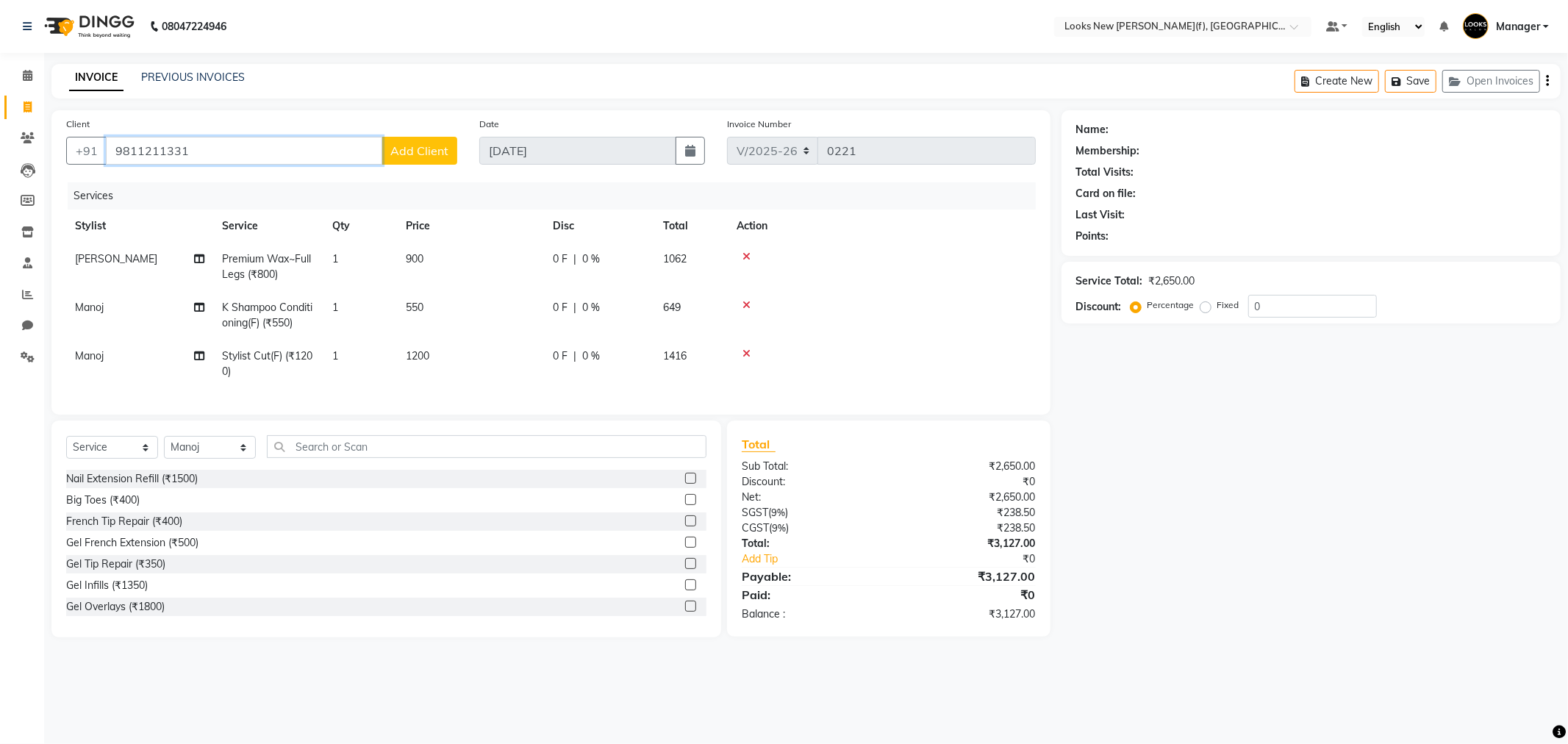
click at [172, 159] on input "9811211331" at bounding box center [243, 151] width 276 height 28
type input "98112113212"
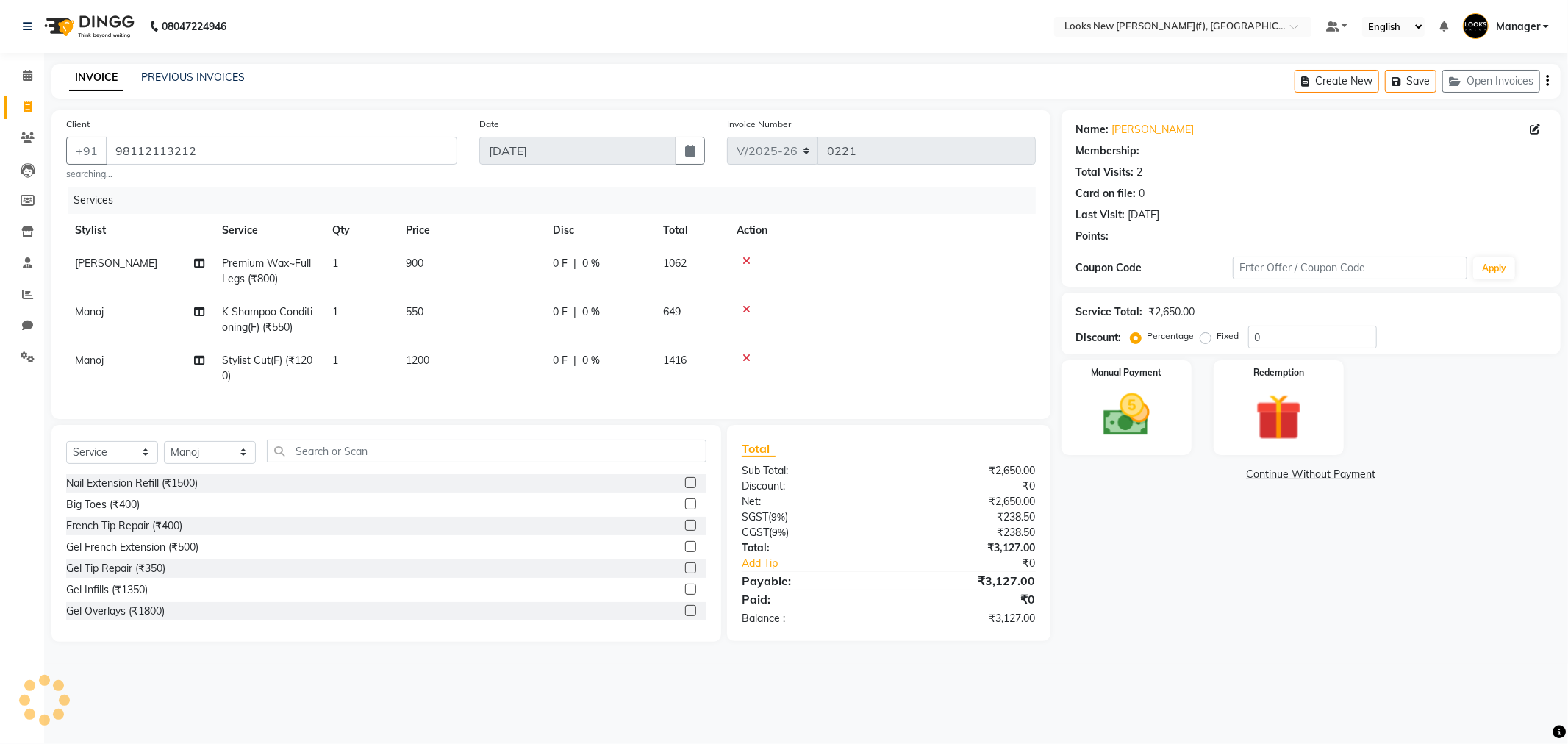
select select "1: Object"
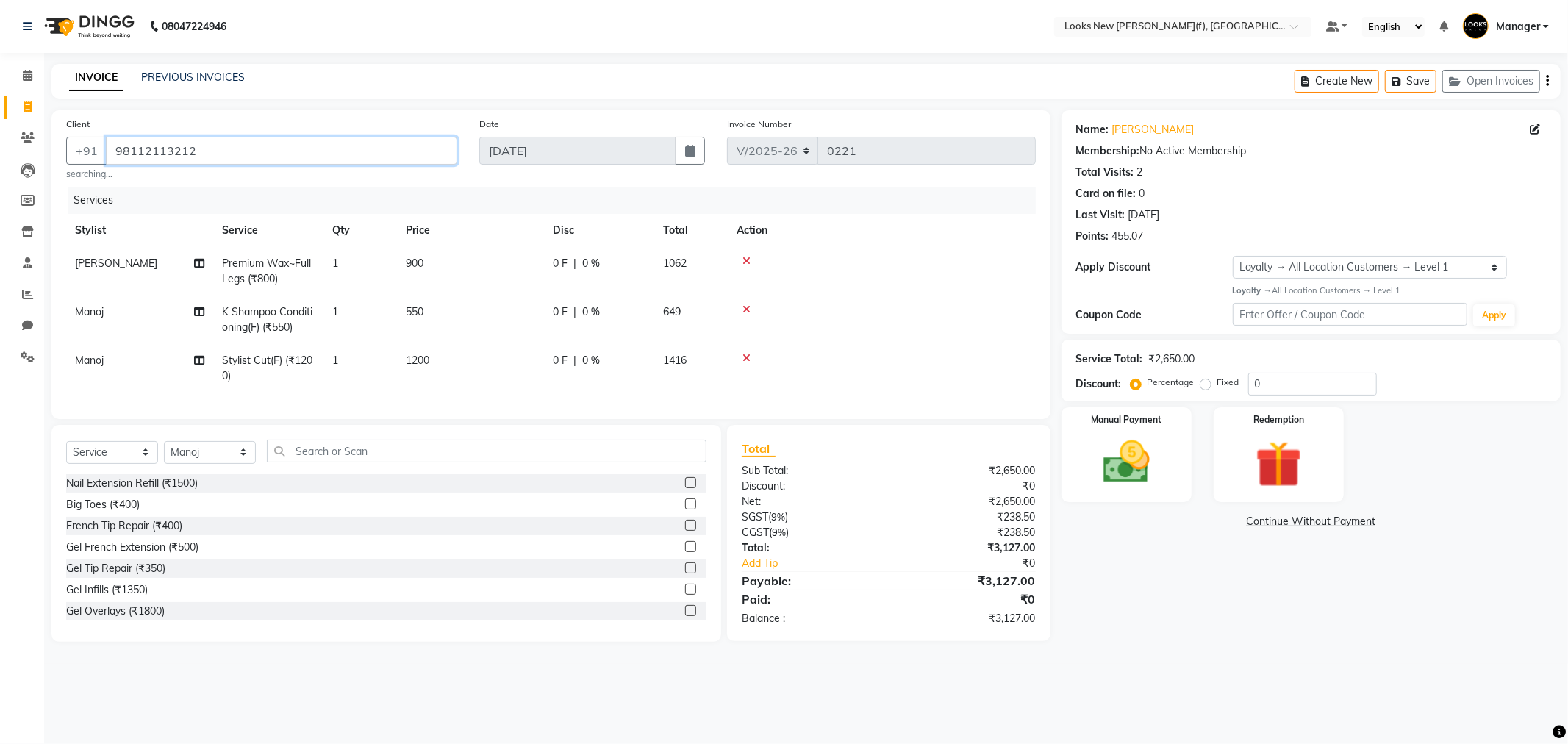
click at [213, 152] on input "98112113212" at bounding box center [281, 151] width 351 height 28
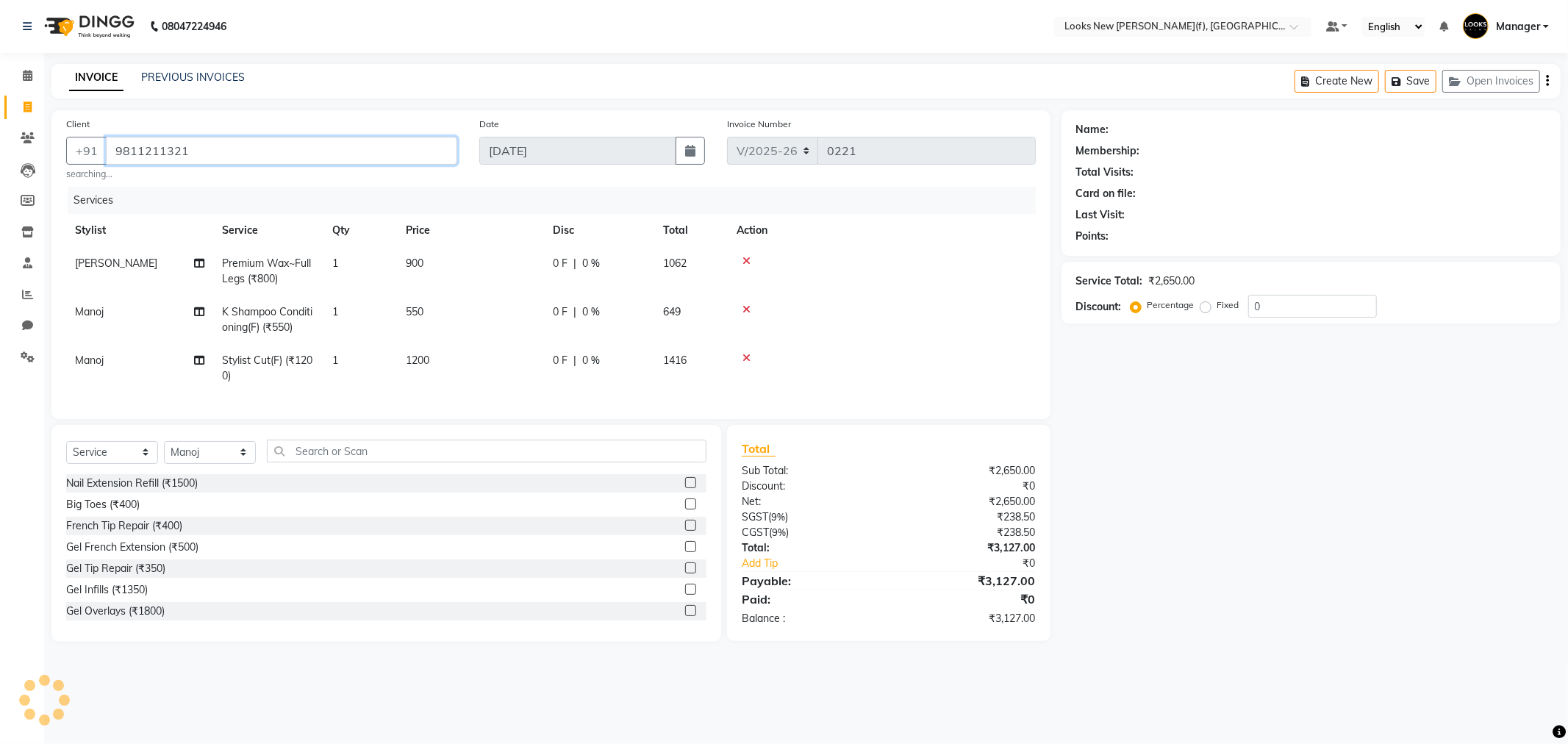
type input "9811211321"
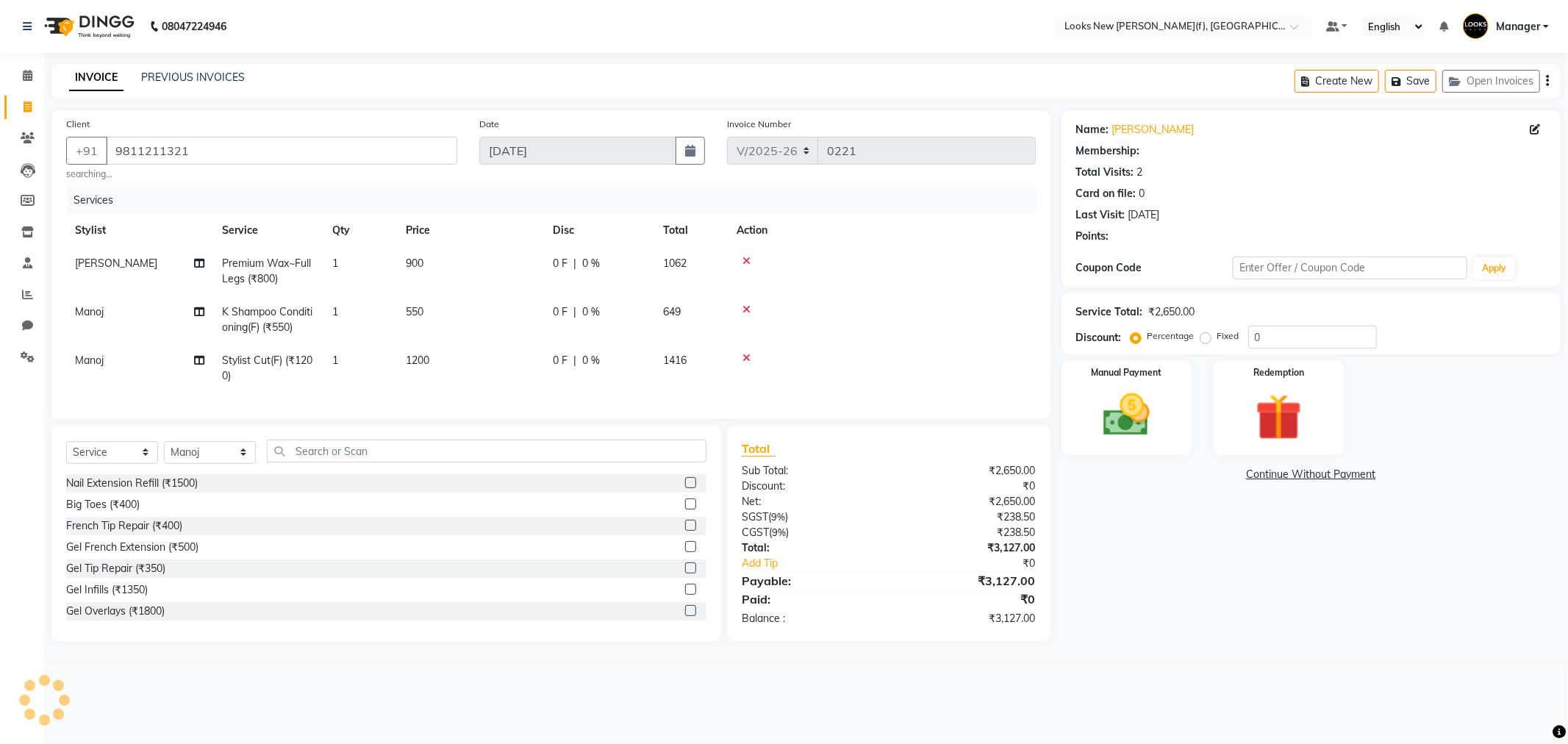
select select "1: Object"
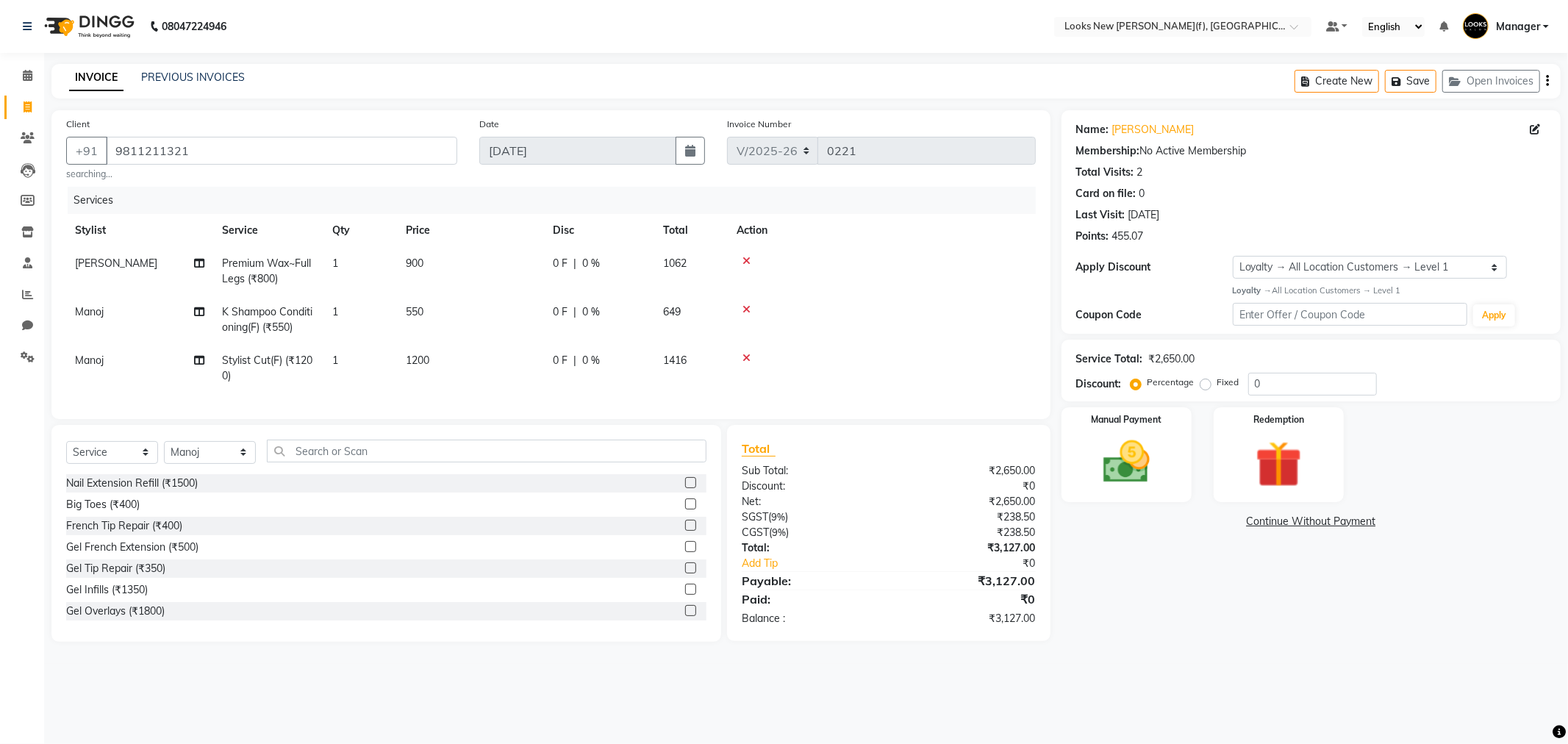
click at [1130, 596] on div "Name: Pooja K Membership: No Active Membership Total Visits: 2 Card on file: 0 …" at bounding box center [1316, 376] width 510 height 531
click at [1231, 453] on div "Redemption" at bounding box center [1278, 454] width 135 height 98
click at [1166, 467] on div "Manual Payment" at bounding box center [1126, 454] width 135 height 100
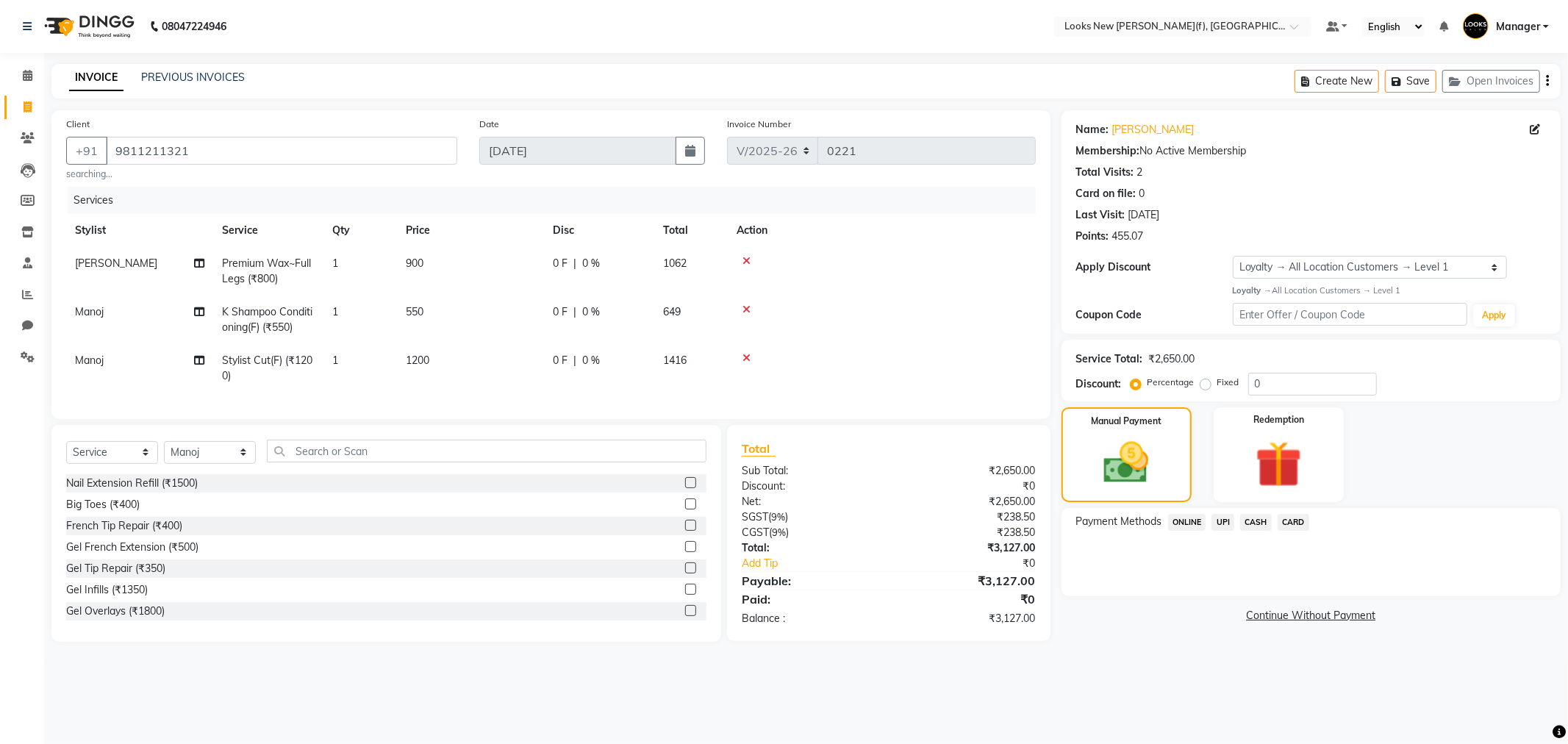
click at [211, 474] on div "Select Service Product Membership Package Voucher Prepaid Gift Card Select Styl…" at bounding box center [386, 457] width 640 height 35
click at [214, 464] on select "Select Stylist Aakash_Pdct [PERSON_NAME] [PERSON_NAME] [PERSON_NAME] Counter_Sa…" at bounding box center [210, 453] width 92 height 23
select select "87330"
click at [164, 454] on select "Select Stylist Aakash_Pdct [PERSON_NAME] [PERSON_NAME] [PERSON_NAME] Counter_Sa…" at bounding box center [210, 453] width 92 height 23
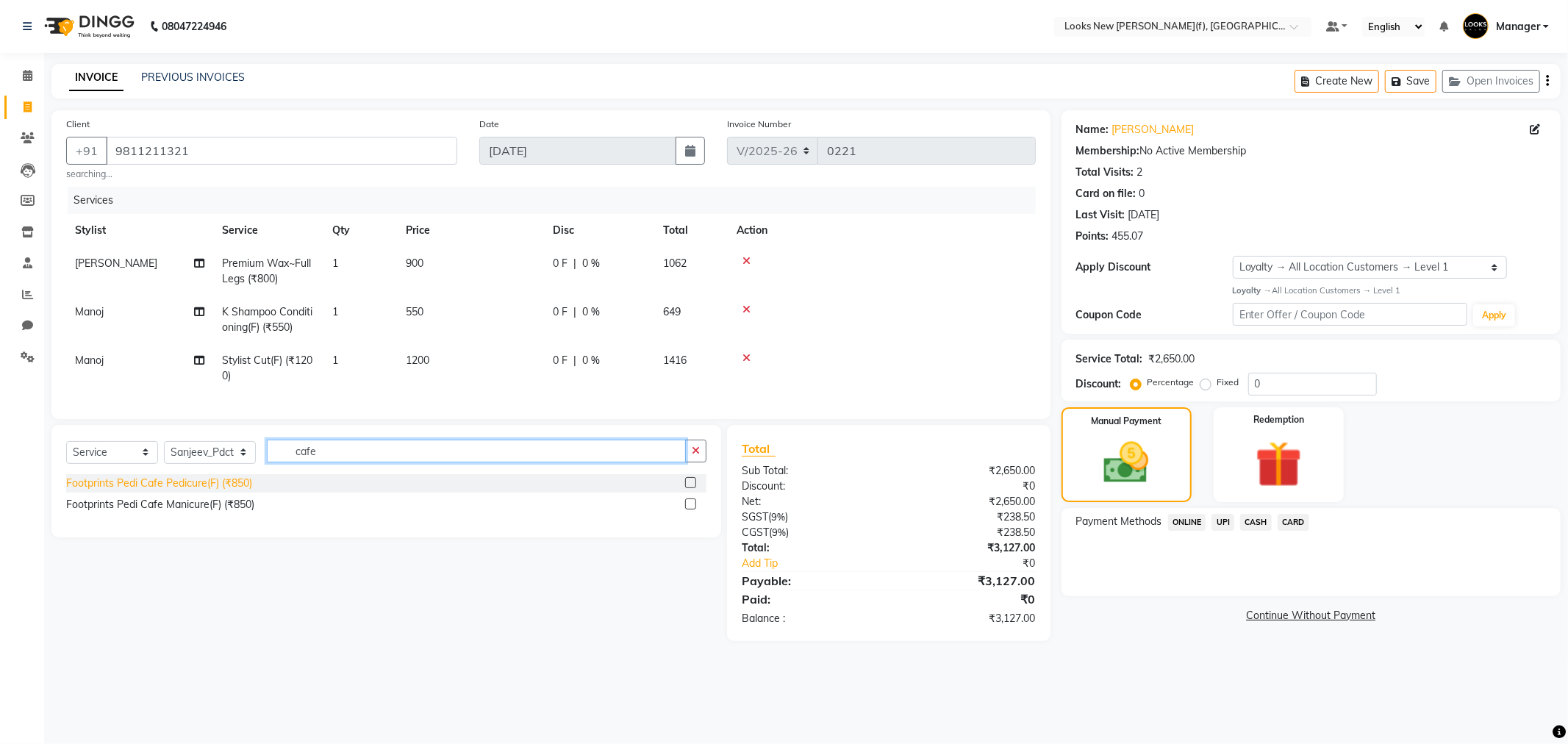
type input "cafe"
click at [226, 491] on div "Footprints Pedi Cafe Pedicure(F) (₹850)" at bounding box center [158, 483] width 186 height 16
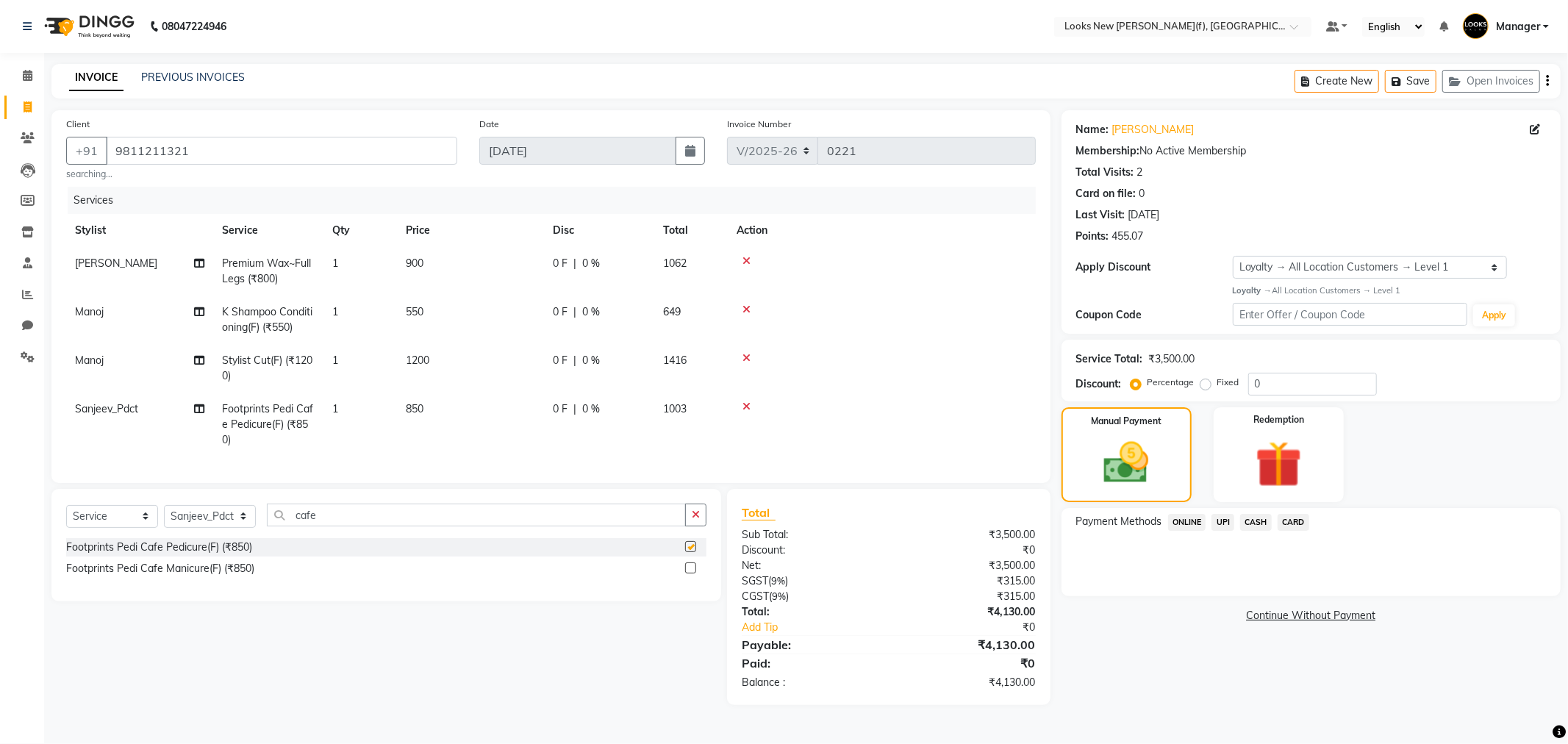
checkbox input "false"
drag, startPoint x: 340, startPoint y: 526, endPoint x: 253, endPoint y: 537, distance: 87.7
click at [266, 526] on input "cafe" at bounding box center [476, 515] width 419 height 23
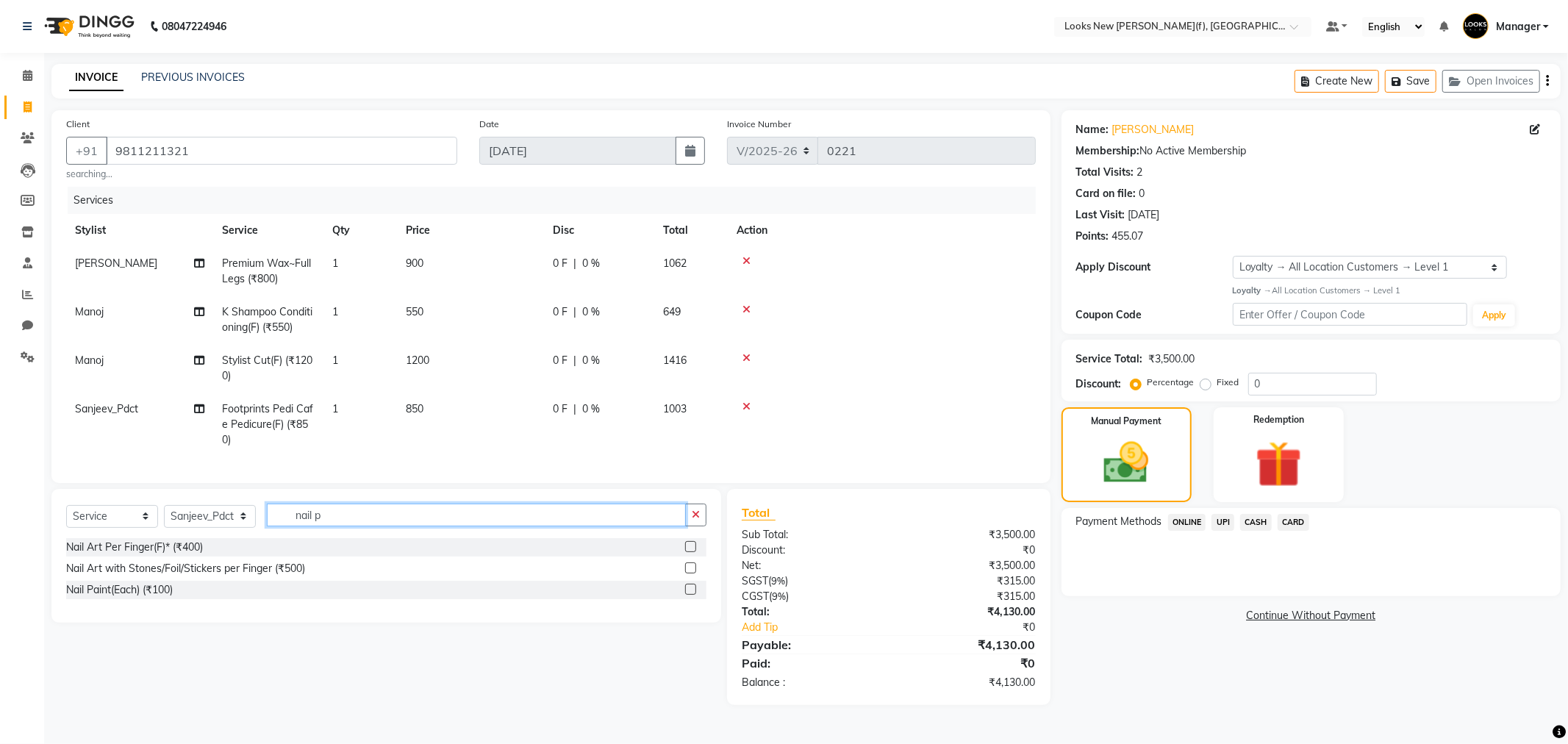
type input "nail p"
click at [156, 597] on div "Nail Paint(Each) (₹100)" at bounding box center [119, 590] width 106 height 16
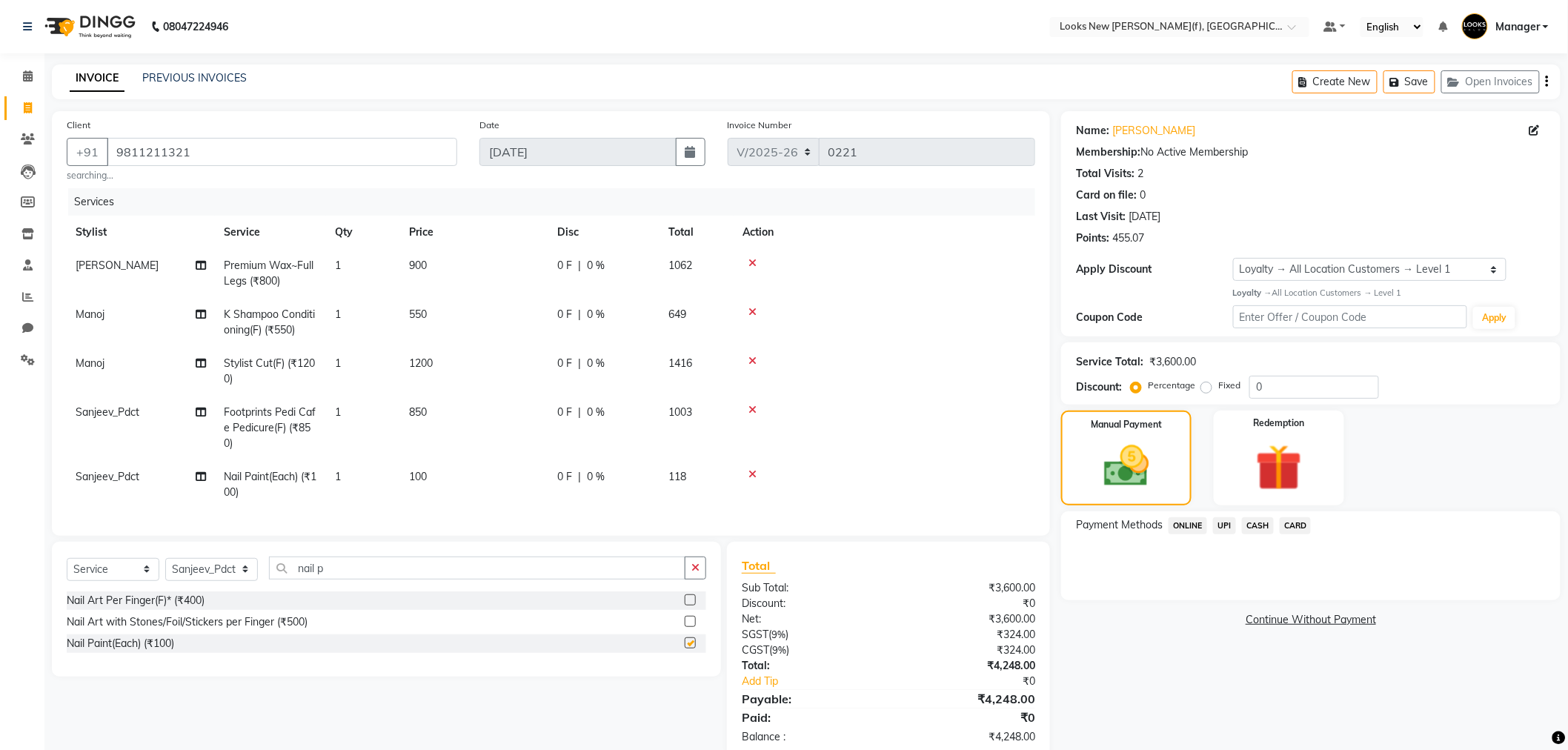
checkbox input "false"
drag, startPoint x: 354, startPoint y: 580, endPoint x: 316, endPoint y: 588, distance: 38.8
click at [316, 580] on input "nail p" at bounding box center [477, 568] width 417 height 23
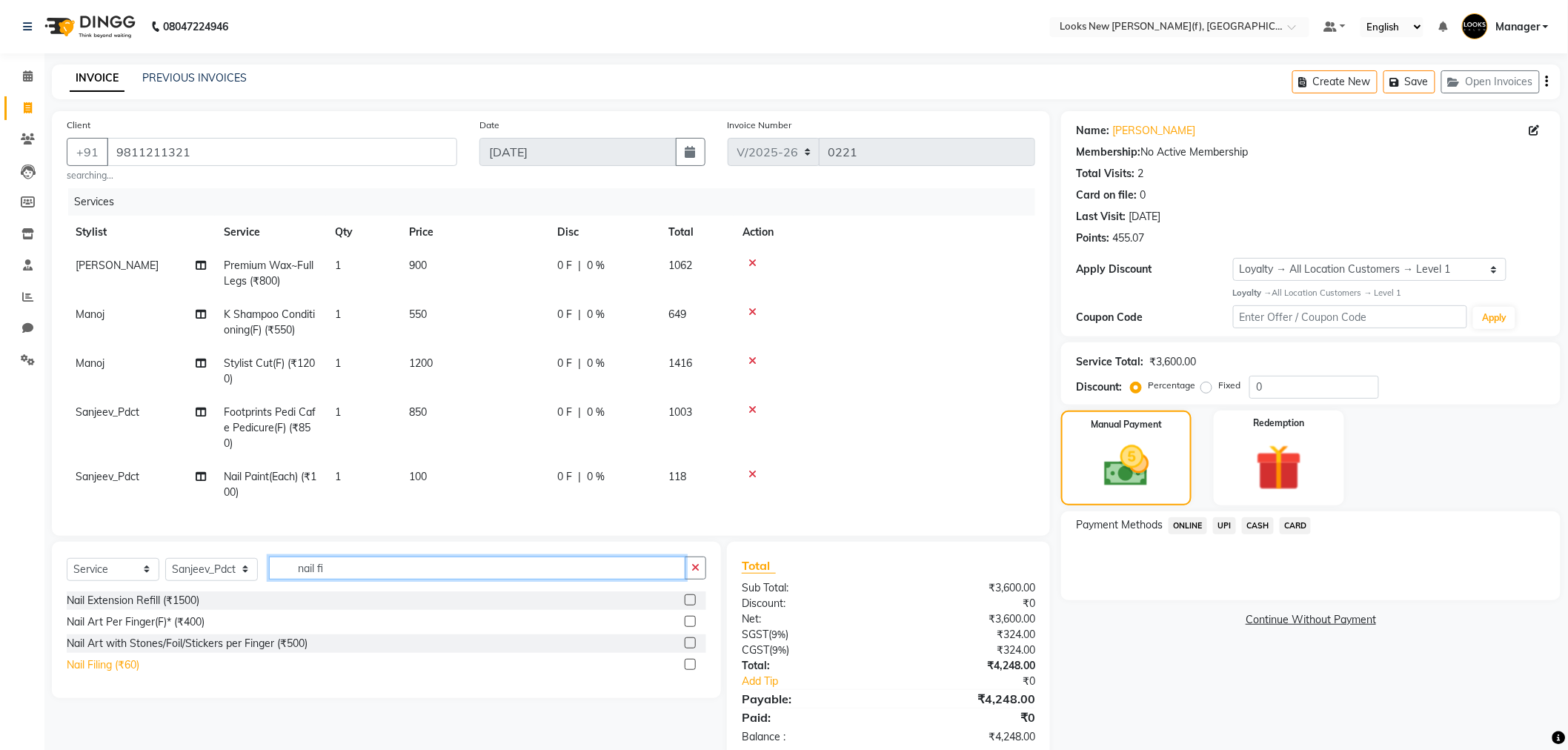
type input "nail fi"
click at [112, 673] on div "Nail Filing (₹60)" at bounding box center [102, 664] width 72 height 16
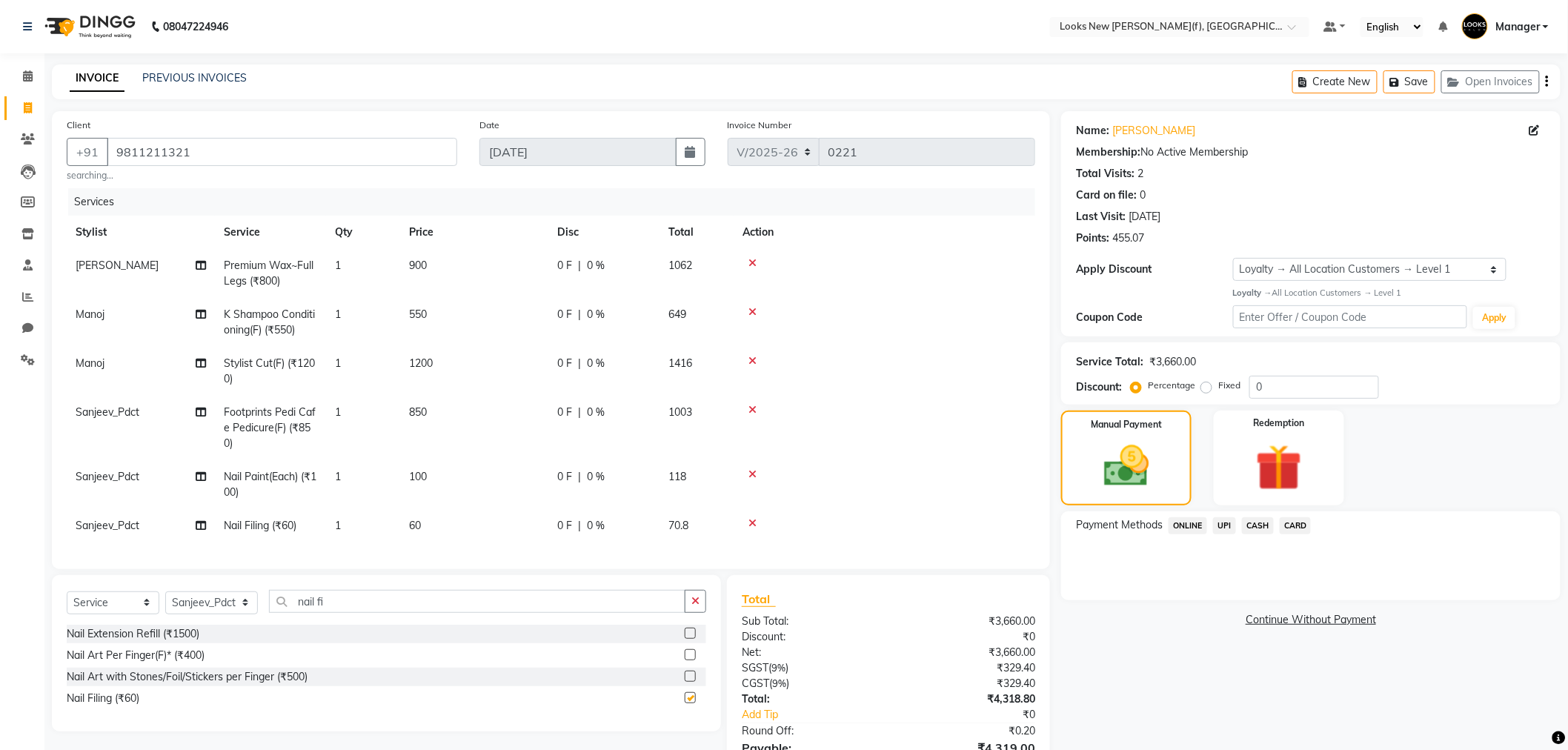
checkbox input "false"
drag, startPoint x: 406, startPoint y: 514, endPoint x: 434, endPoint y: 520, distance: 28.6
click at [408, 514] on td "60" at bounding box center [474, 525] width 148 height 33
select select "87330"
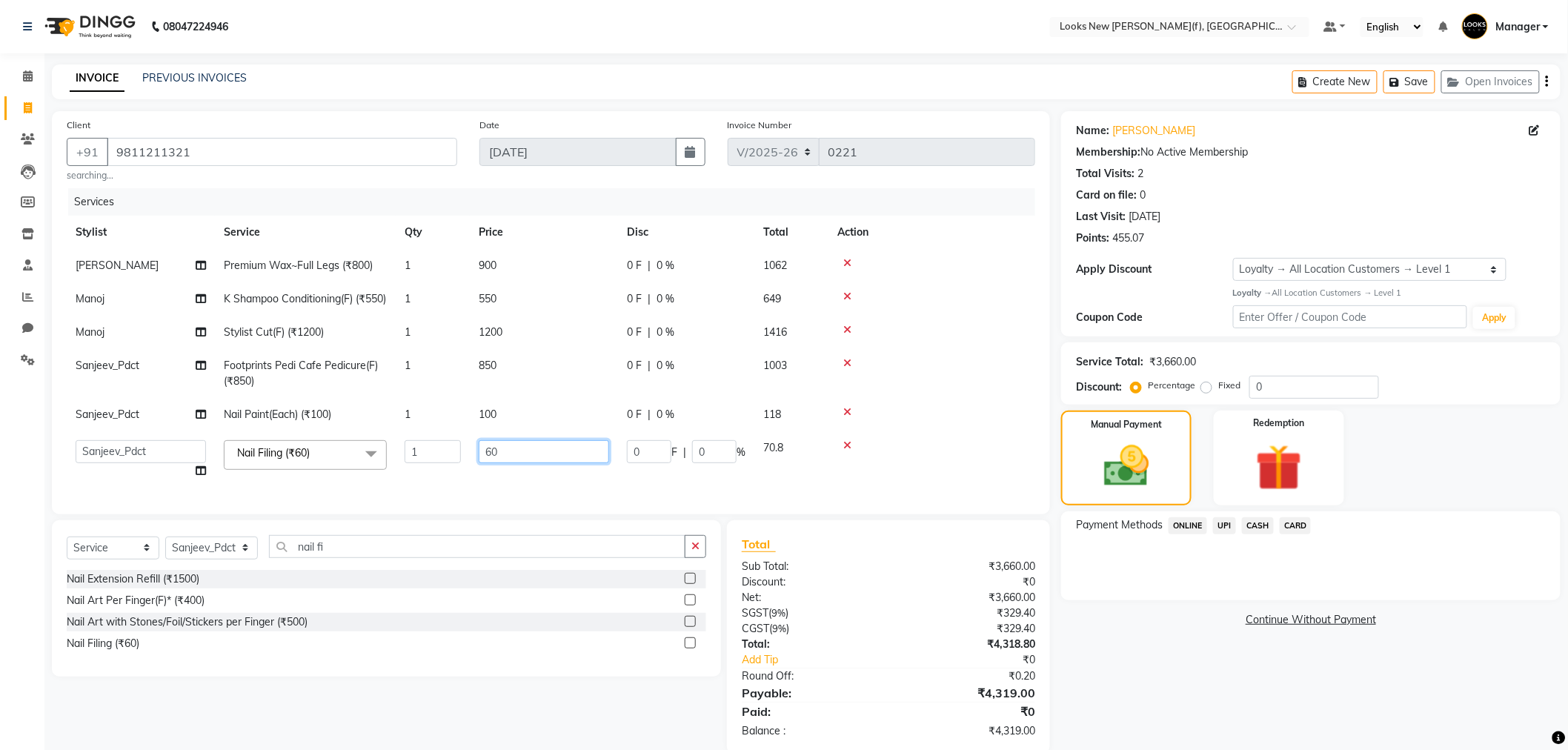
drag, startPoint x: 504, startPoint y: 471, endPoint x: 440, endPoint y: 471, distance: 64.0
click at [446, 471] on tr "Aakash_Pdct [PERSON_NAME] [PERSON_NAME] [PERSON_NAME] Counter_Sales [PERSON_NAM…" at bounding box center [551, 460] width 969 height 57
type input "100"
click at [512, 430] on tbody "[PERSON_NAME] Premium Wax~Full Legs (₹800) 1 900 0 F | 0 % 1062 Manoj K Shampoo…" at bounding box center [551, 368] width 969 height 239
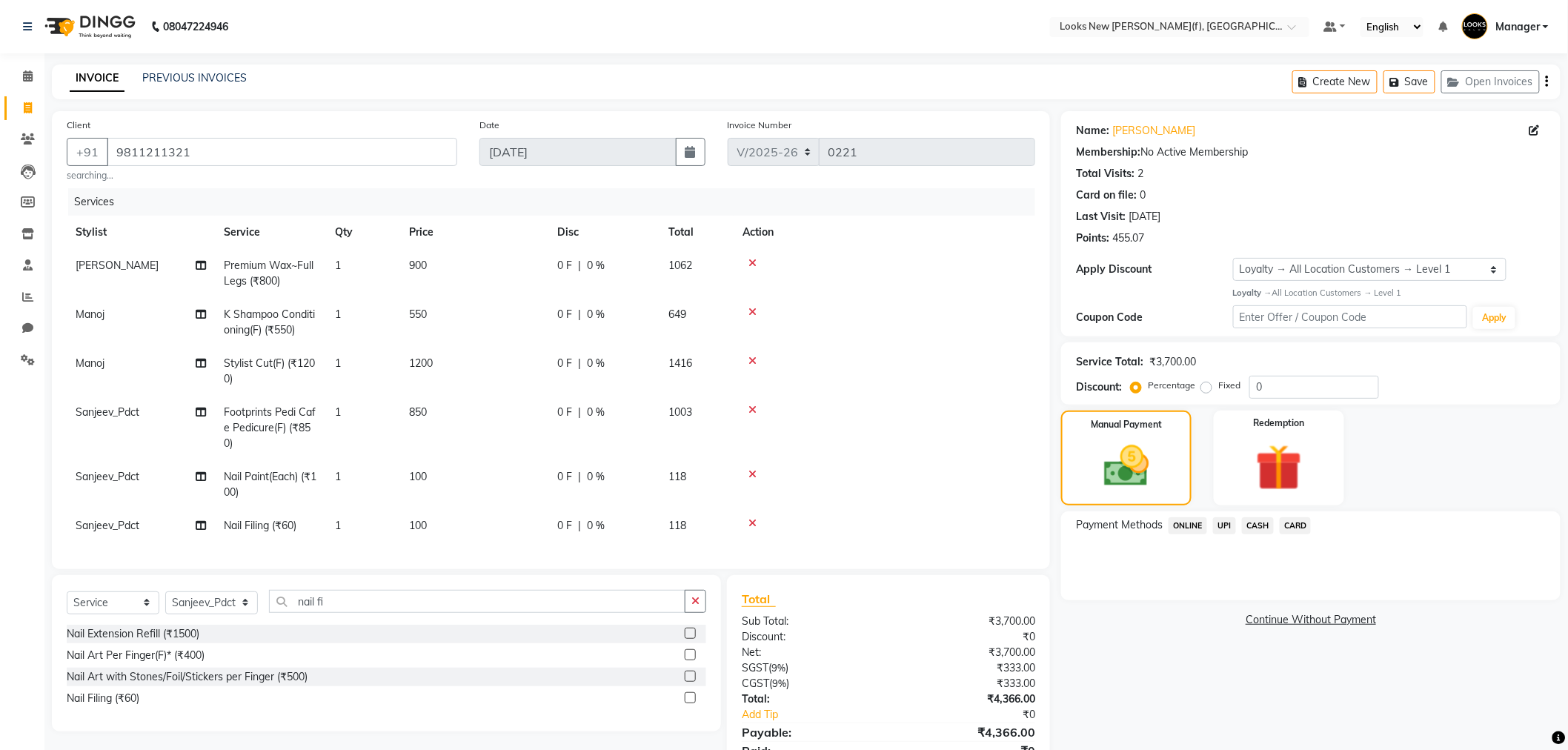
drag, startPoint x: 405, startPoint y: 494, endPoint x: 448, endPoint y: 484, distance: 44.1
click at [413, 491] on td "100" at bounding box center [474, 484] width 148 height 49
select select "87330"
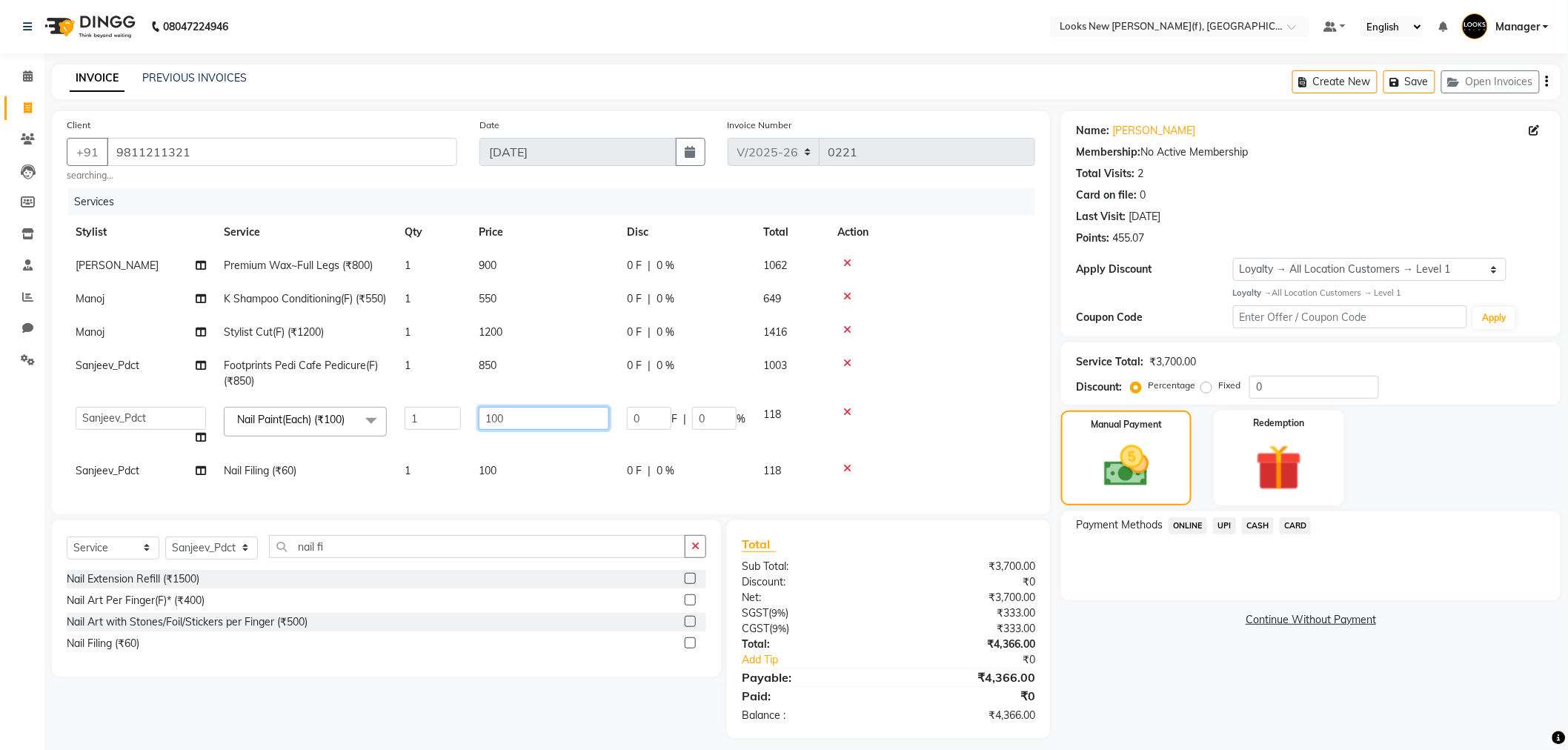
drag, startPoint x: 516, startPoint y: 439, endPoint x: 435, endPoint y: 435, distance: 81.1
click at [436, 435] on tr "Aakash_Pdct [PERSON_NAME] [PERSON_NAME] [PERSON_NAME] Counter_Sales [PERSON_NAM…" at bounding box center [551, 426] width 969 height 57
type input "150"
click at [1223, 674] on div "Name: Pooja K Membership: No Active Membership Total Visits: 2 Card on file: 0 …" at bounding box center [1317, 425] width 511 height 627
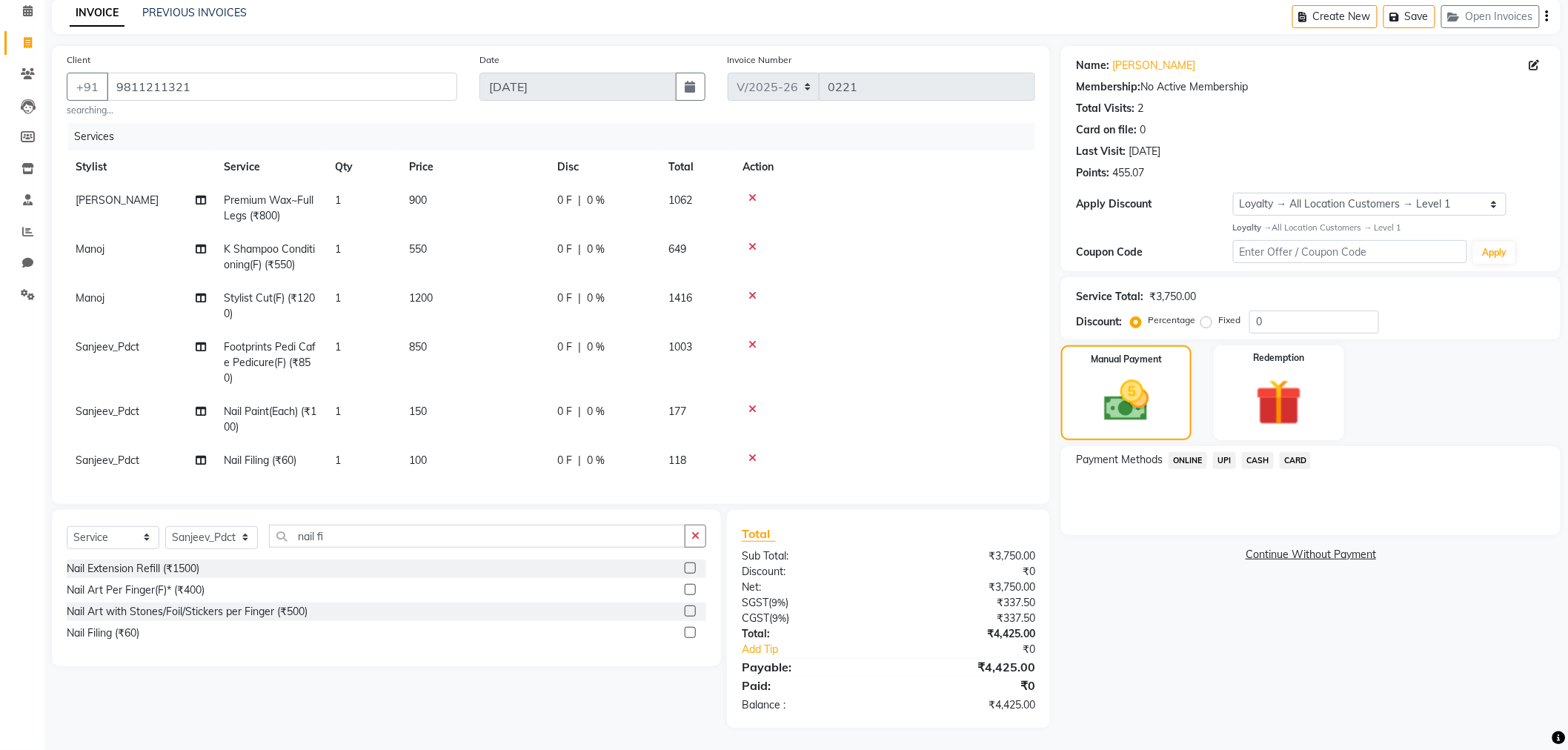
scroll to position [7, 10]
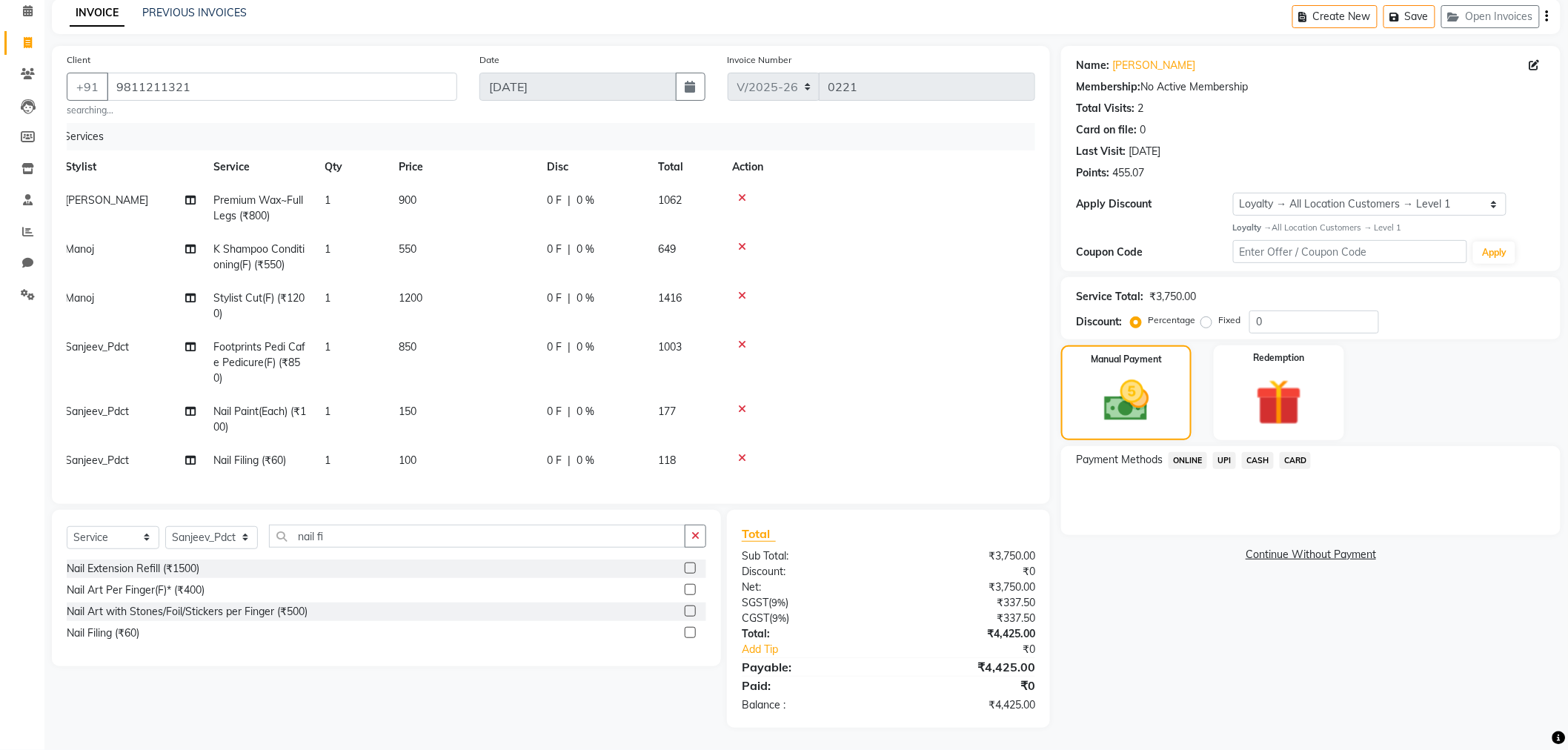
click at [1162, 629] on div "Name: Pooja K Membership: No Active Membership Total Visits: 2 Card on file: 0 …" at bounding box center [1317, 387] width 511 height 682
click at [1308, 464] on div "CARD" at bounding box center [1293, 462] width 37 height 20
click at [1295, 461] on span "CARD" at bounding box center [1296, 461] width 32 height 17
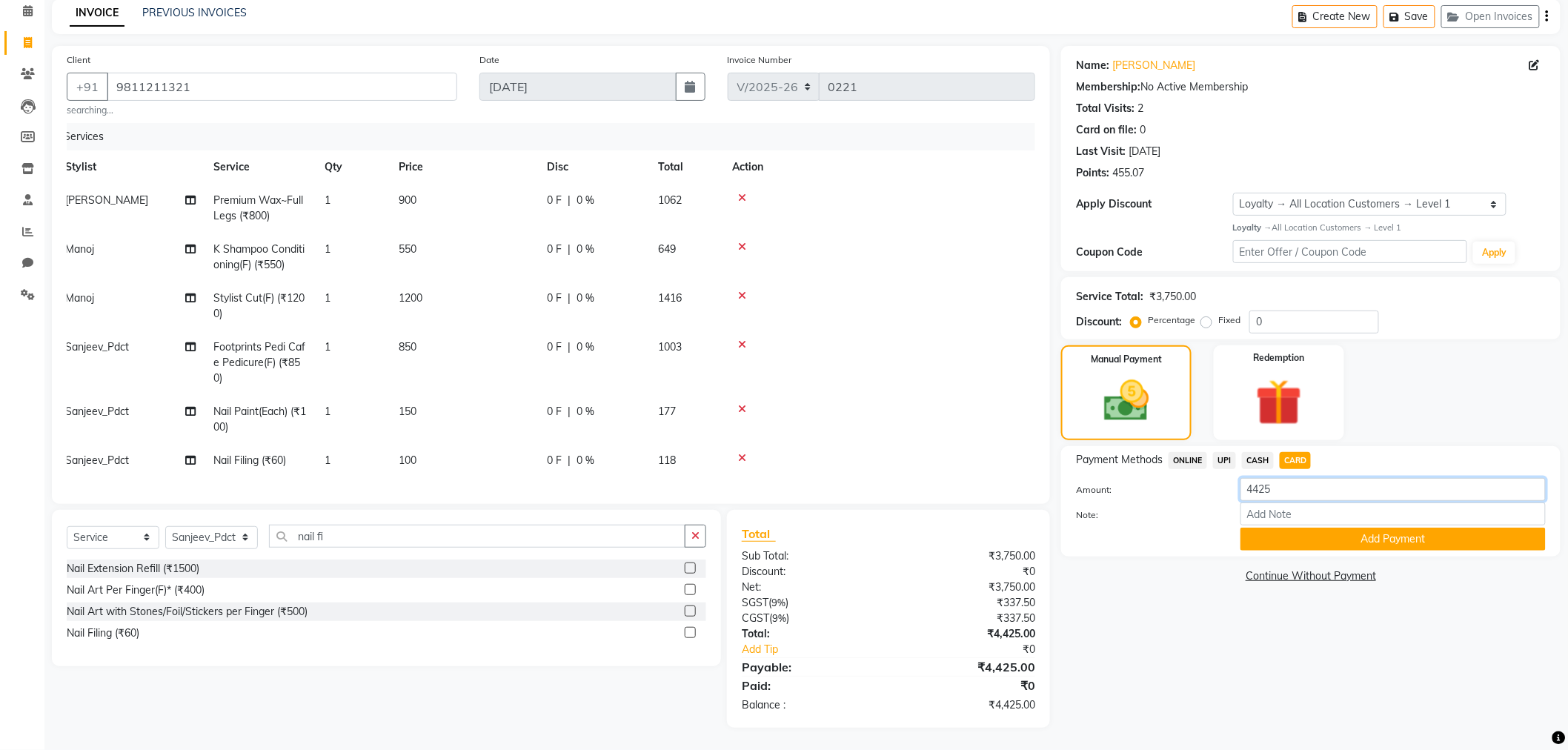
drag, startPoint x: 1292, startPoint y: 486, endPoint x: 1206, endPoint y: 490, distance: 86.1
click at [1209, 491] on div "Amount: 4425" at bounding box center [1311, 491] width 492 height 25
type input "1000"
click at [1285, 529] on button "Add Payment" at bounding box center [1393, 539] width 305 height 23
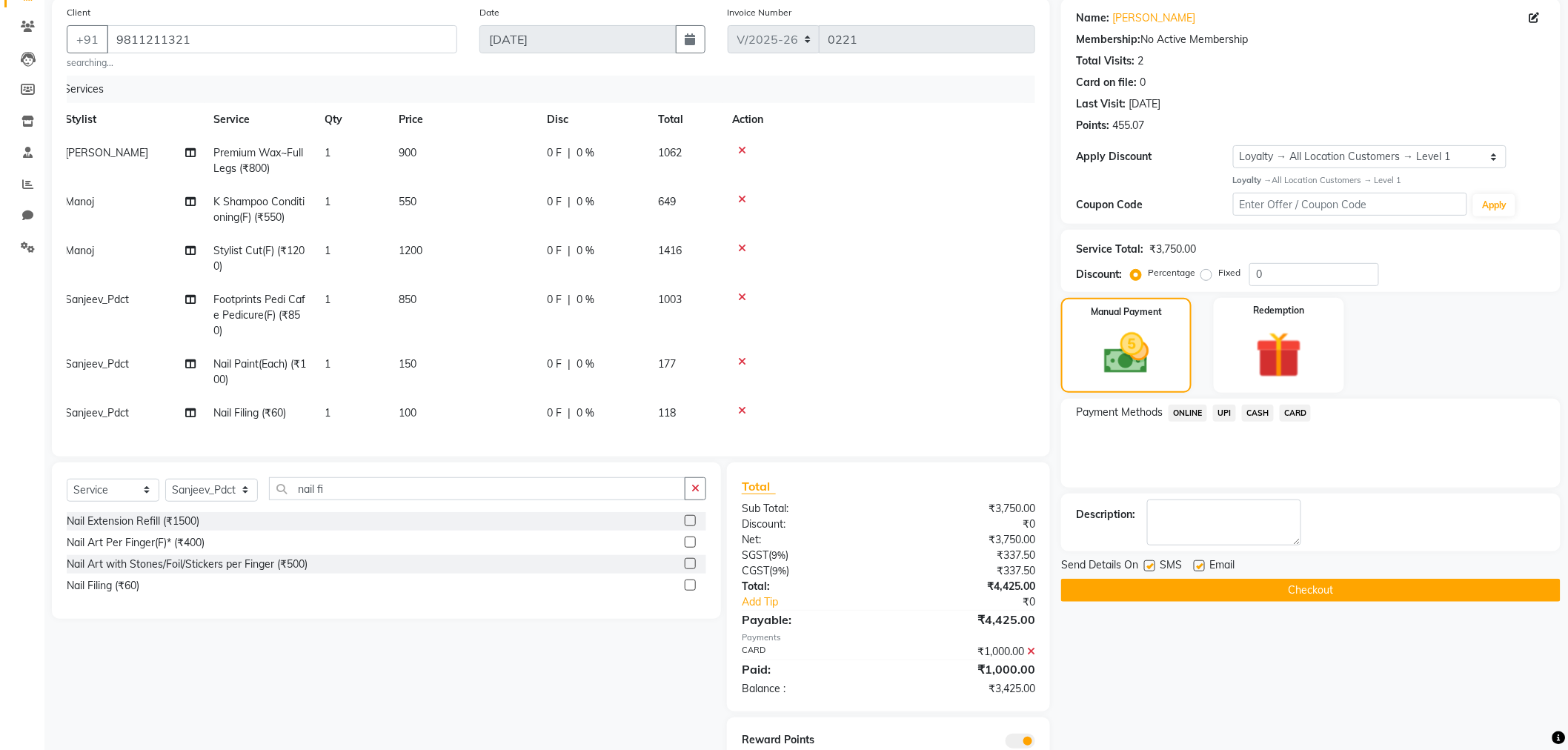
scroll to position [152, 0]
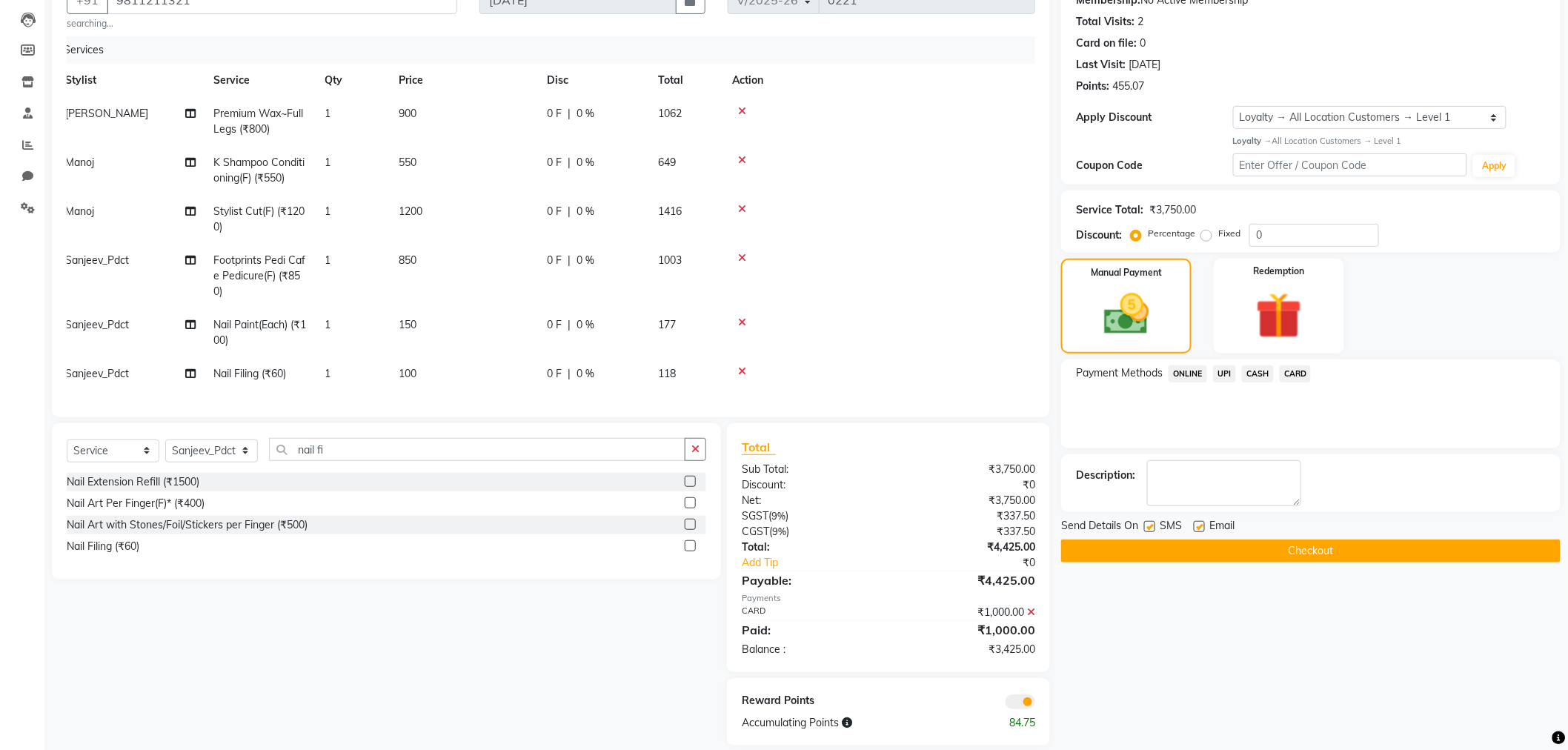
click at [1264, 373] on span "CASH" at bounding box center [1258, 373] width 32 height 17
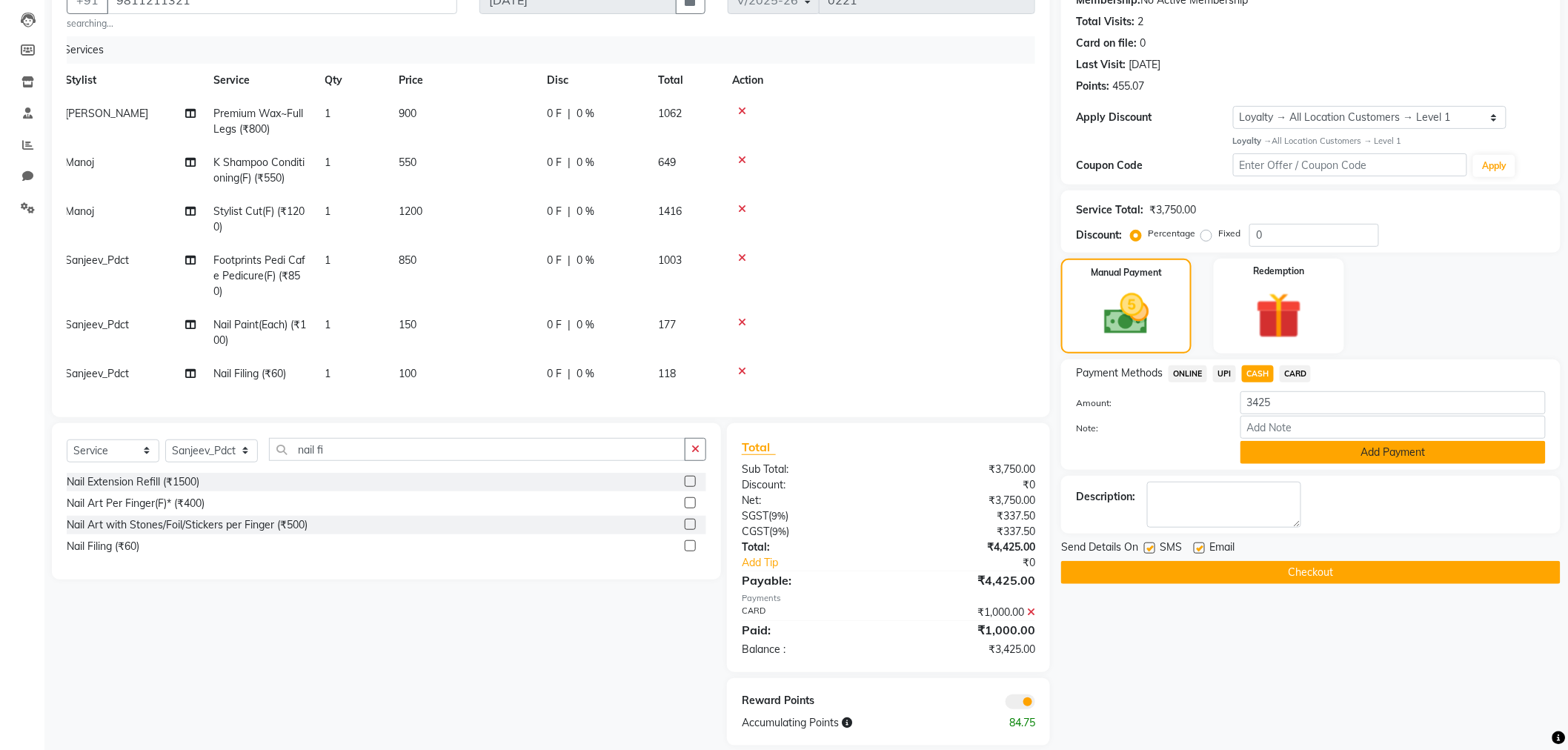
click at [1281, 450] on button "Add Payment" at bounding box center [1393, 452] width 305 height 23
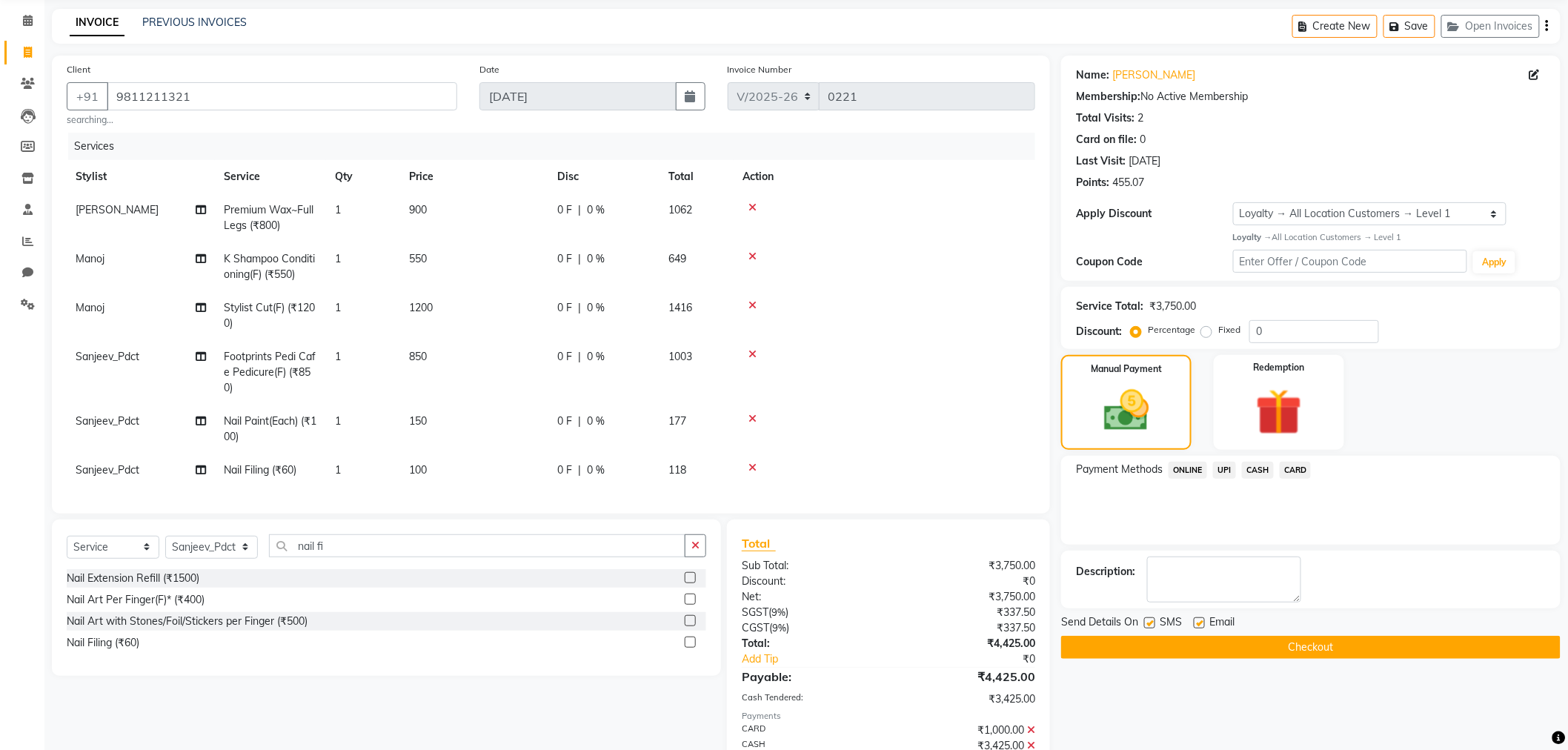
scroll to position [165, 0]
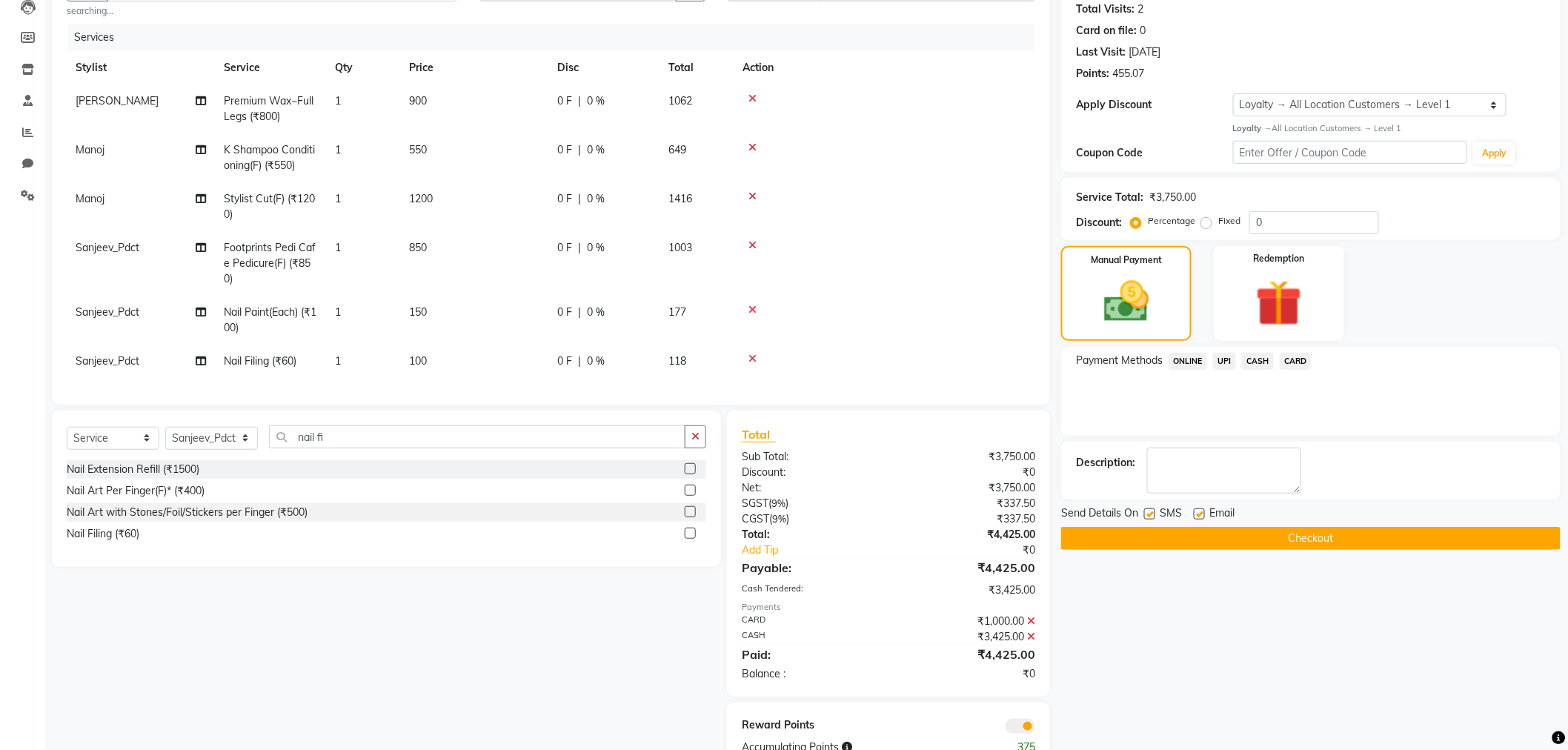
click at [1227, 537] on button "Checkout" at bounding box center [1311, 539] width 500 height 23
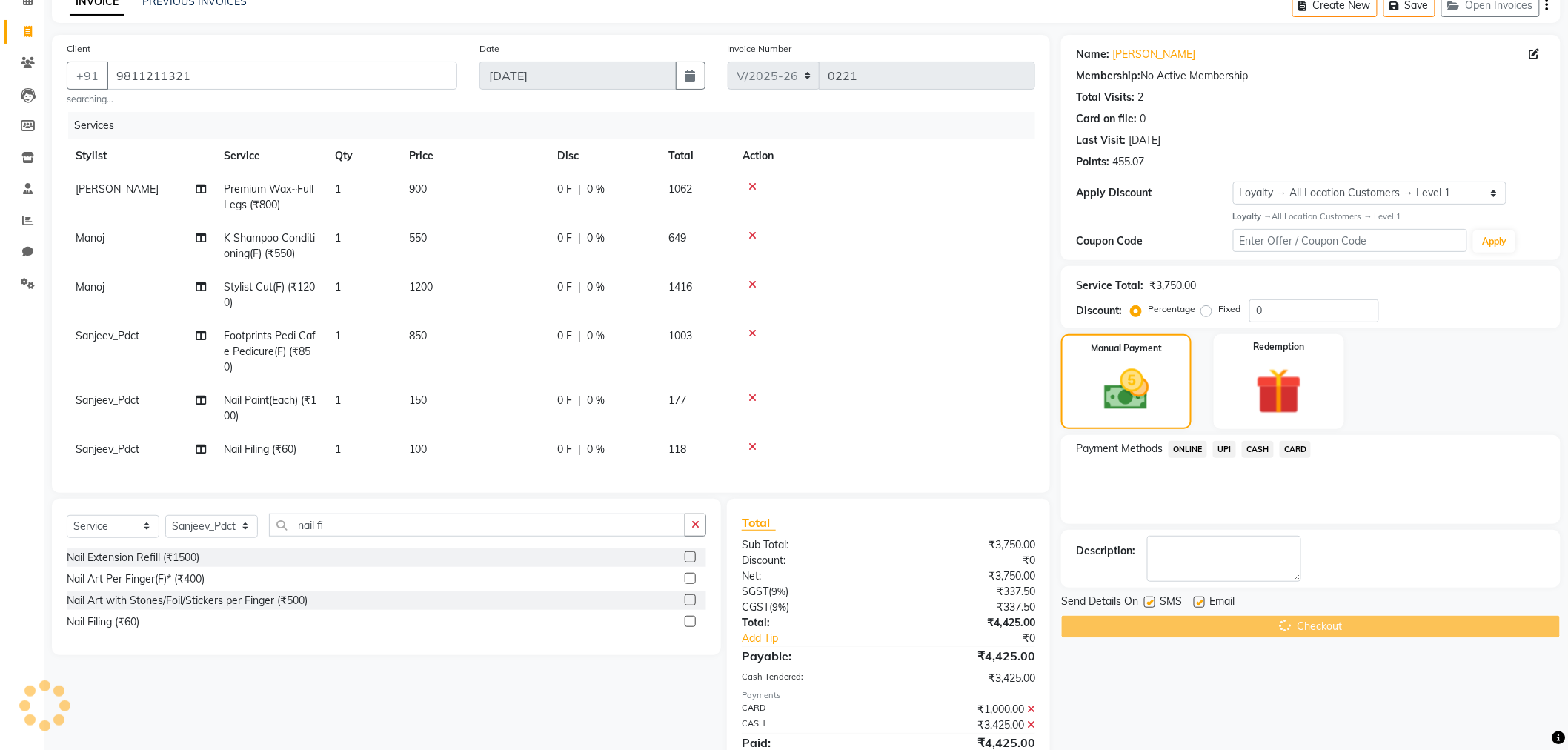
scroll to position [0, 0]
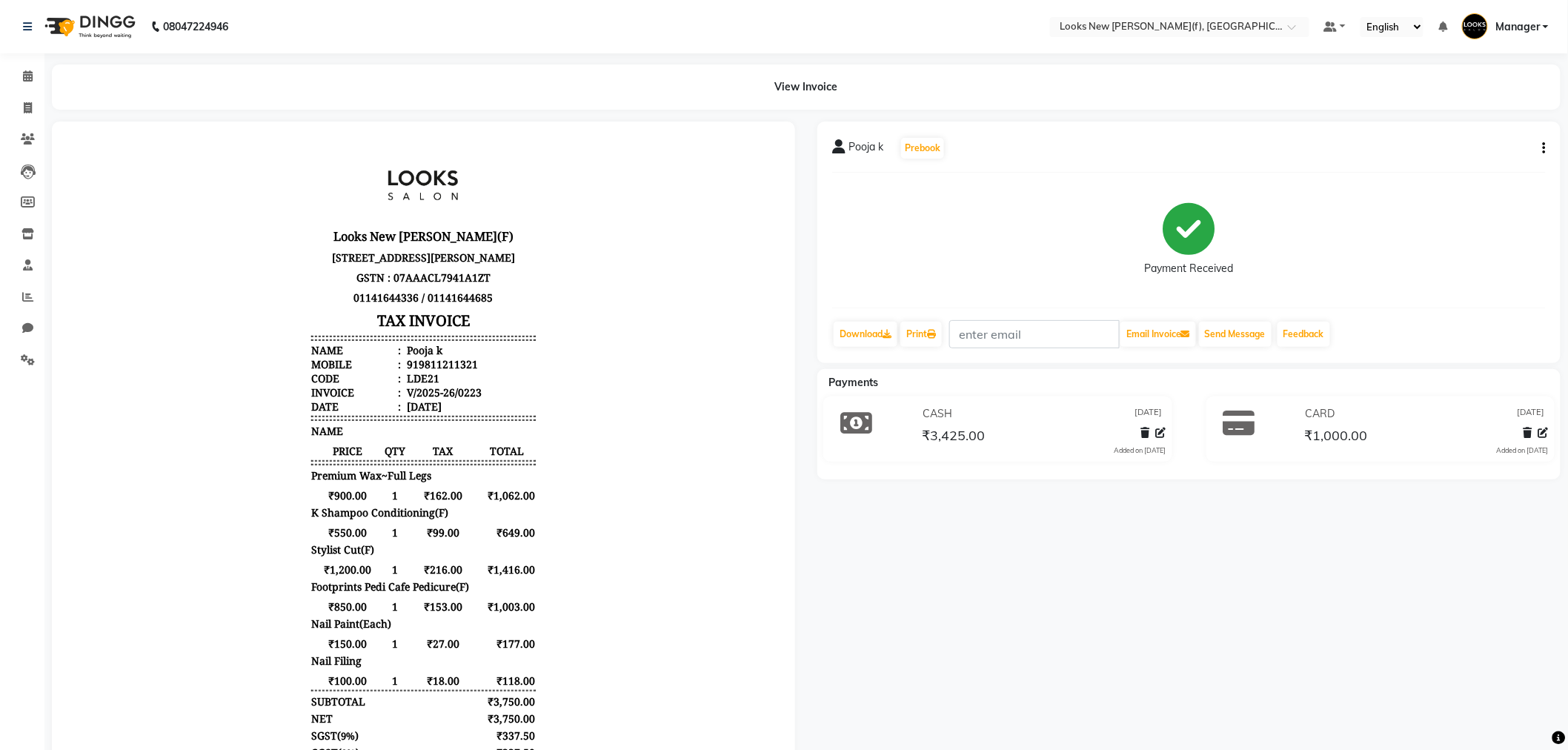
click at [76, 23] on img at bounding box center [88, 27] width 101 height 42
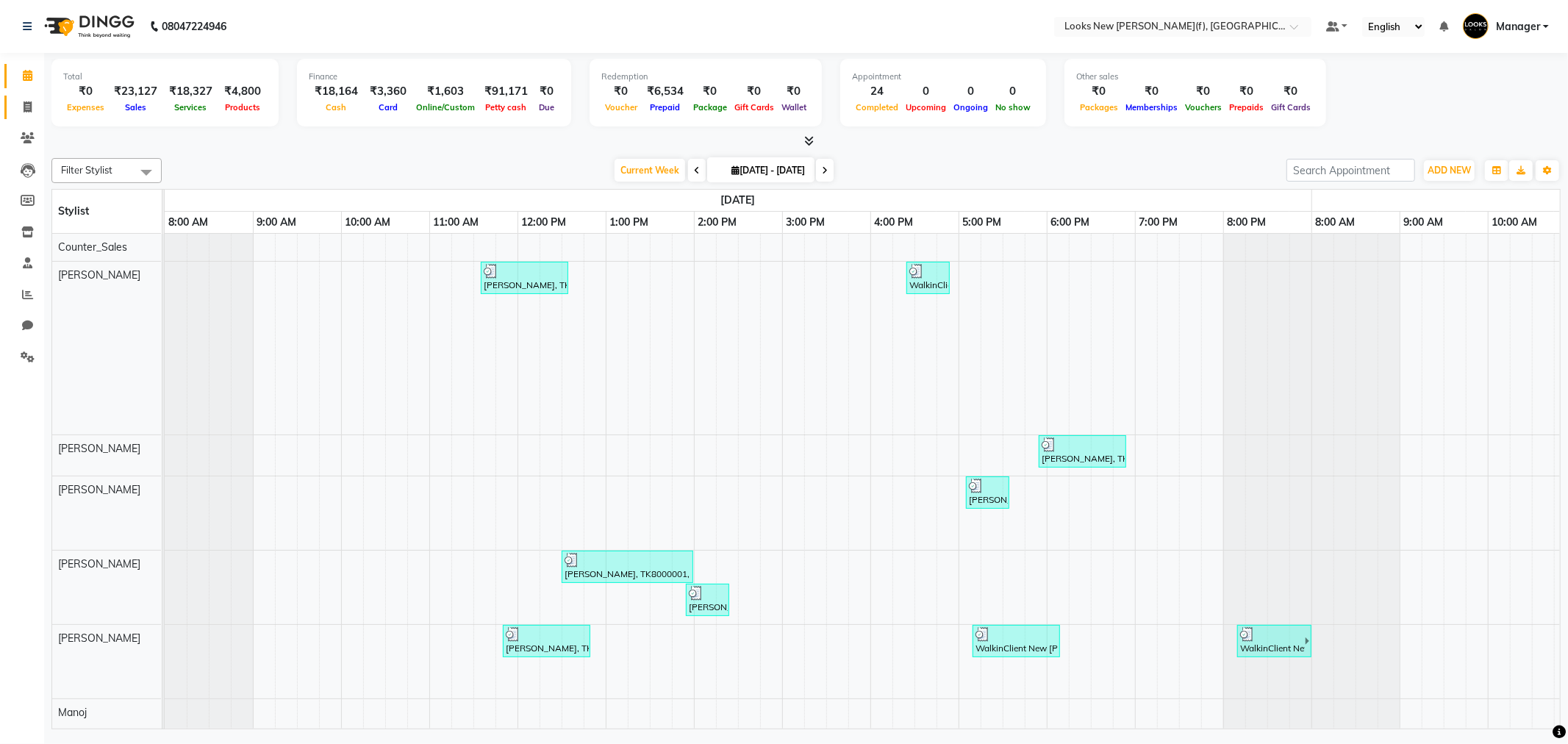
drag, startPoint x: 21, startPoint y: 98, endPoint x: 40, endPoint y: 103, distance: 19.6
click at [20, 98] on link "Invoice" at bounding box center [21, 107] width 35 height 24
select select "8659"
select select "service"
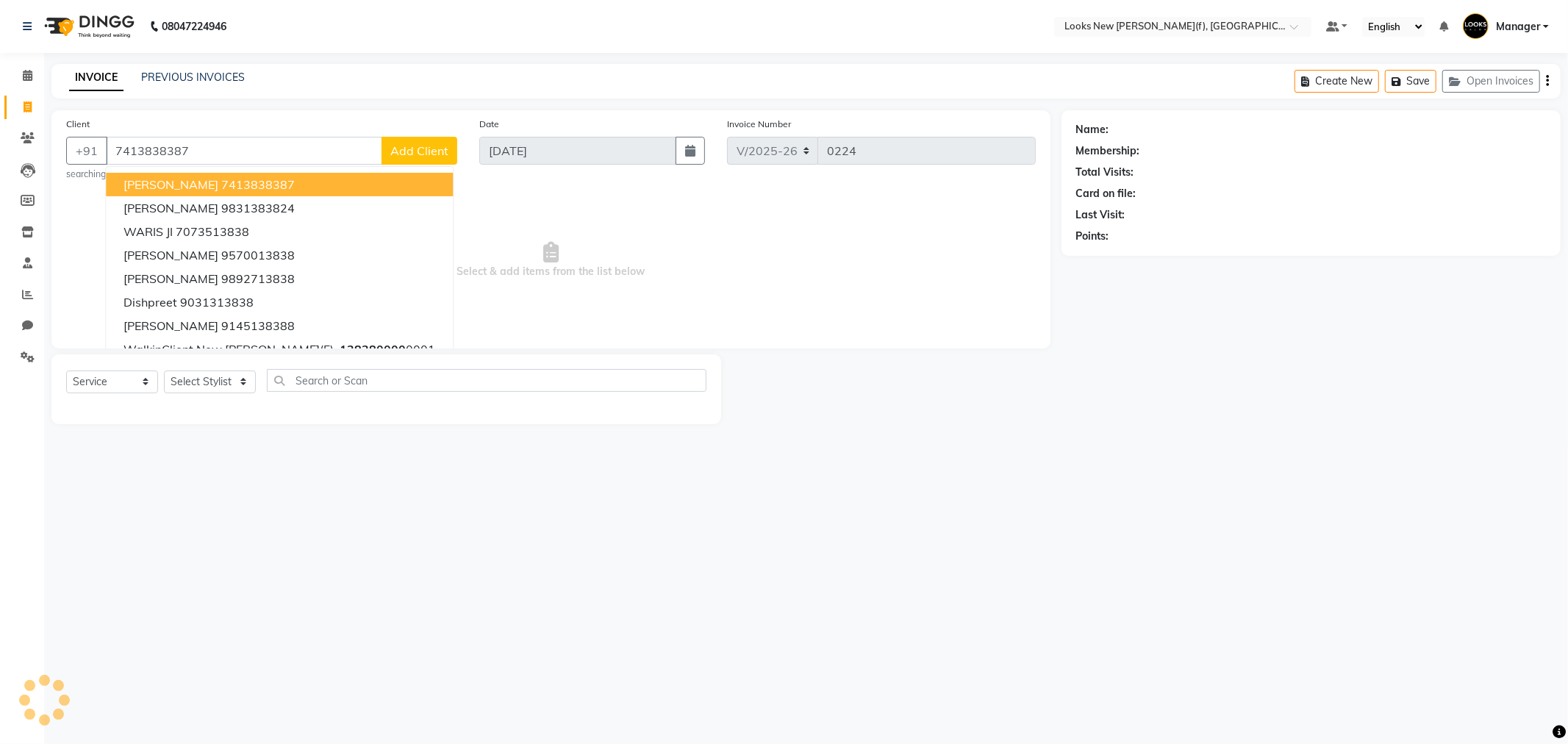
type input "7413838387"
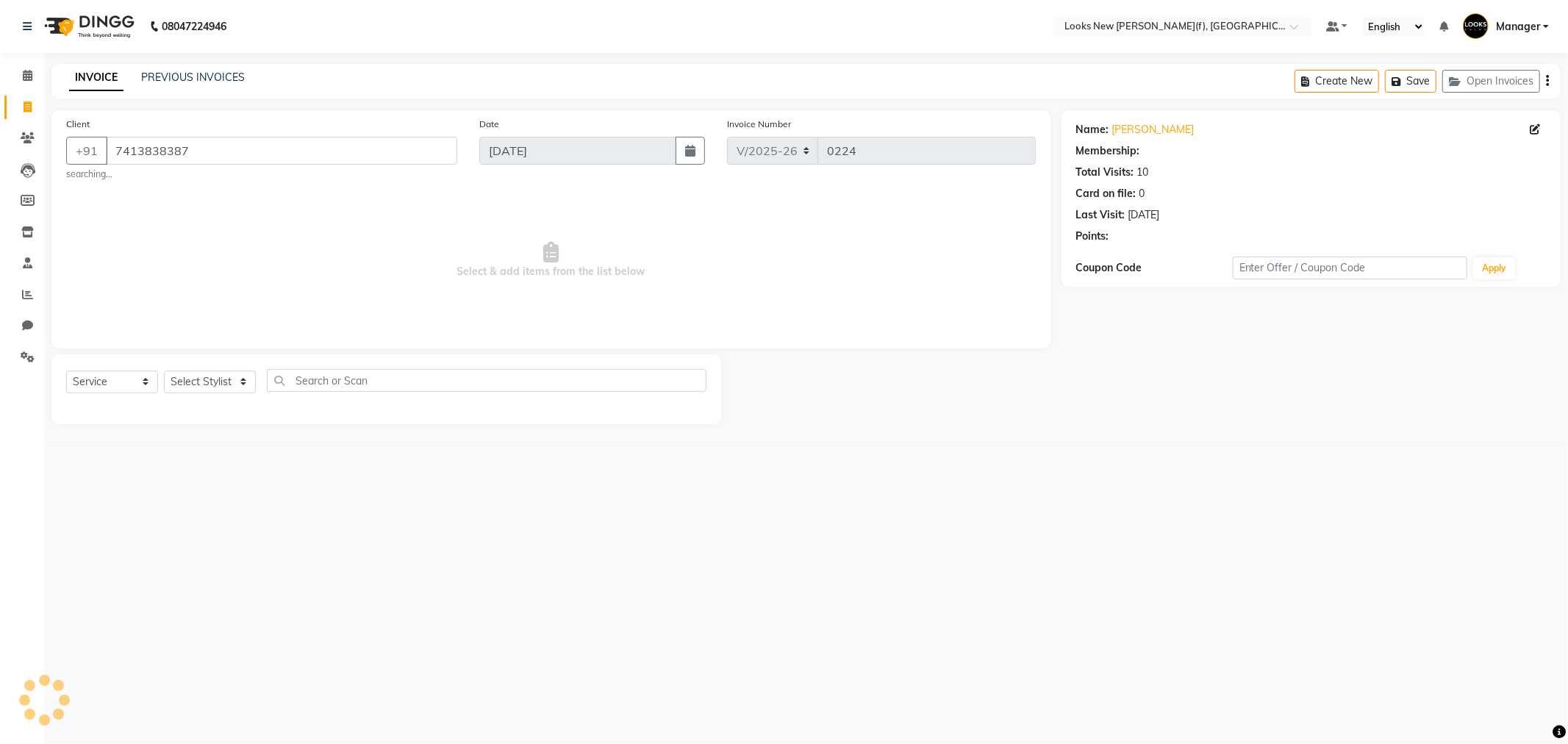
select select "1: Object"
drag, startPoint x: 209, startPoint y: 140, endPoint x: 0, endPoint y: 189, distance: 214.7
click at [0, 190] on app-home "08047224946 Select Location × Looks New [PERSON_NAME] Nagar(f), [GEOGRAPHIC_DAT…" at bounding box center [784, 223] width 1568 height 446
type input "1383800000001"
select select "1: Object"
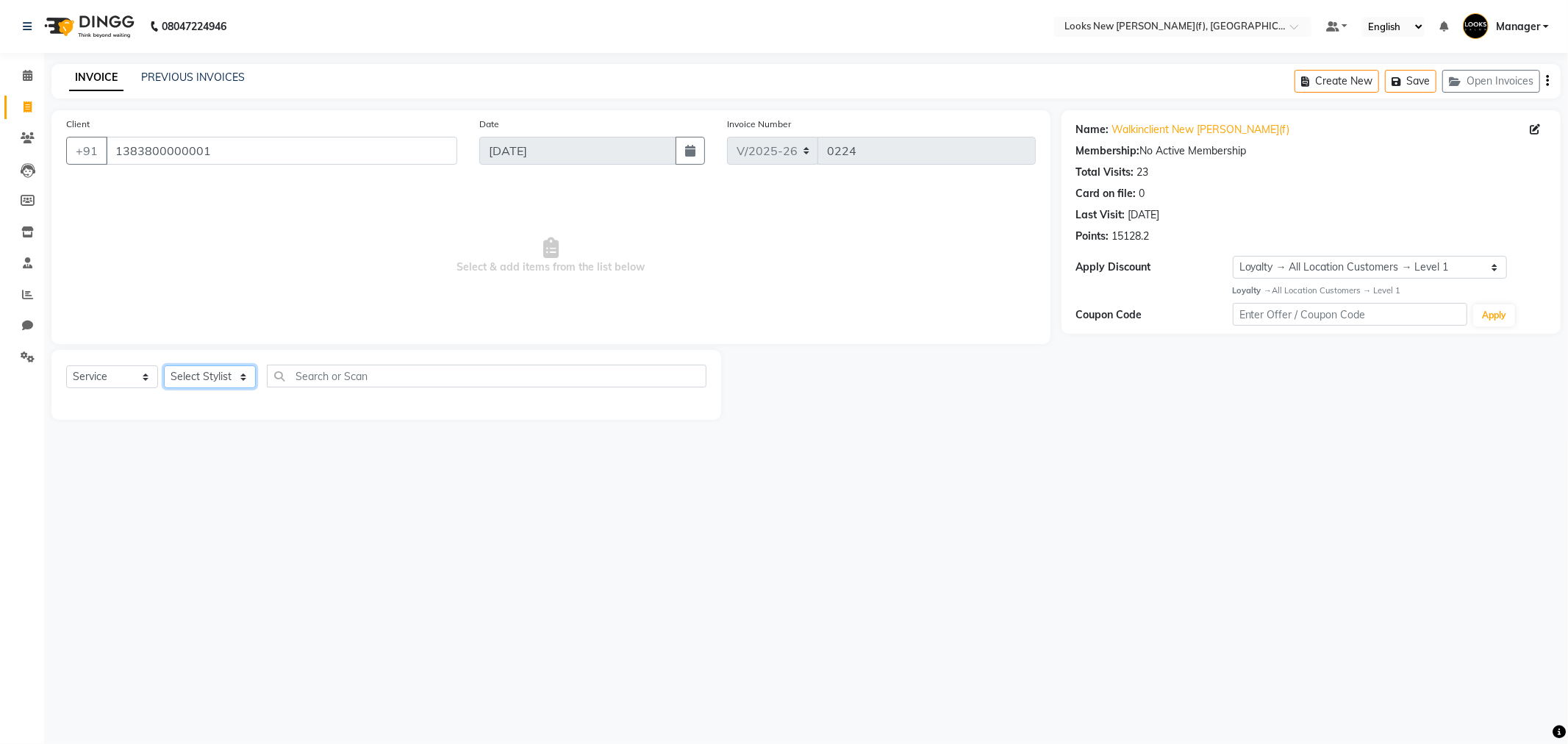
click at [214, 368] on select "Select Stylist Aakash_Pdct [PERSON_NAME] [PERSON_NAME] [PERSON_NAME] Counter_Sa…" at bounding box center [210, 377] width 92 height 23
select select "87318"
click at [164, 366] on select "Select Stylist Aakash_Pdct [PERSON_NAME] [PERSON_NAME] [PERSON_NAME] Counter_Sa…" at bounding box center [210, 377] width 92 height 23
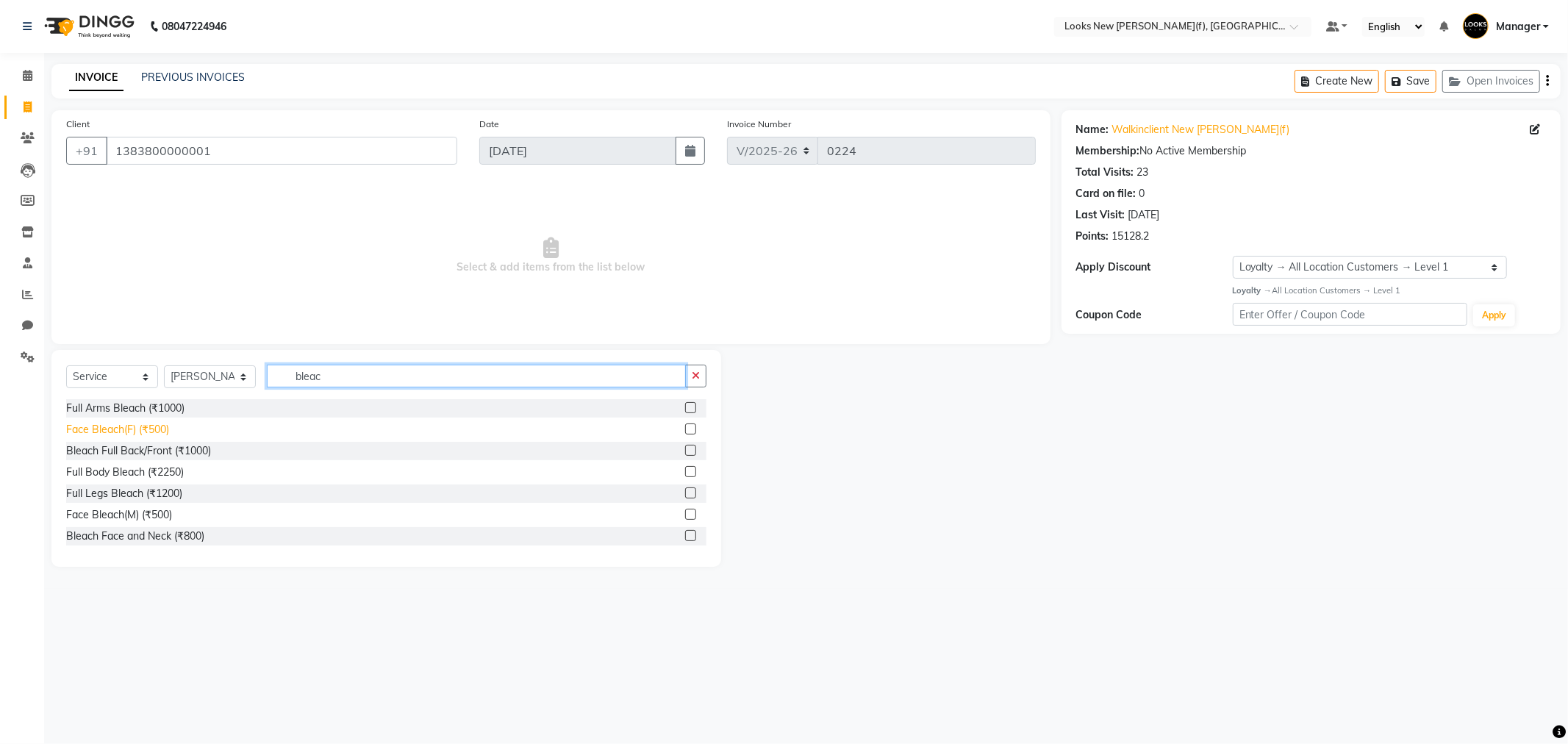
type input "bleac"
click at [150, 429] on div "Face Bleach(F) (₹500)" at bounding box center [117, 429] width 103 height 16
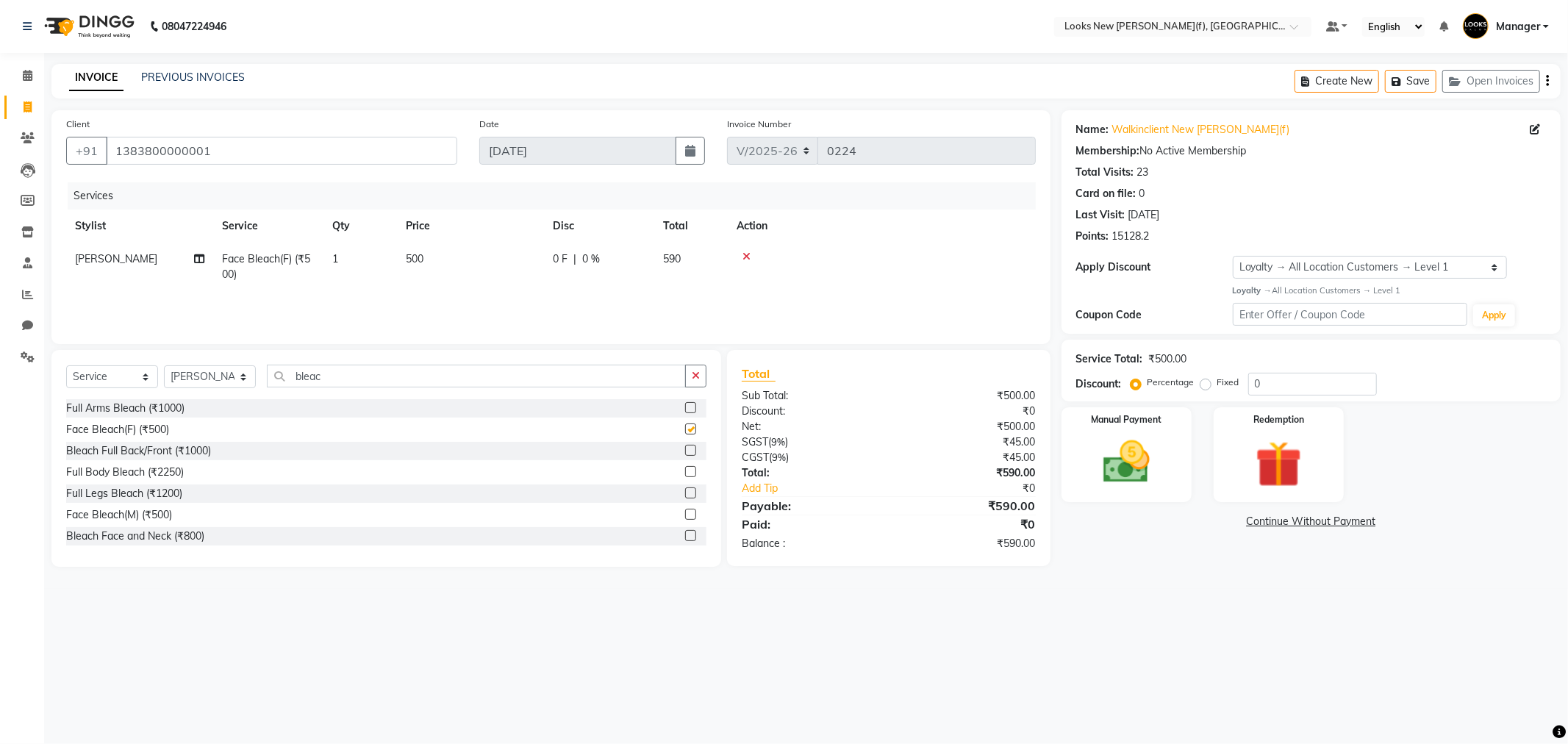
checkbox input "false"
click at [417, 260] on span "500" at bounding box center [414, 259] width 17 height 13
select select "87318"
drag, startPoint x: 519, startPoint y: 259, endPoint x: 459, endPoint y: 260, distance: 60.0
click at [455, 259] on tr "Aakash_Pdct [PERSON_NAME] [PERSON_NAME] [PERSON_NAME] Counter_Sales [PERSON_NAM…" at bounding box center [550, 271] width 969 height 56
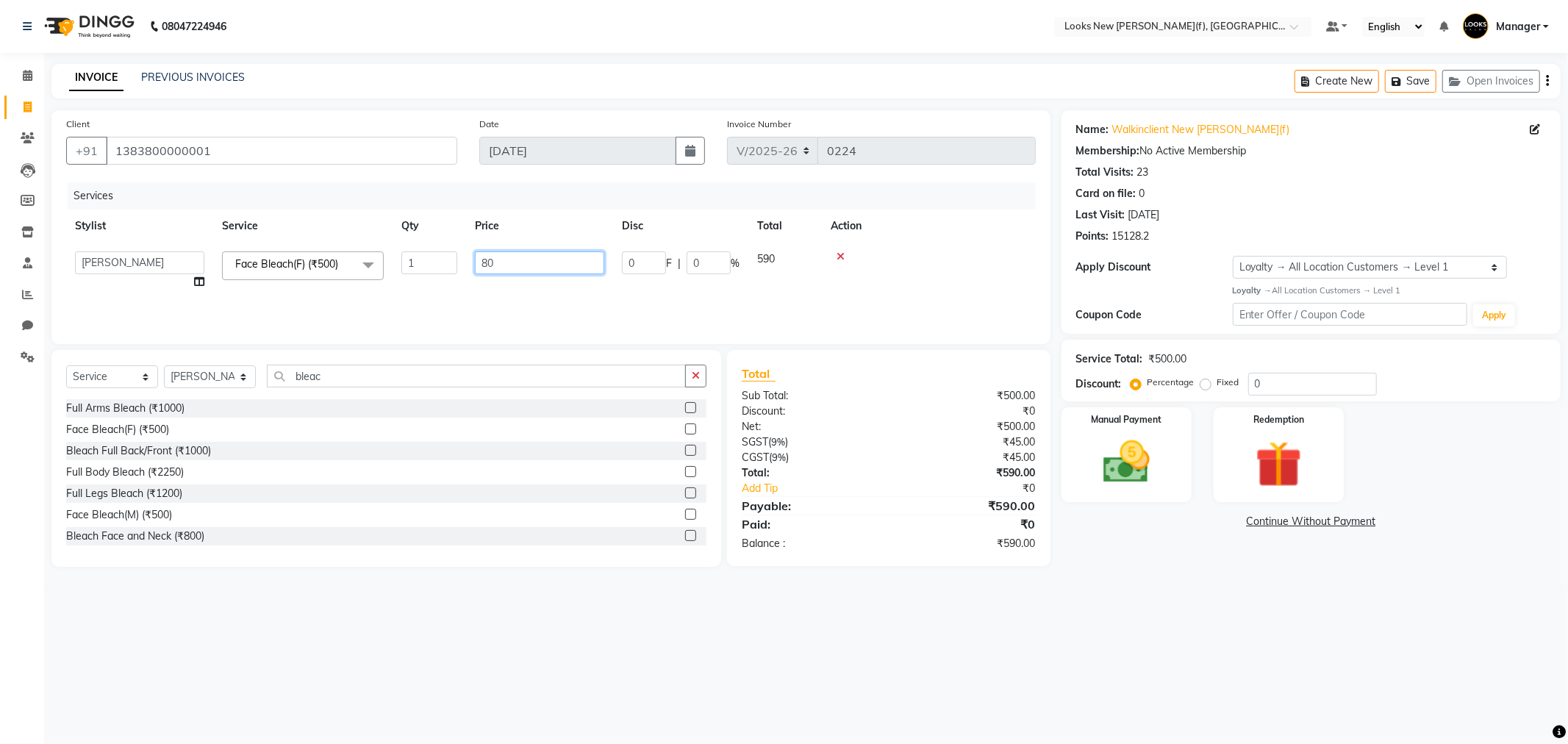
type input "800"
click at [1128, 635] on div "08047224946 Select Location × Looks New [PERSON_NAME] Nagar(f), [GEOGRAPHIC_DAT…" at bounding box center [784, 372] width 1568 height 744
